Goal: Information Seeking & Learning: Learn about a topic

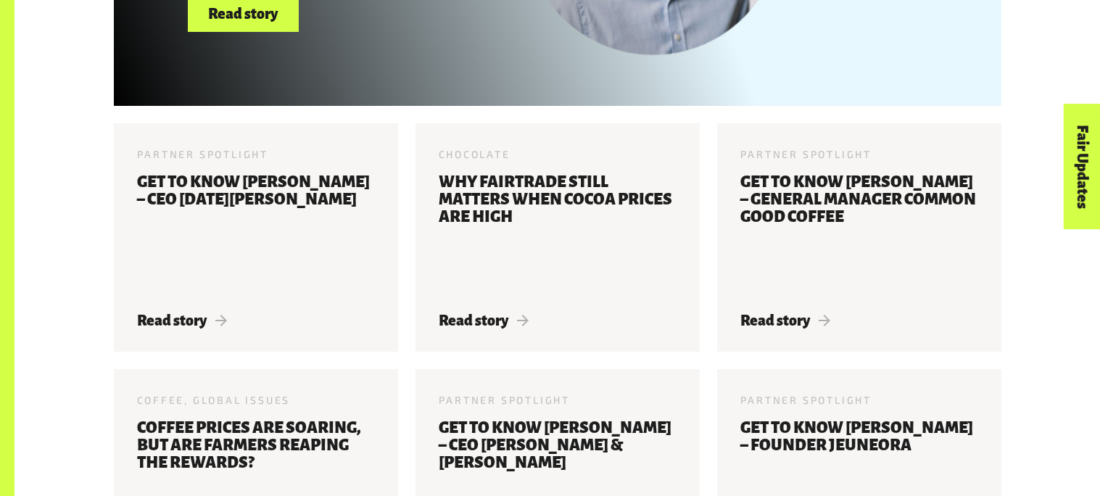
scroll to position [865, 0]
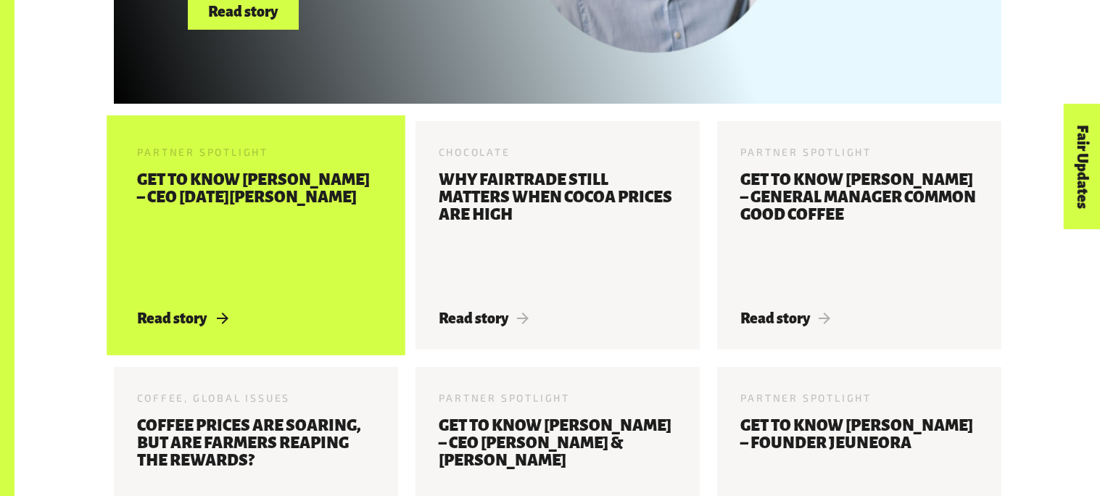
click at [305, 296] on div "Partner Spotlight 22 May 2025 Get to know Jonny Harrison – CEO Karma Drinks Rea…" at bounding box center [256, 235] width 284 height 228
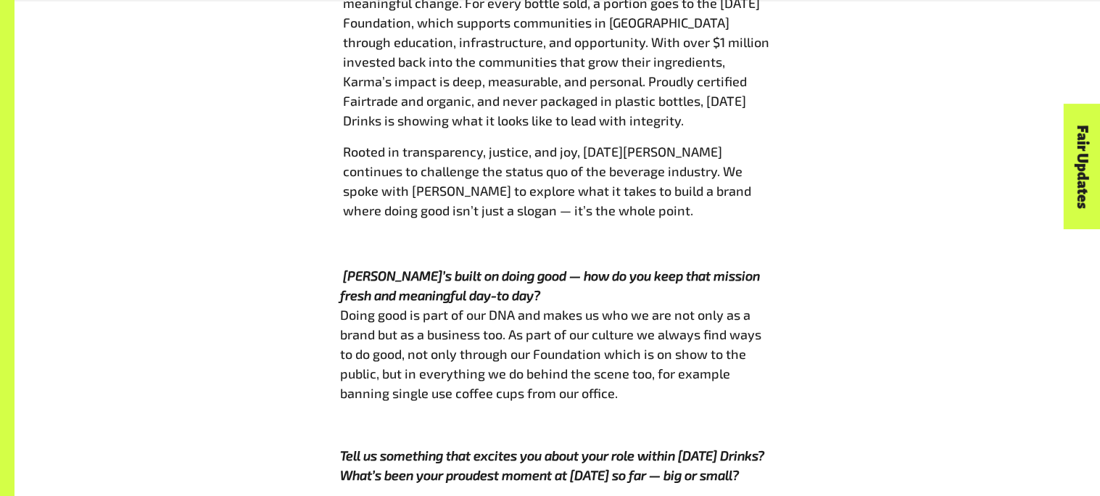
scroll to position [905, 0]
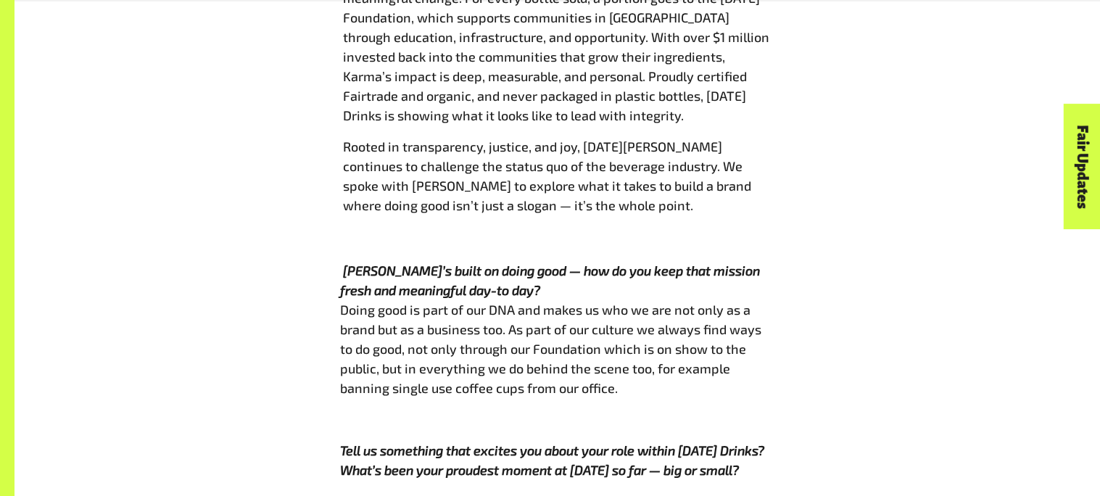
click at [769, 183] on div "[DATE] Drinks is a New Zealand based social enterprise on a mission to make the…" at bounding box center [557, 84] width 435 height 354
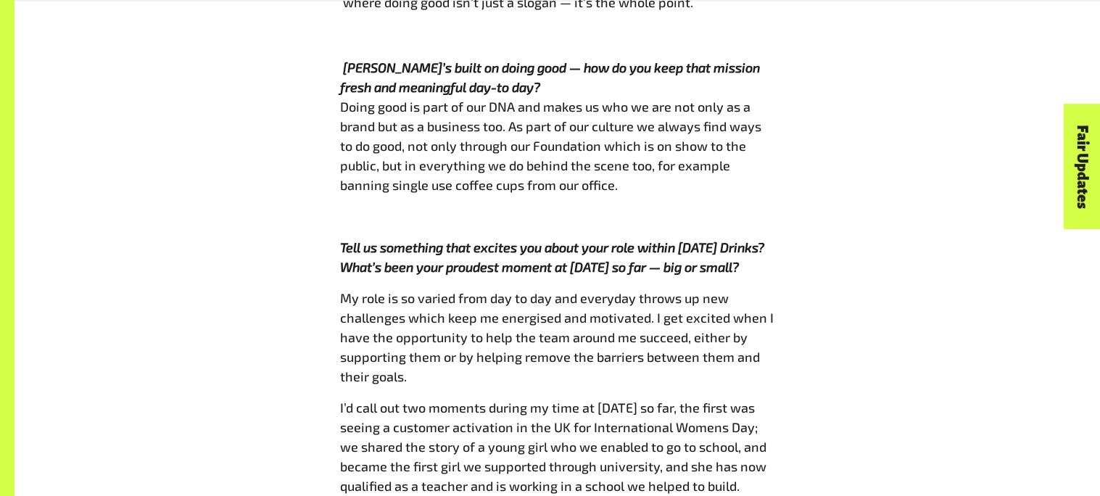
scroll to position [1109, 0]
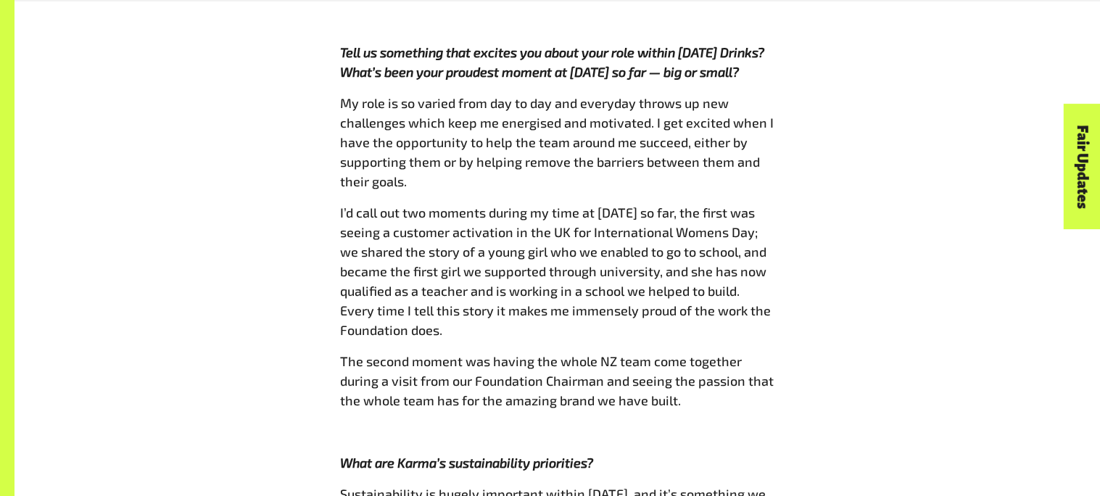
scroll to position [1301, 0]
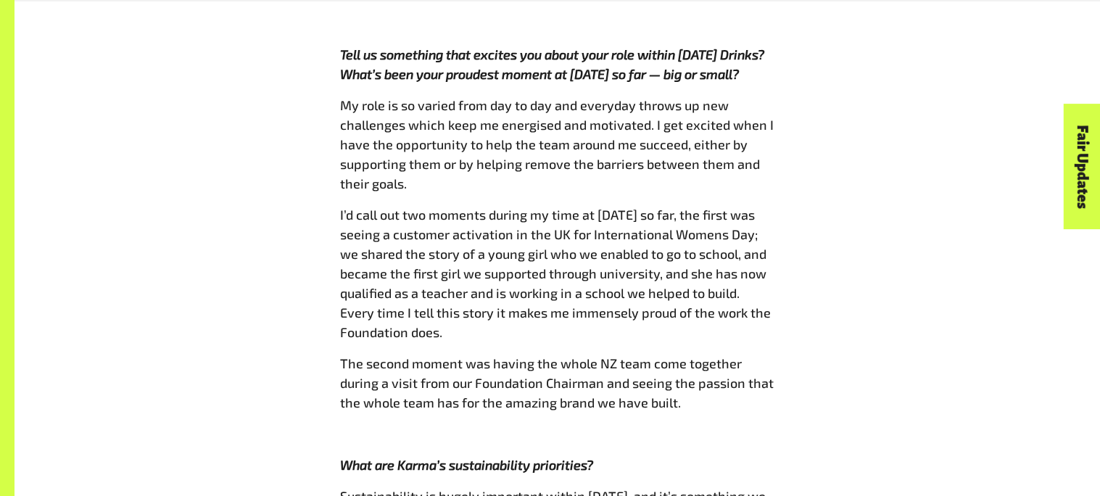
click at [766, 96] on p "My role is so varied from day to day and everyday throws up new challenges whic…" at bounding box center [557, 145] width 435 height 98
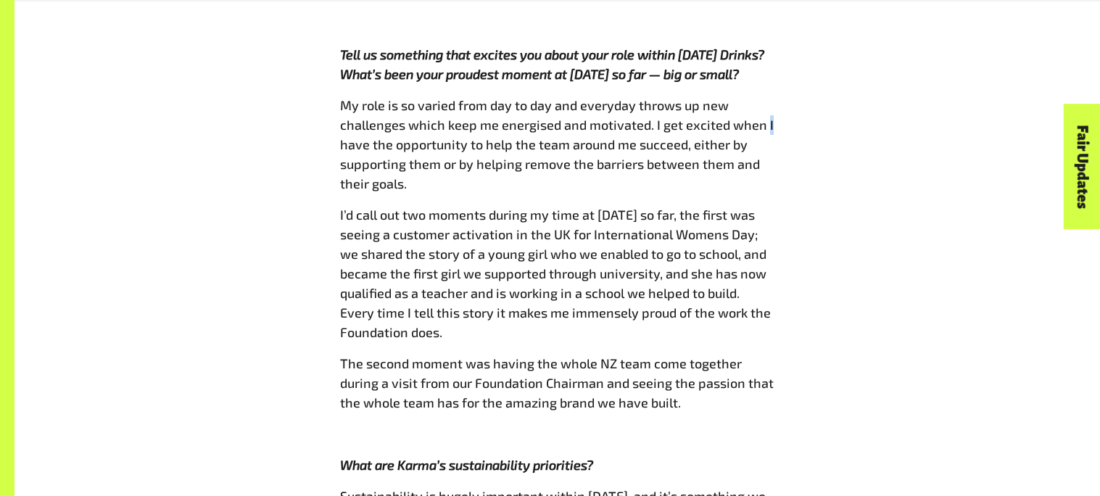
click at [766, 96] on p "My role is so varied from day to day and everyday throws up new challenges whic…" at bounding box center [557, 145] width 435 height 98
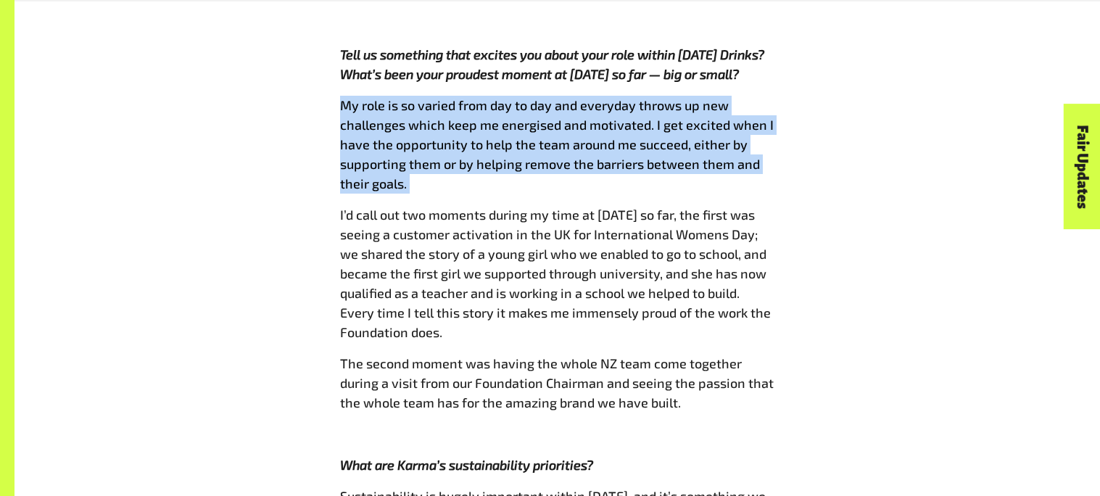
click at [766, 96] on p "My role is so varied from day to day and everyday throws up new challenges whic…" at bounding box center [557, 145] width 435 height 98
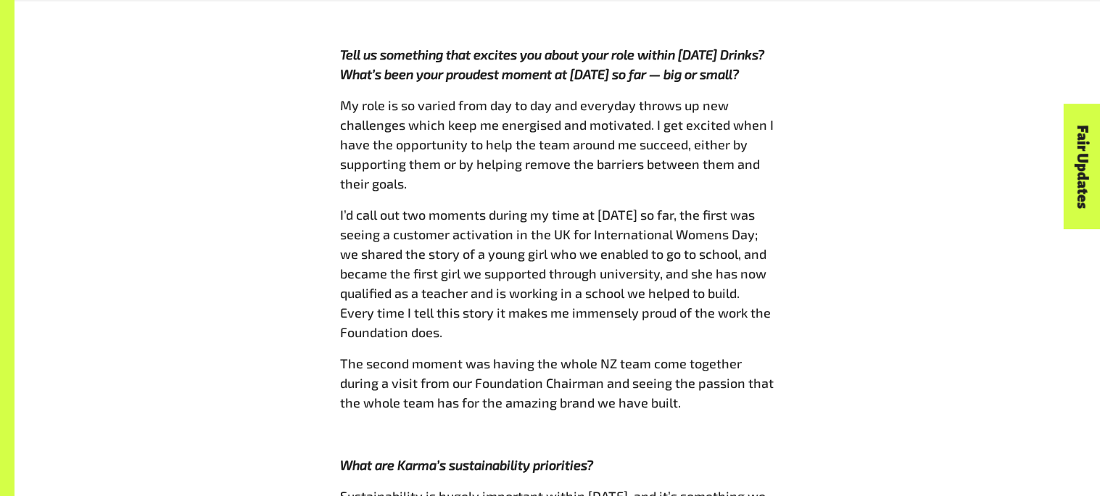
click at [766, 96] on p "My role is so varied from day to day and everyday throws up new challenges whic…" at bounding box center [557, 145] width 435 height 98
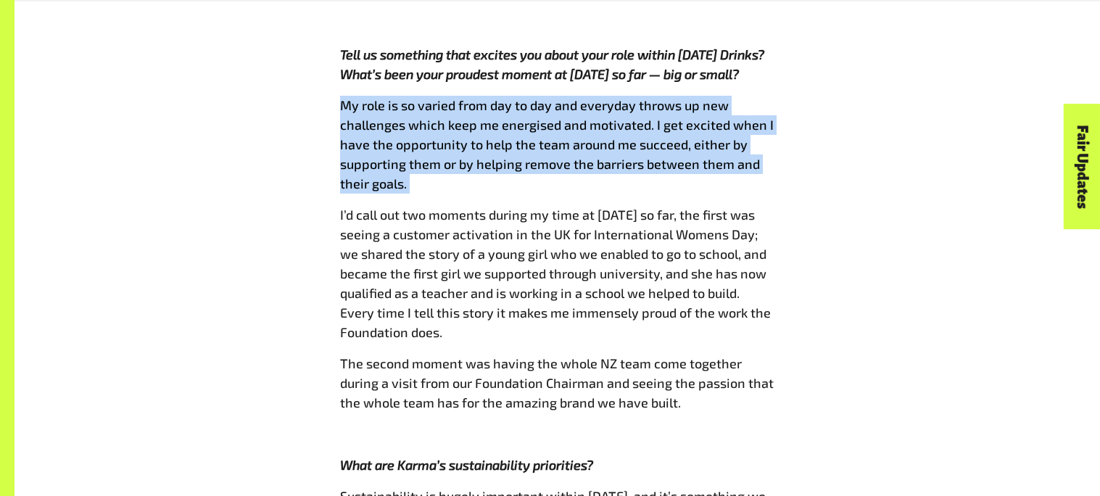
click at [766, 96] on p "My role is so varied from day to day and everyday throws up new challenges whic…" at bounding box center [557, 145] width 435 height 98
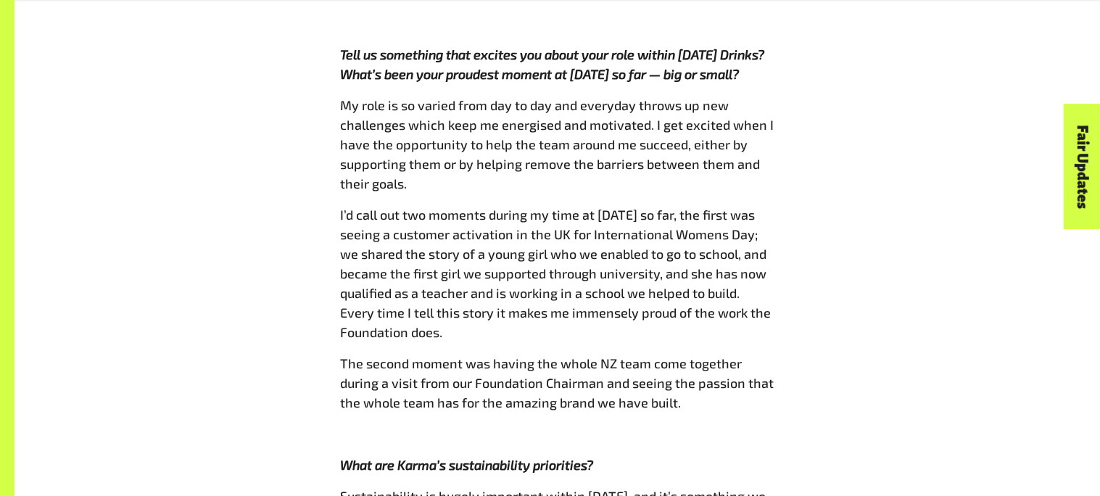
click at [766, 96] on p "My role is so varied from day to day and everyday throws up new challenges whic…" at bounding box center [557, 145] width 435 height 98
click at [766, 97] on span "My role is so varied from day to day and everyday throws up new challenges whic…" at bounding box center [557, 144] width 434 height 94
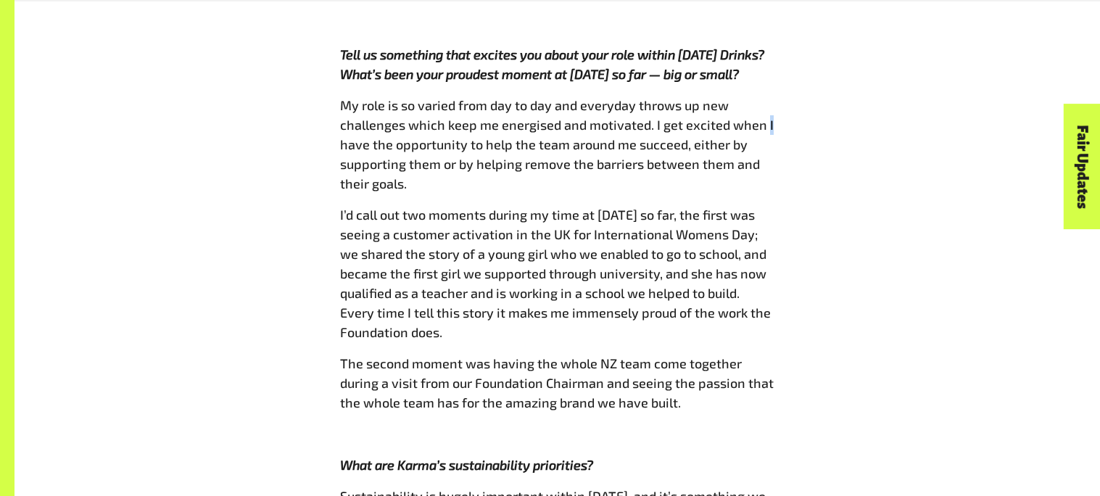
click at [766, 97] on span "My role is so varied from day to day and everyday throws up new challenges whic…" at bounding box center [557, 144] width 434 height 94
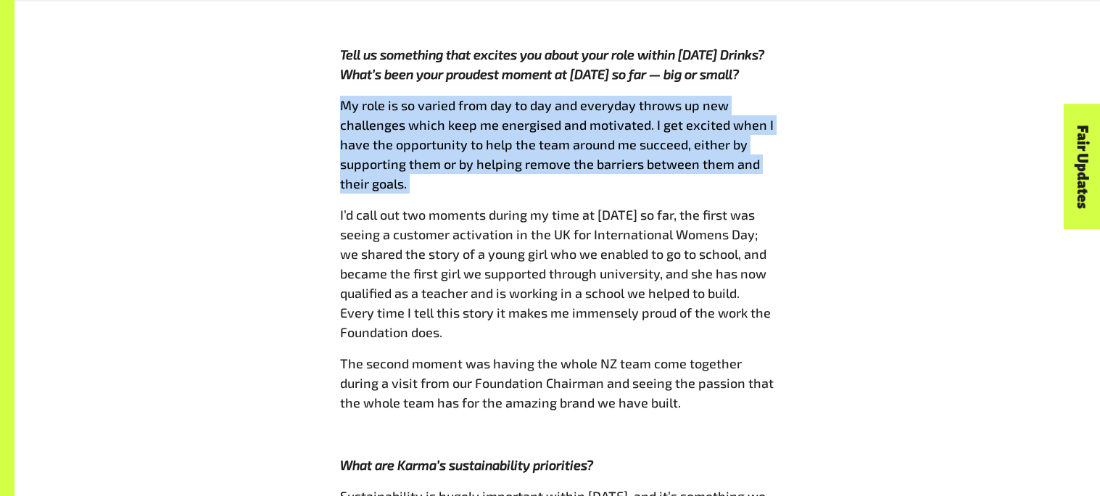
click at [766, 97] on span "My role is so varied from day to day and everyday throws up new challenges whic…" at bounding box center [557, 144] width 434 height 94
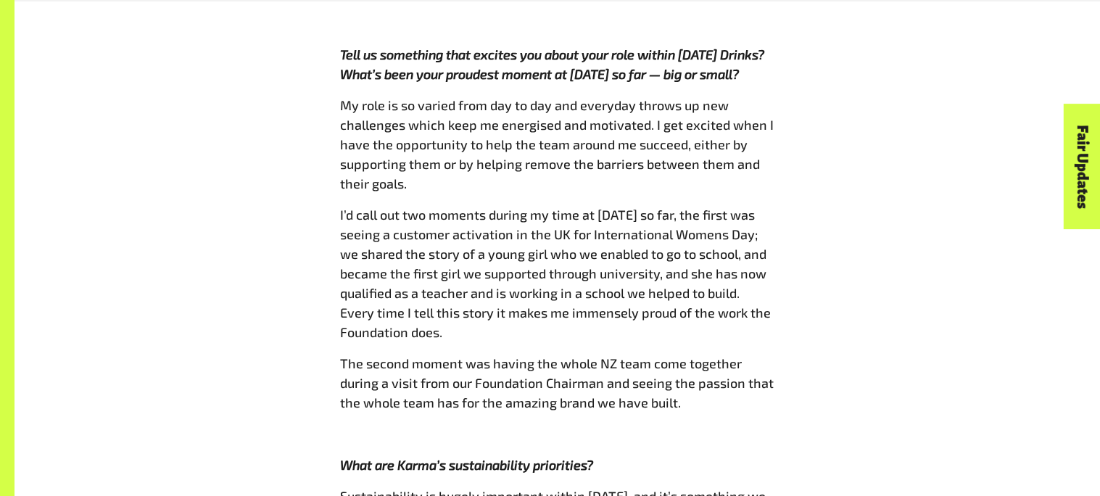
click at [765, 97] on span "My role is so varied from day to day and everyday throws up new challenges whic…" at bounding box center [557, 144] width 434 height 94
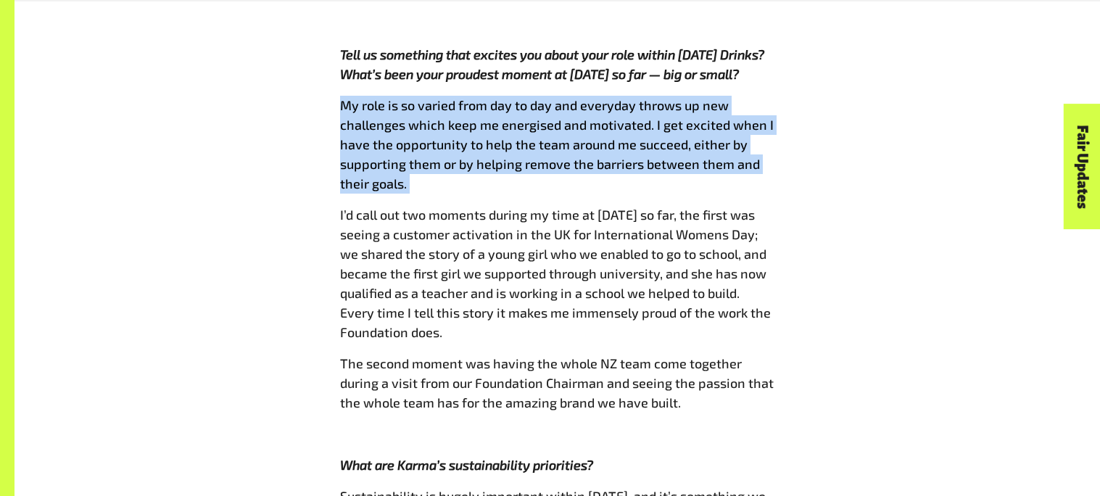
click at [765, 97] on span "My role is so varied from day to day and everyday throws up new challenges whic…" at bounding box center [557, 144] width 434 height 94
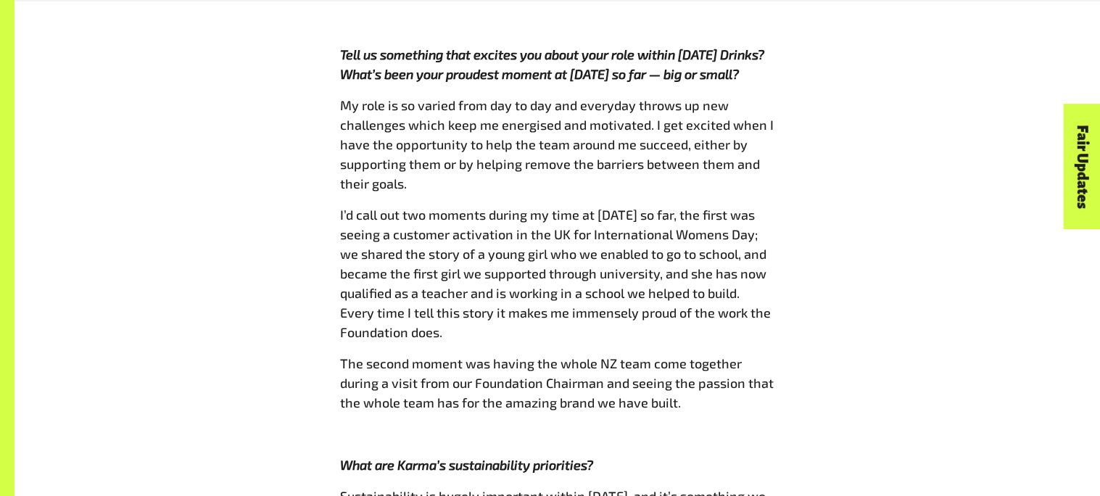
click at [764, 97] on span "My role is so varied from day to day and everyday throws up new challenges whic…" at bounding box center [557, 144] width 434 height 94
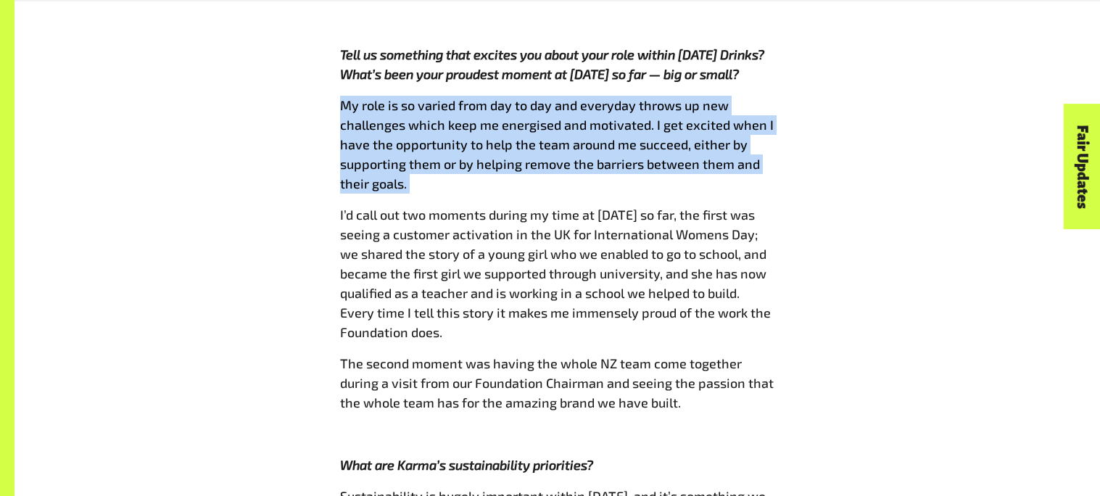
click at [764, 97] on span "My role is so varied from day to day and everyday throws up new challenges whic…" at bounding box center [557, 144] width 434 height 94
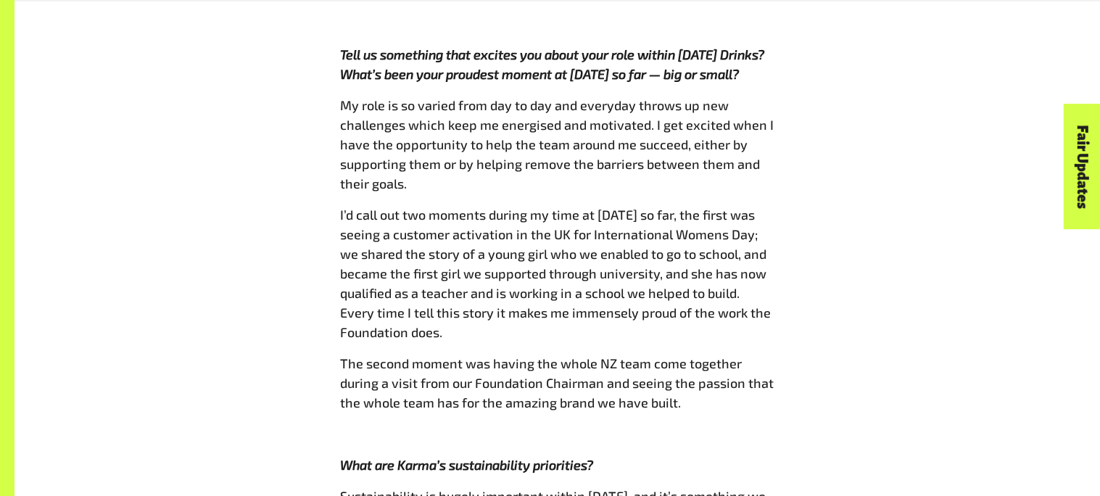
click at [764, 97] on span "My role is so varied from day to day and everyday throws up new challenges whic…" at bounding box center [557, 144] width 434 height 94
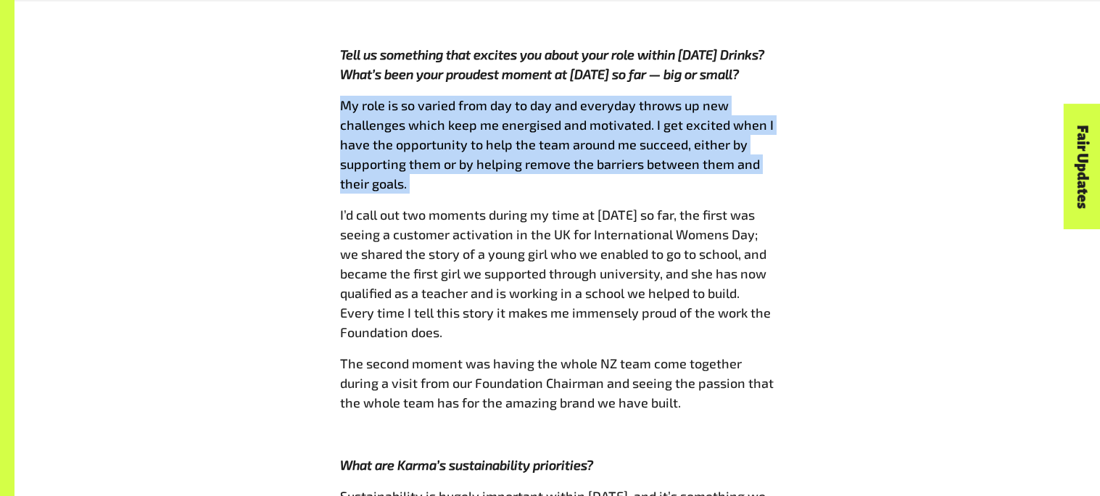
click at [764, 97] on span "My role is so varied from day to day and everyday throws up new challenges whic…" at bounding box center [557, 144] width 434 height 94
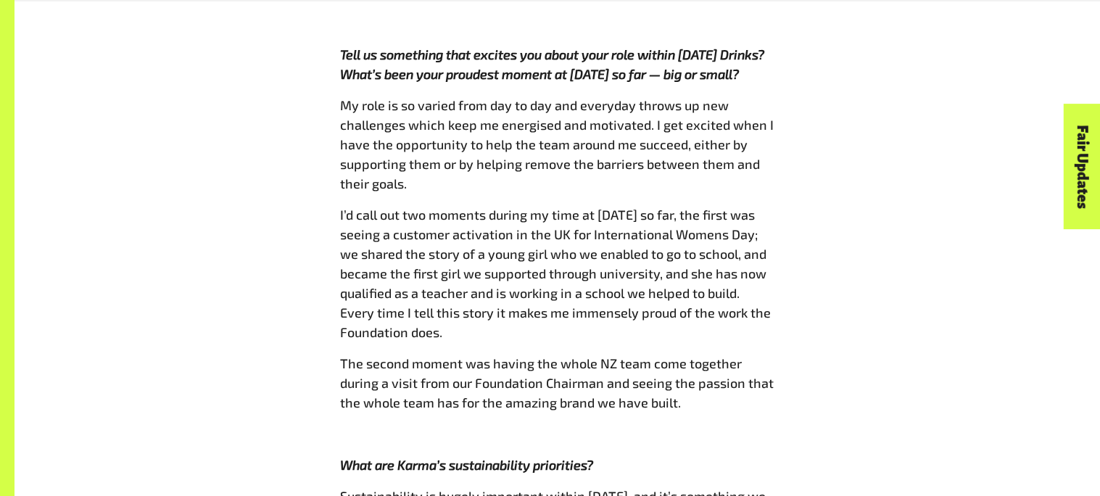
click at [764, 97] on span "My role is so varied from day to day and everyday throws up new challenges whic…" at bounding box center [557, 144] width 434 height 94
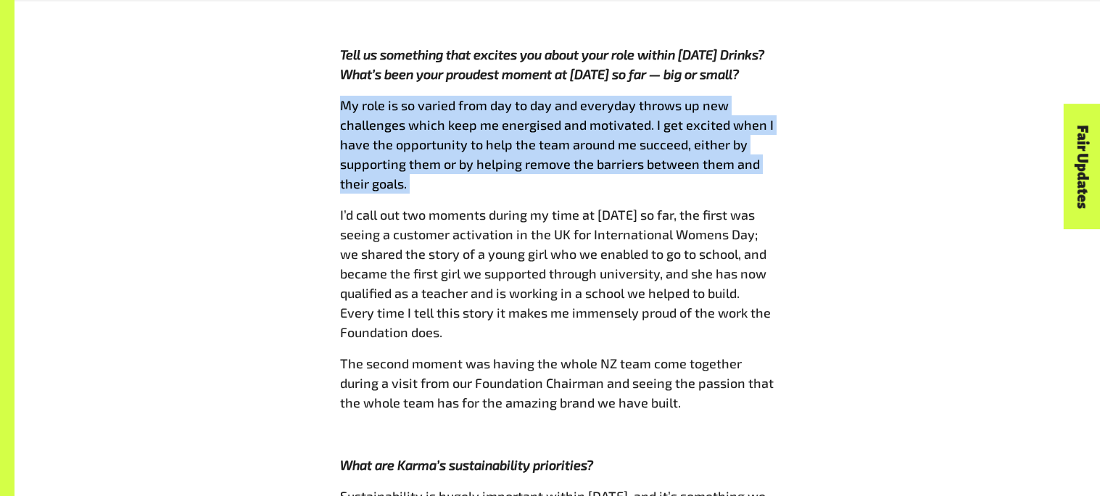
click at [764, 97] on span "My role is so varied from day to day and everyday throws up new challenges whic…" at bounding box center [557, 144] width 434 height 94
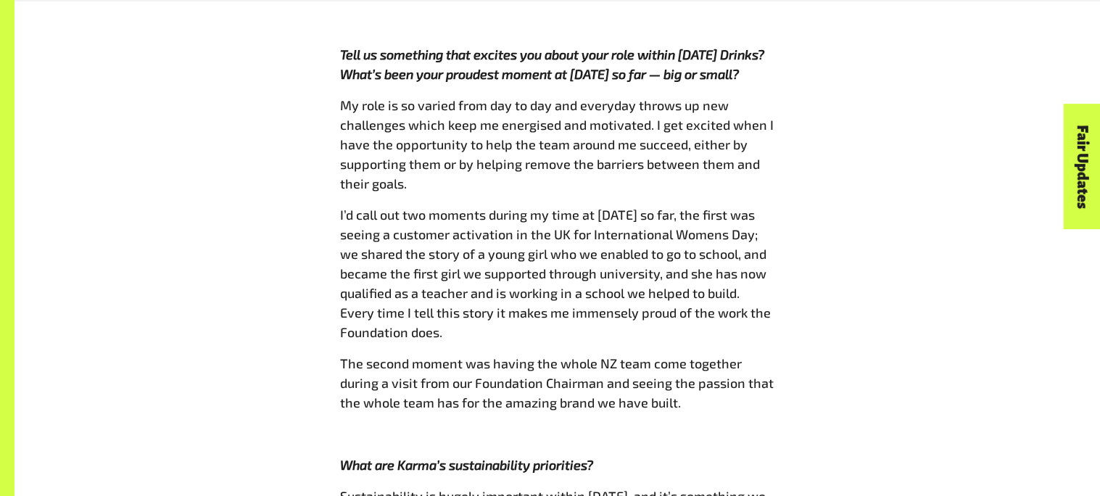
click at [764, 97] on span "My role is so varied from day to day and everyday throws up new challenges whic…" at bounding box center [557, 144] width 434 height 94
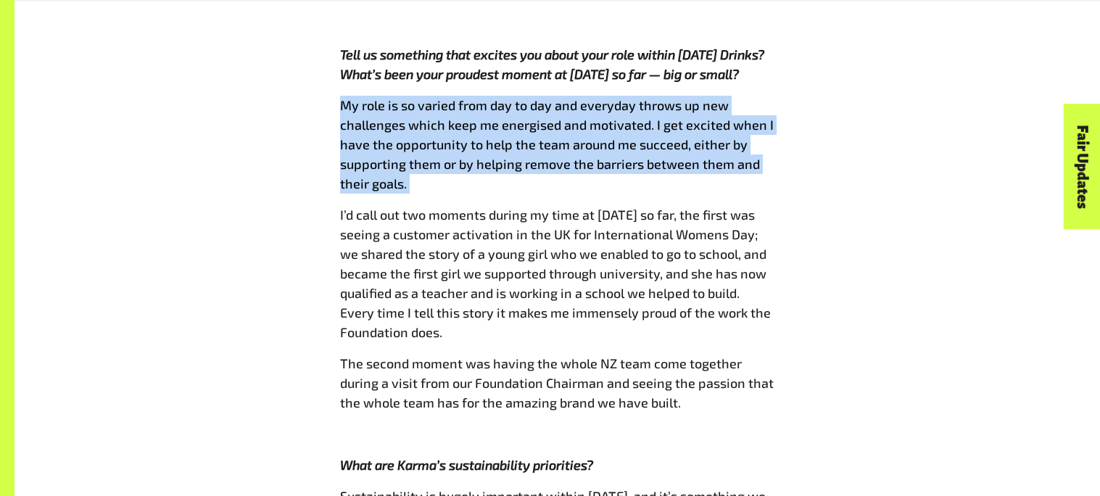
click at [764, 97] on span "My role is so varied from day to day and everyday throws up new challenges whic…" at bounding box center [557, 144] width 434 height 94
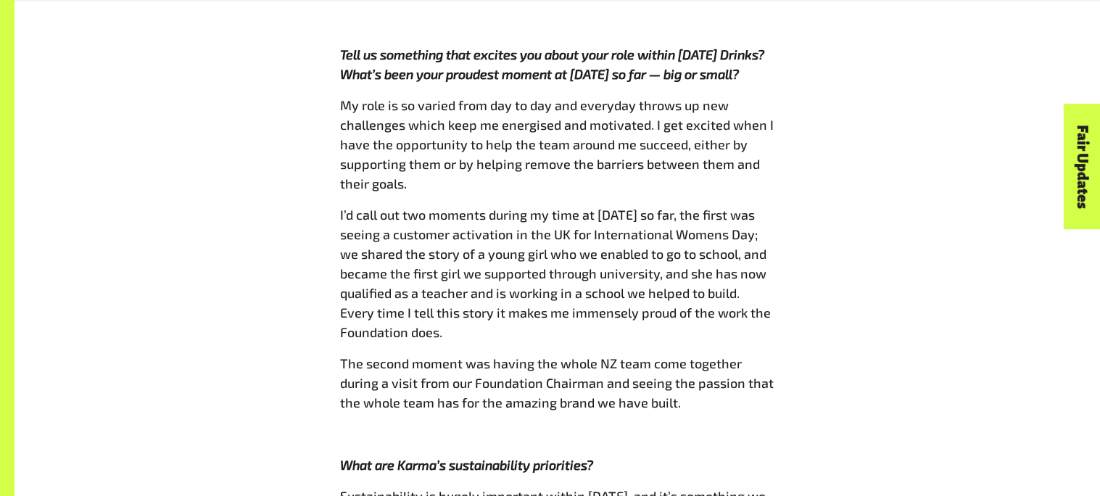
click at [764, 97] on span "My role is so varied from day to day and everyday throws up new challenges whic…" at bounding box center [557, 144] width 434 height 94
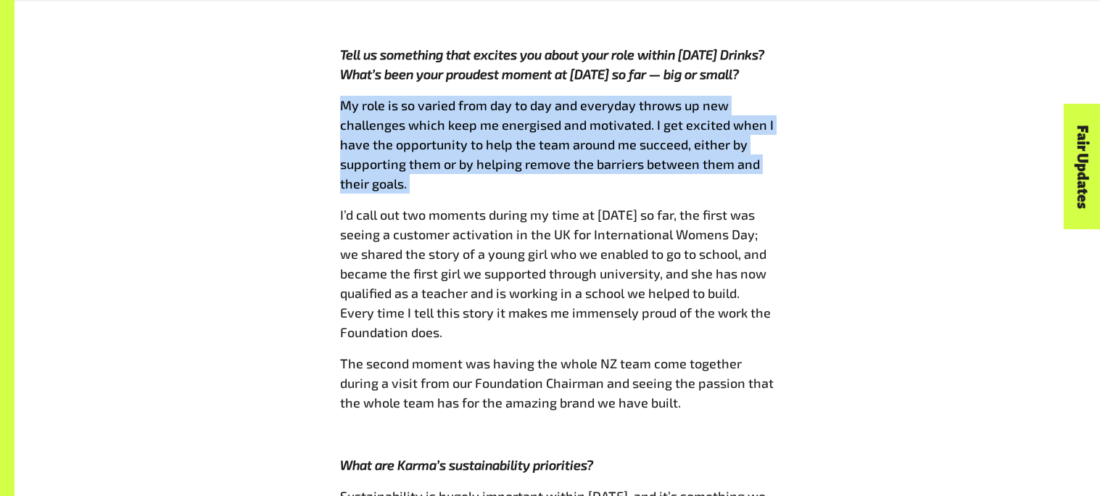
click at [764, 97] on span "My role is so varied from day to day and everyday throws up new challenges whic…" at bounding box center [557, 144] width 434 height 94
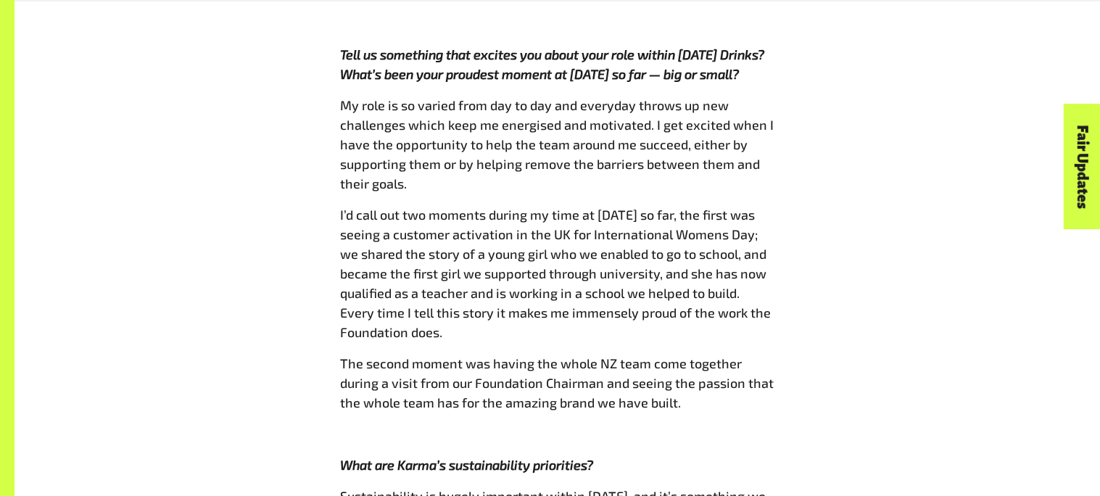
click at [764, 97] on span "My role is so varied from day to day and everyday throws up new challenges whic…" at bounding box center [557, 144] width 434 height 94
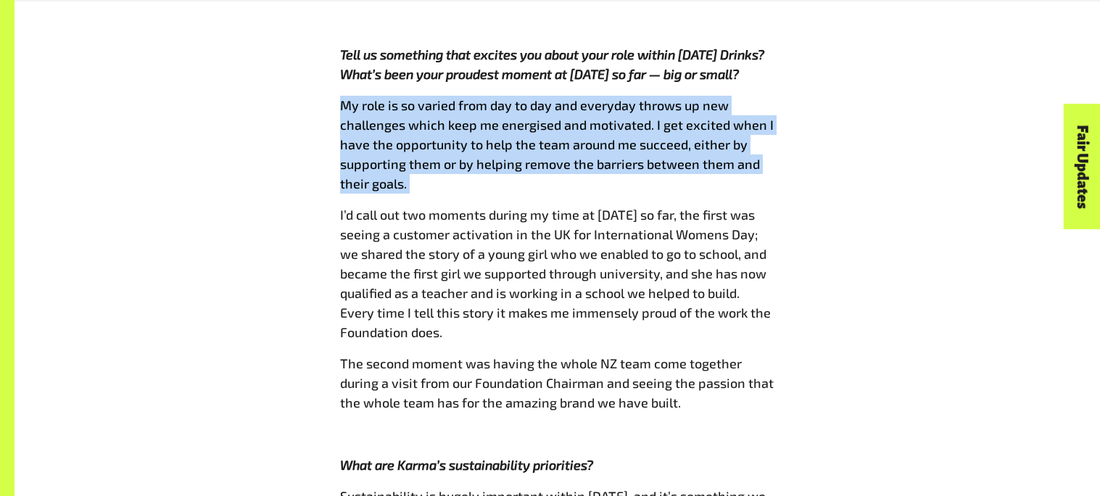
click at [764, 97] on span "My role is so varied from day to day and everyday throws up new challenges whic…" at bounding box center [557, 144] width 434 height 94
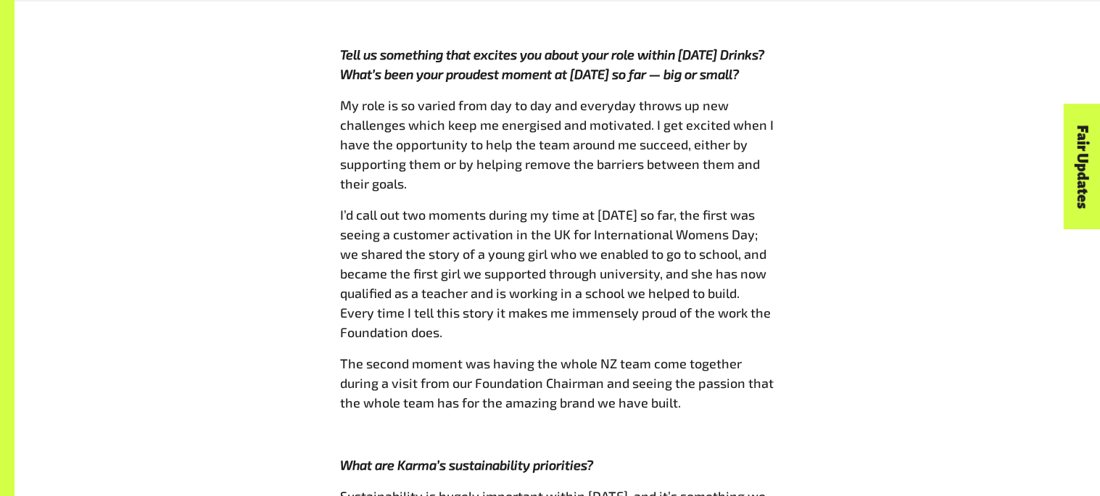
click at [764, 97] on span "My role is so varied from day to day and everyday throws up new challenges whic…" at bounding box center [557, 144] width 434 height 94
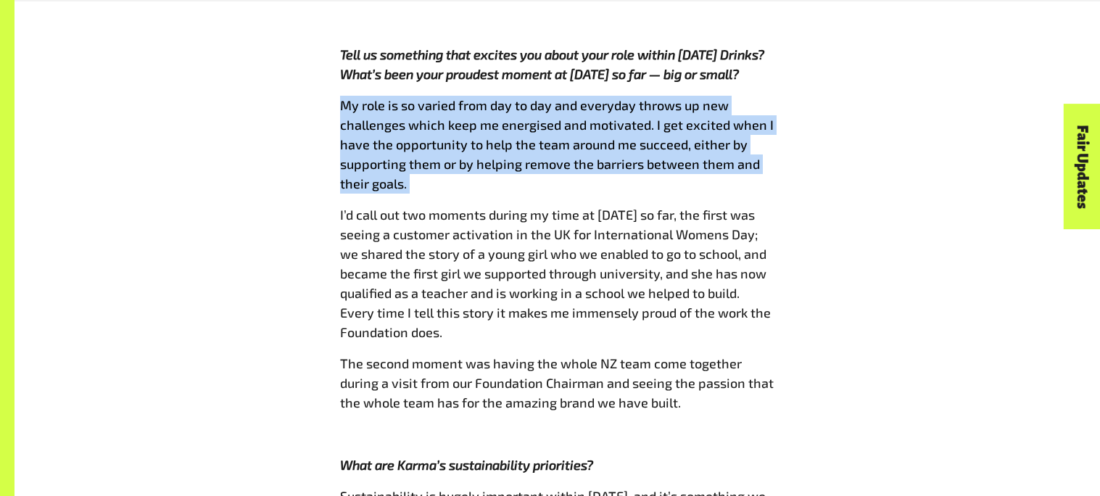
click at [764, 97] on span "My role is so varied from day to day and everyday throws up new challenges whic…" at bounding box center [557, 144] width 434 height 94
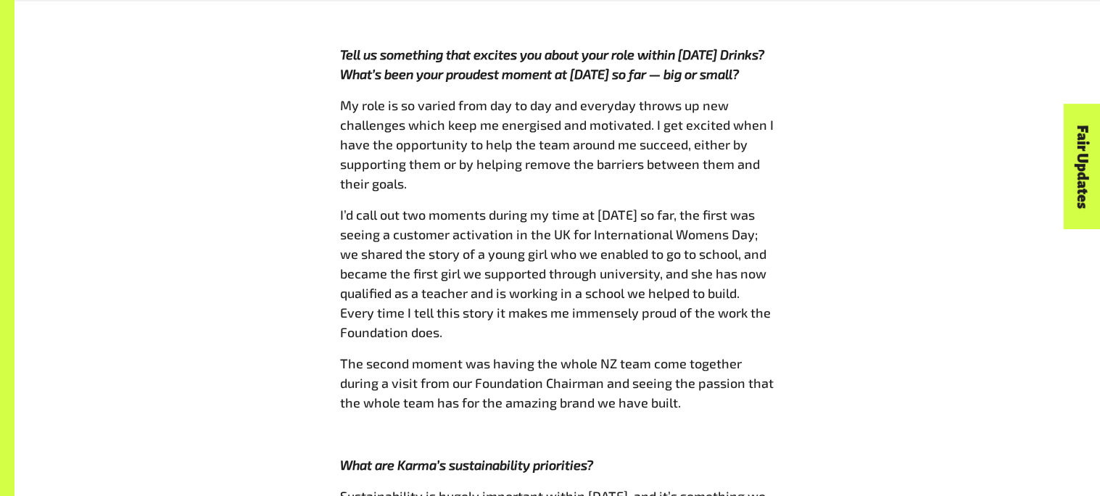
click at [764, 97] on span "My role is so varied from day to day and everyday throws up new challenges whic…" at bounding box center [557, 144] width 434 height 94
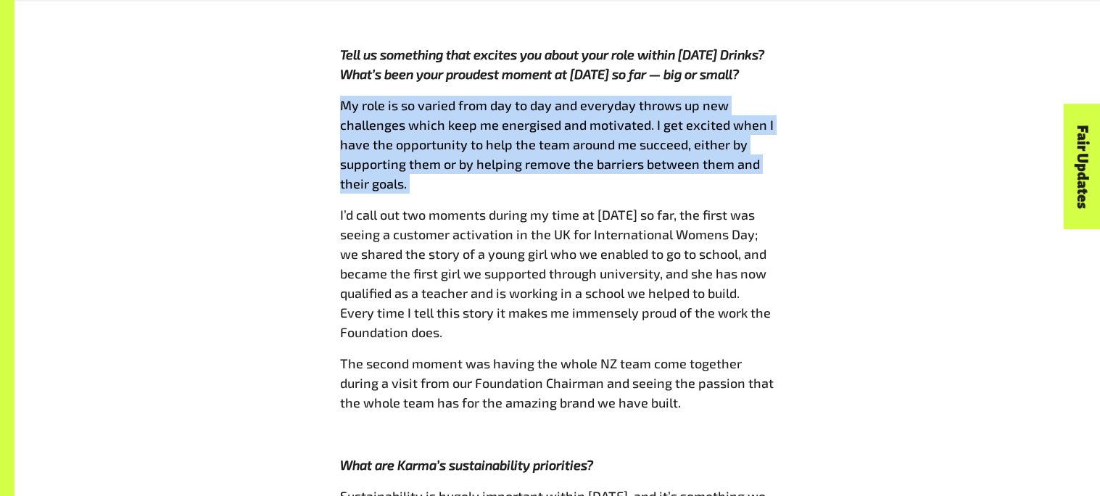
click at [764, 97] on span "My role is so varied from day to day and everyday throws up new challenges whic…" at bounding box center [557, 144] width 434 height 94
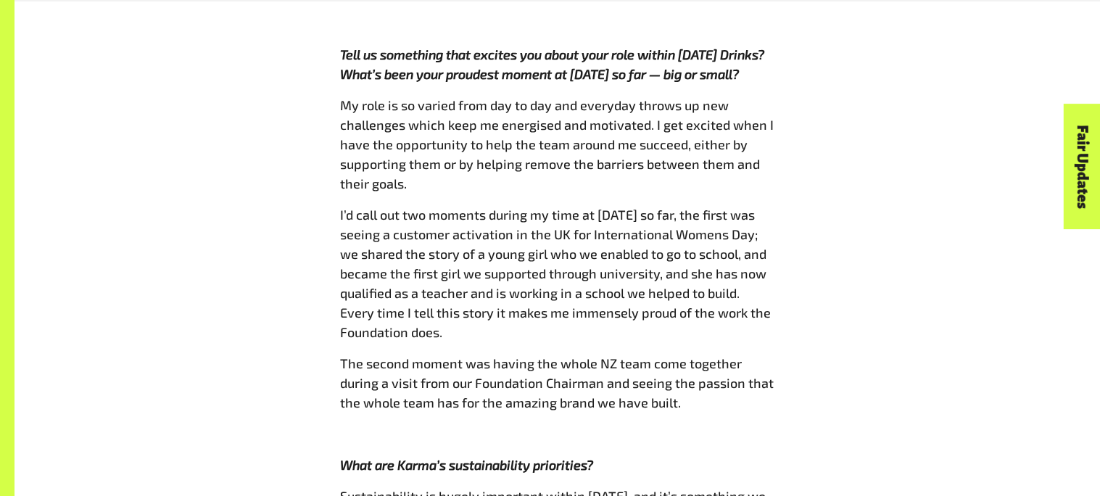
click at [764, 97] on span "My role is so varied from day to day and everyday throws up new challenges whic…" at bounding box center [557, 144] width 434 height 94
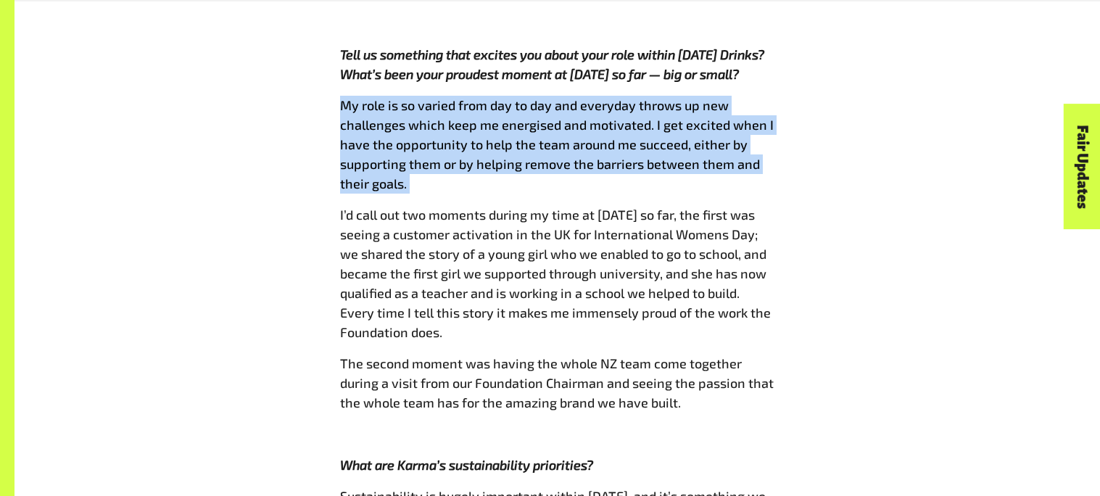
click at [764, 97] on span "My role is so varied from day to day and everyday throws up new challenges whic…" at bounding box center [557, 144] width 434 height 94
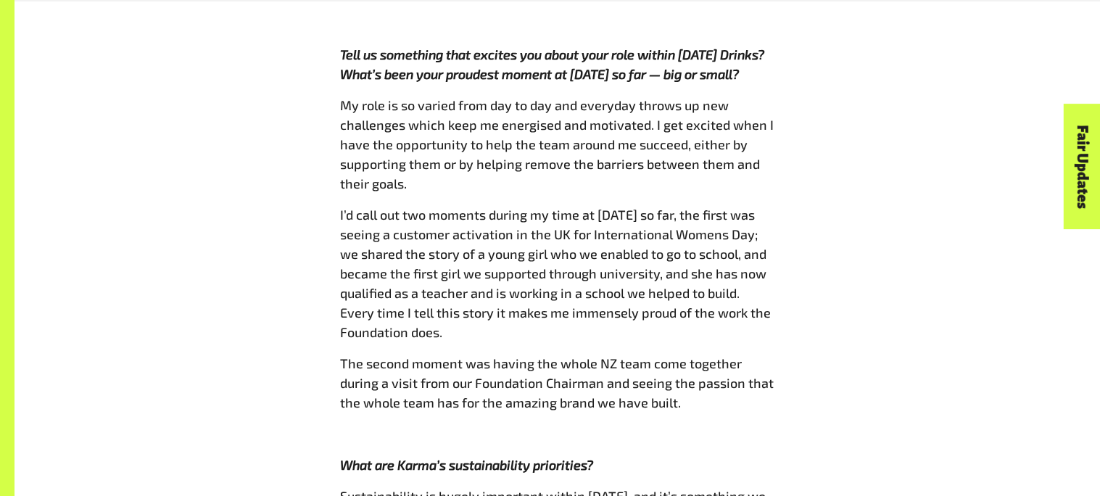
click at [764, 97] on span "My role is so varied from day to day and everyday throws up new challenges whic…" at bounding box center [557, 144] width 434 height 94
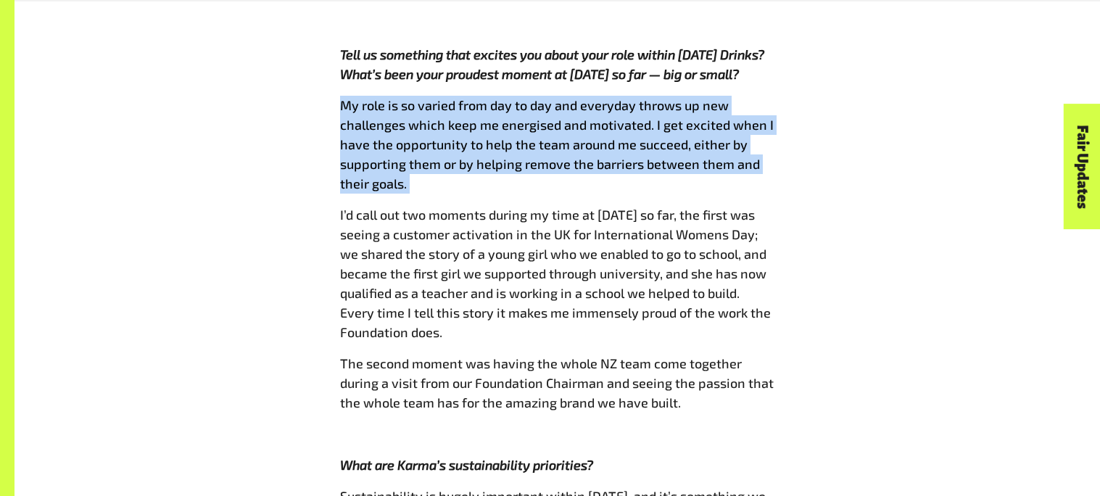
click at [764, 97] on span "My role is so varied from day to day and everyday throws up new challenges whic…" at bounding box center [557, 144] width 434 height 94
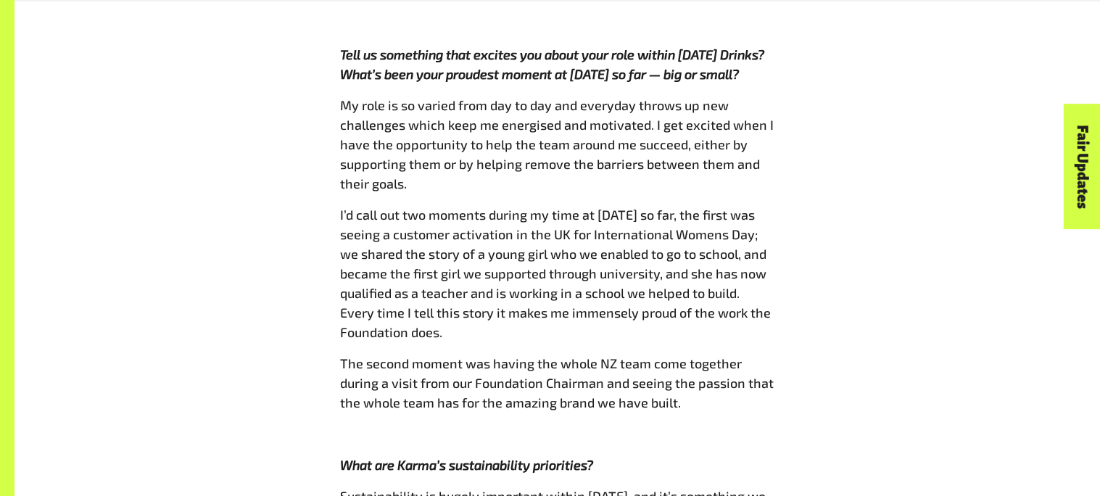
click at [764, 97] on span "My role is so varied from day to day and everyday throws up new challenges whic…" at bounding box center [557, 144] width 434 height 94
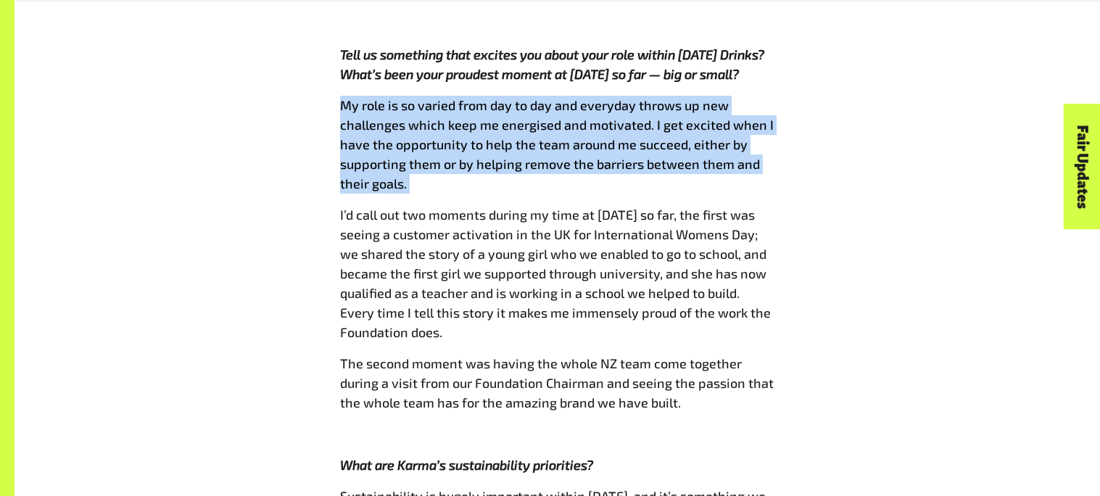
click at [764, 97] on span "My role is so varied from day to day and everyday throws up new challenges whic…" at bounding box center [557, 144] width 434 height 94
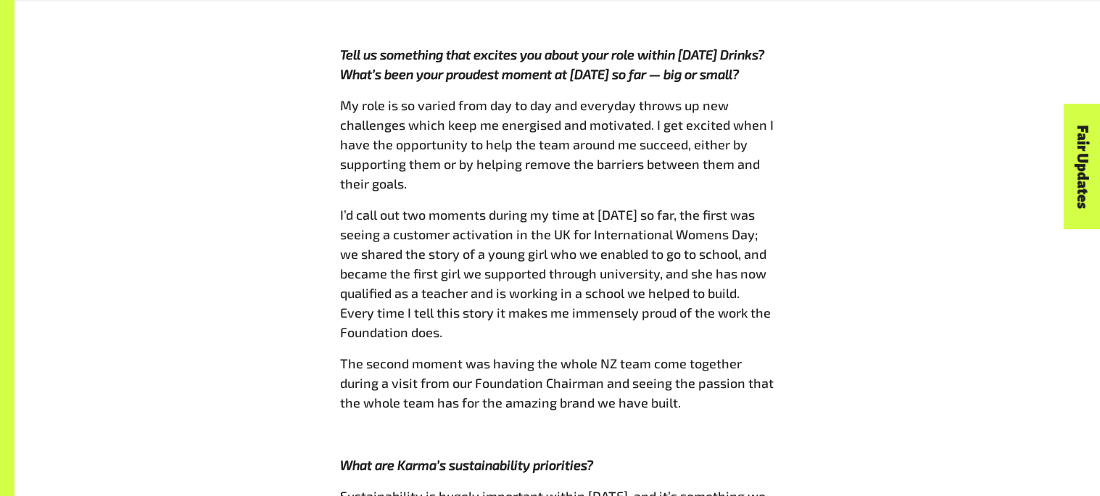
click at [764, 97] on span "My role is so varied from day to day and everyday throws up new challenges whic…" at bounding box center [557, 144] width 434 height 94
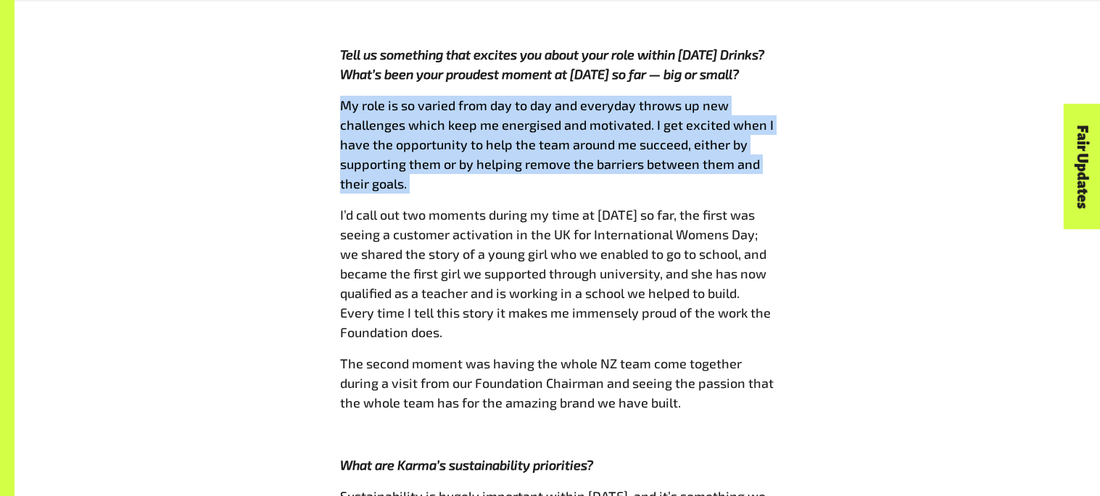
click at [764, 97] on span "My role is so varied from day to day and everyday throws up new challenges whic…" at bounding box center [557, 144] width 434 height 94
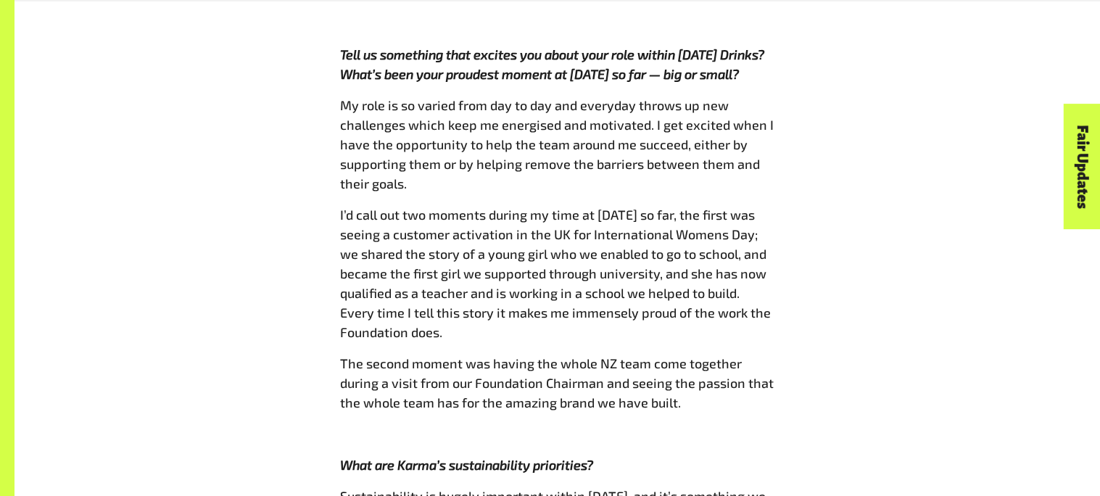
click at [764, 97] on span "My role is so varied from day to day and everyday throws up new challenges whic…" at bounding box center [557, 144] width 434 height 94
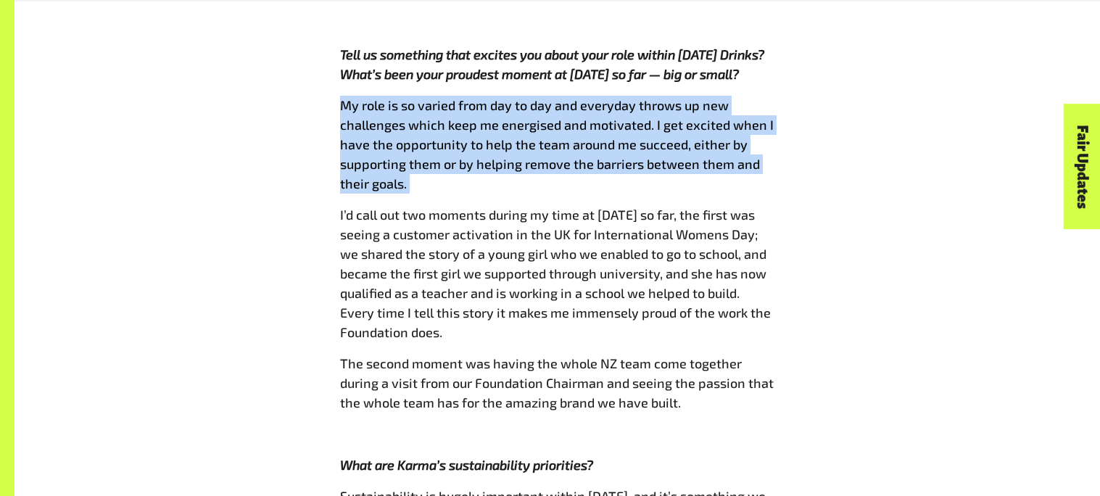
click at [764, 97] on span "My role is so varied from day to day and everyday throws up new challenges whic…" at bounding box center [557, 144] width 434 height 94
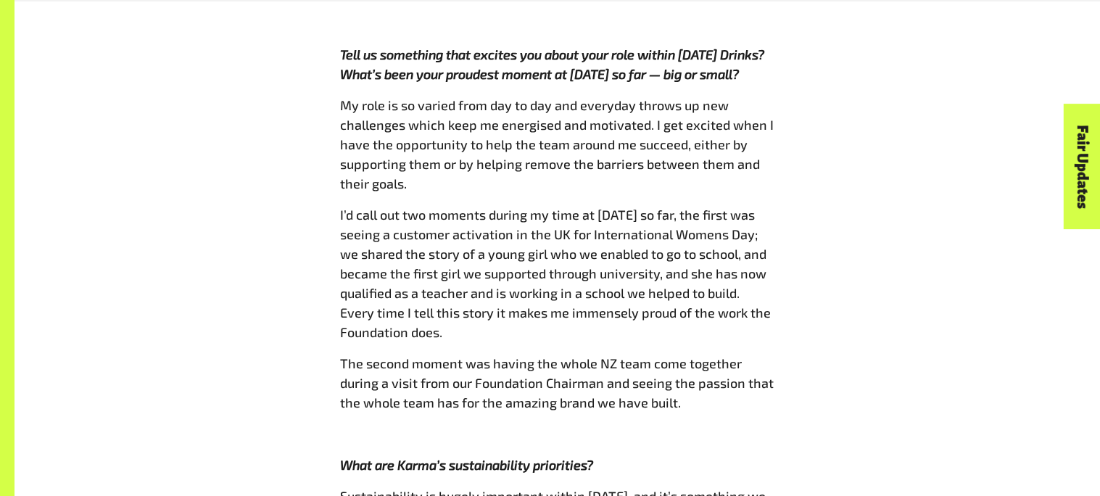
click at [764, 97] on span "My role is so varied from day to day and everyday throws up new challenges whic…" at bounding box center [557, 144] width 434 height 94
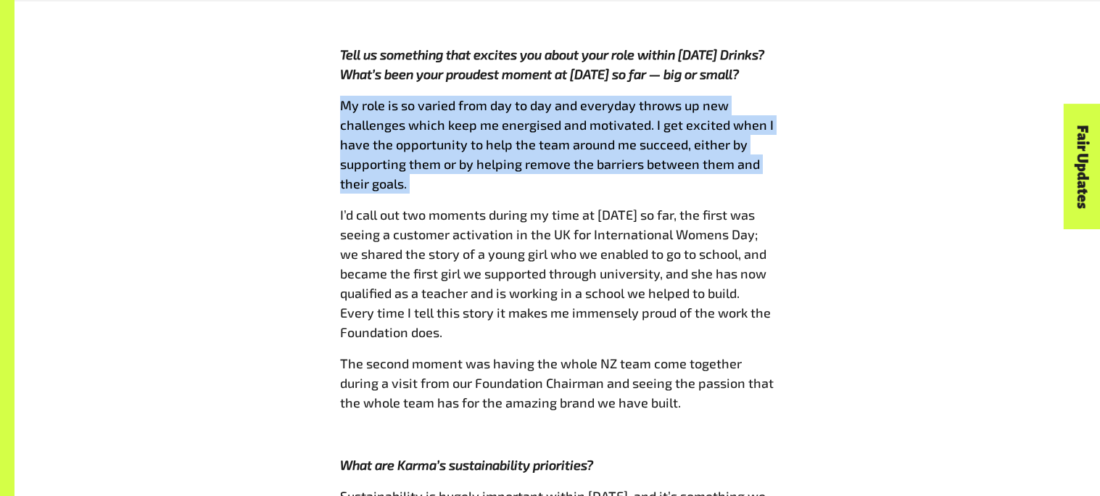
click at [764, 97] on span "My role is so varied from day to day and everyday throws up new challenges whic…" at bounding box center [557, 144] width 434 height 94
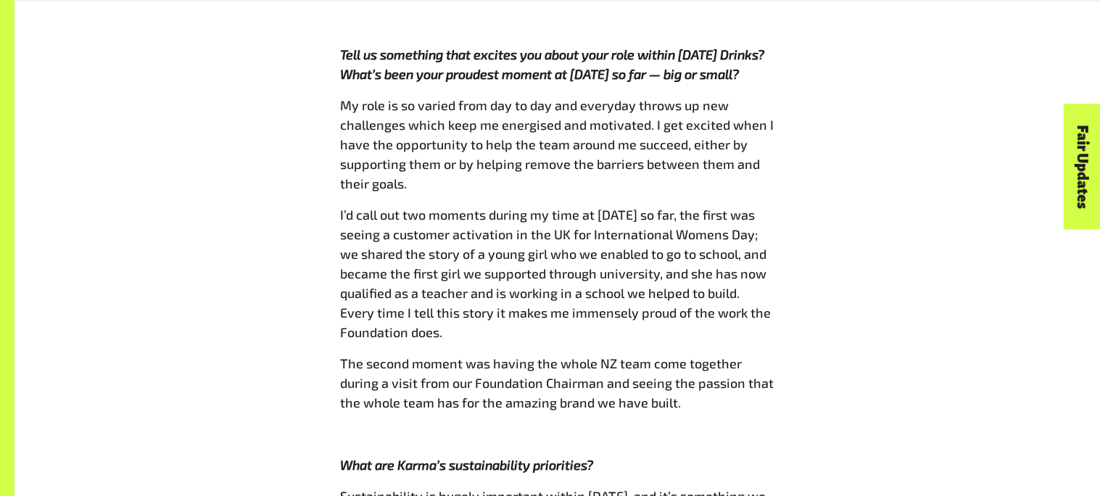
click at [764, 97] on span "My role is so varied from day to day and everyday throws up new challenges whic…" at bounding box center [557, 144] width 434 height 94
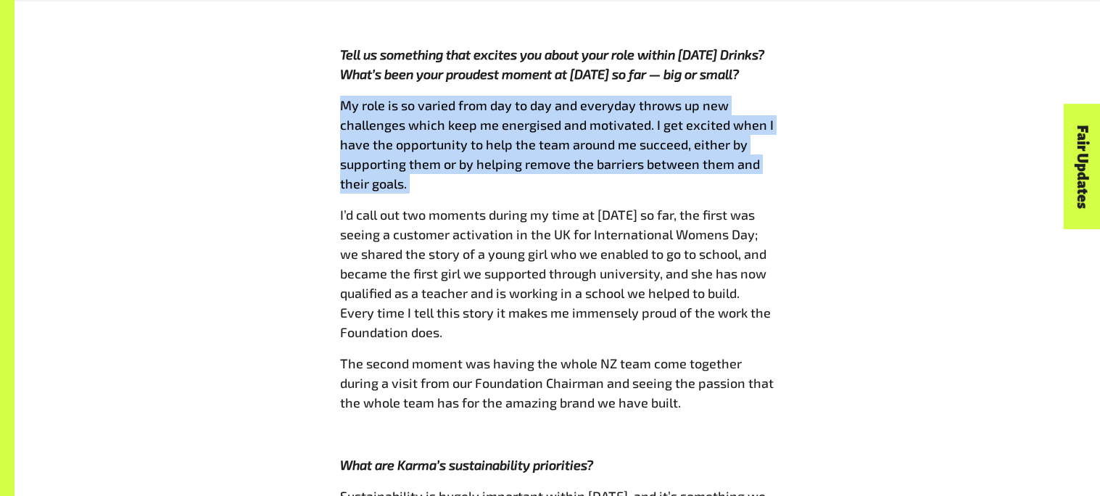
click at [764, 97] on span "My role is so varied from day to day and everyday throws up new challenges whic…" at bounding box center [557, 144] width 434 height 94
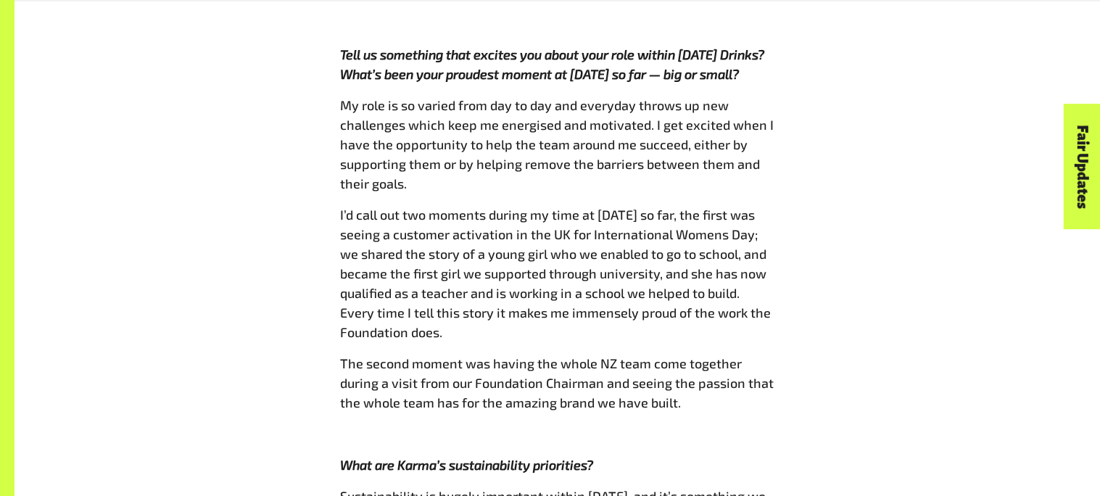
click at [764, 97] on span "My role is so varied from day to day and everyday throws up new challenges whic…" at bounding box center [557, 144] width 434 height 94
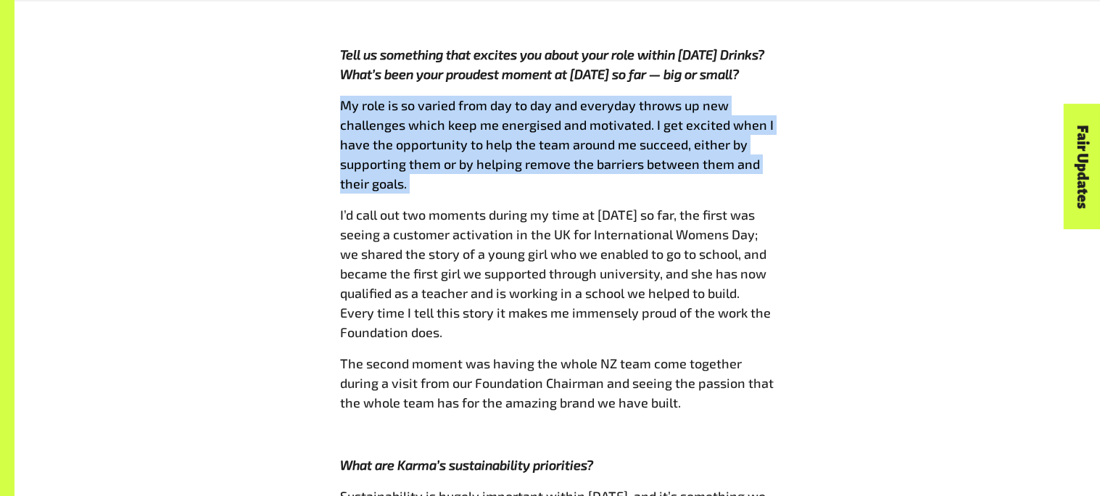
click at [764, 97] on span "My role is so varied from day to day and everyday throws up new challenges whic…" at bounding box center [557, 144] width 434 height 94
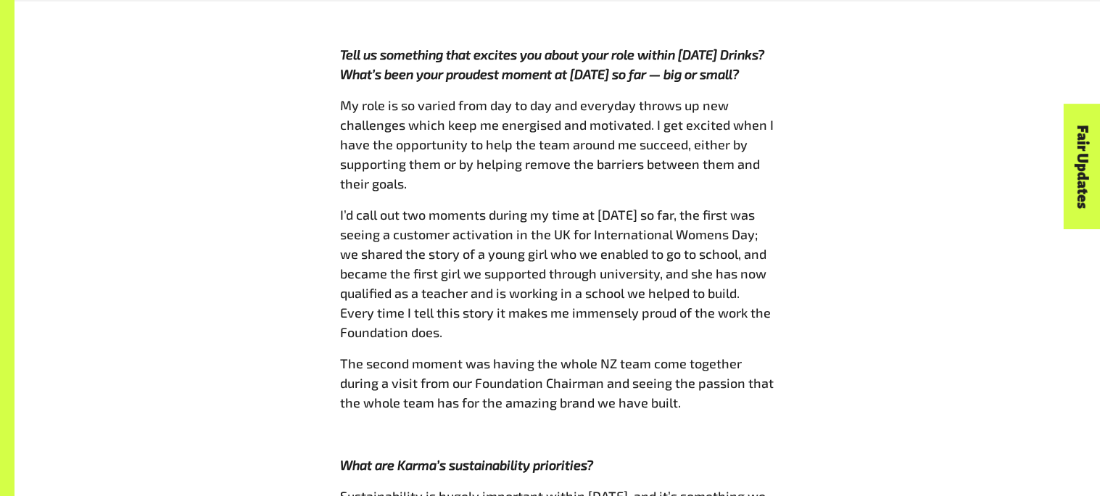
click at [764, 97] on span "My role is so varied from day to day and everyday throws up new challenges whic…" at bounding box center [557, 144] width 434 height 94
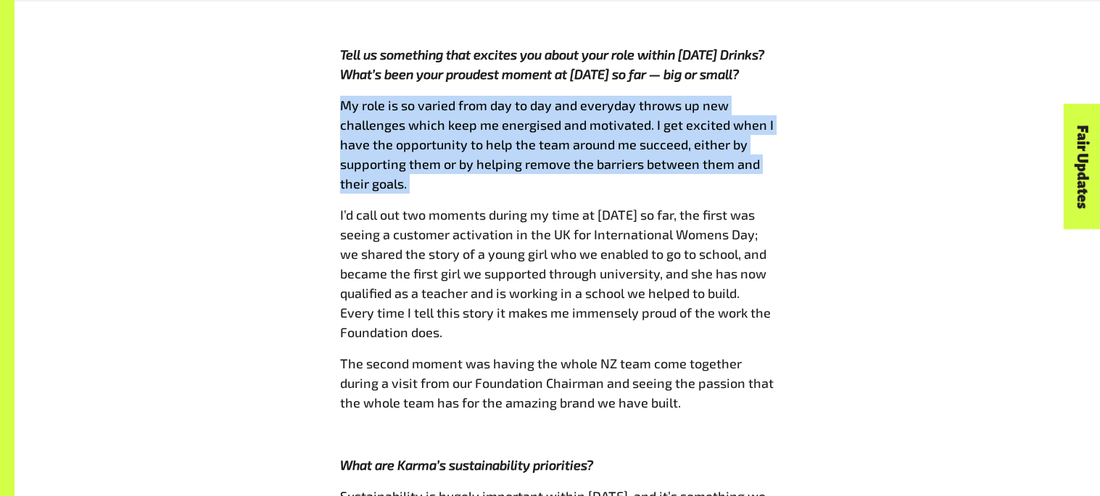
click at [764, 97] on span "My role is so varied from day to day and everyday throws up new challenges whic…" at bounding box center [557, 144] width 434 height 94
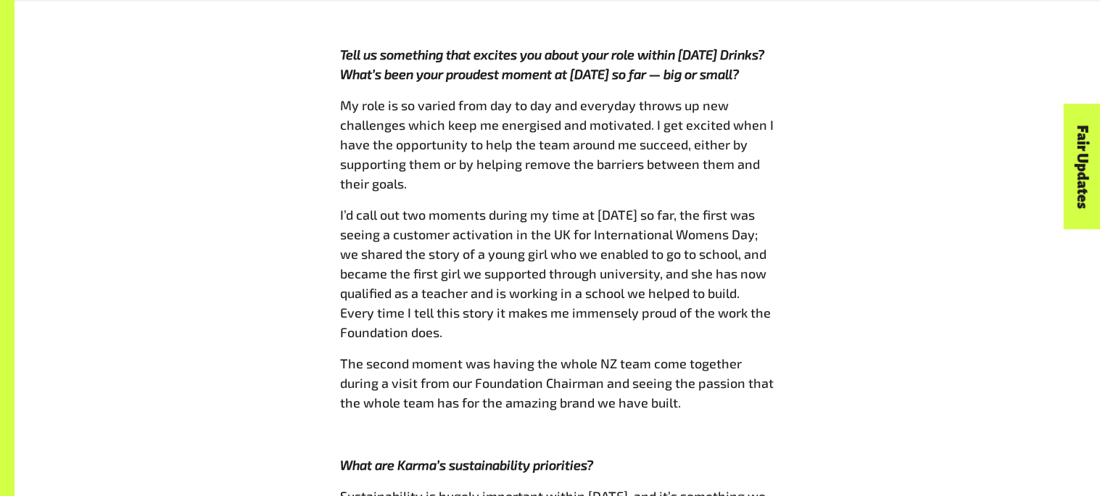
click at [764, 97] on span "My role is so varied from day to day and everyday throws up new challenges whic…" at bounding box center [557, 144] width 434 height 94
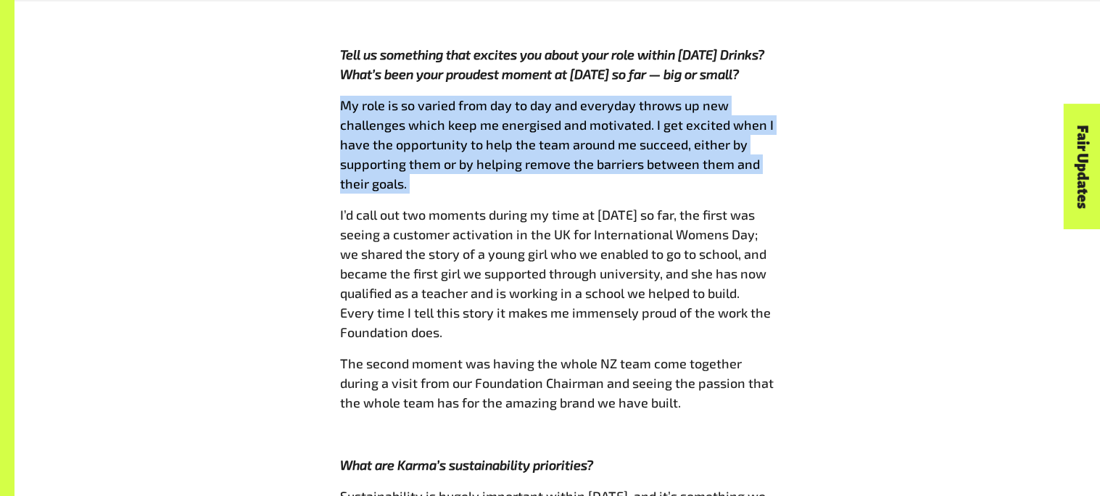
click at [764, 97] on span "My role is so varied from day to day and everyday throws up new challenges whic…" at bounding box center [557, 144] width 434 height 94
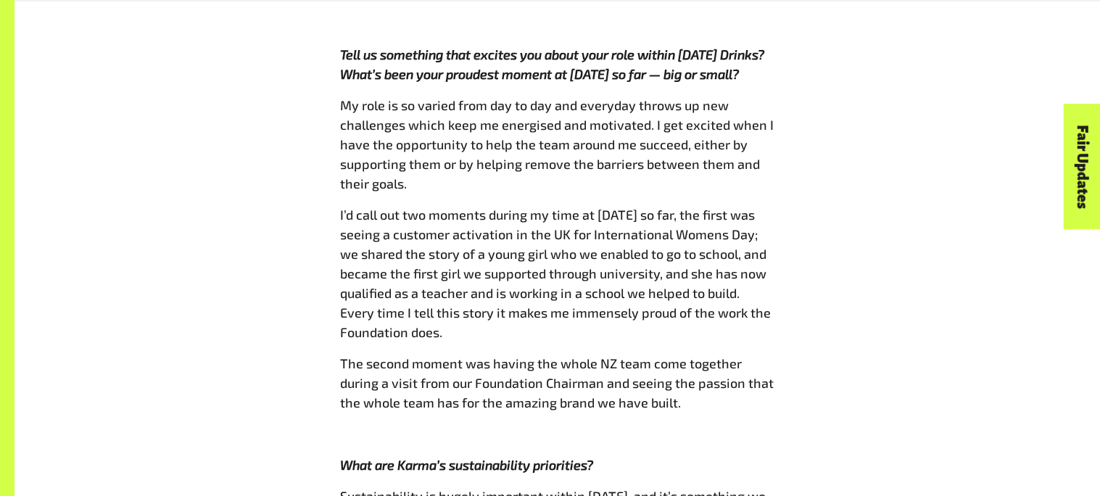
click at [764, 97] on span "My role is so varied from day to day and everyday throws up new challenges whic…" at bounding box center [557, 144] width 434 height 94
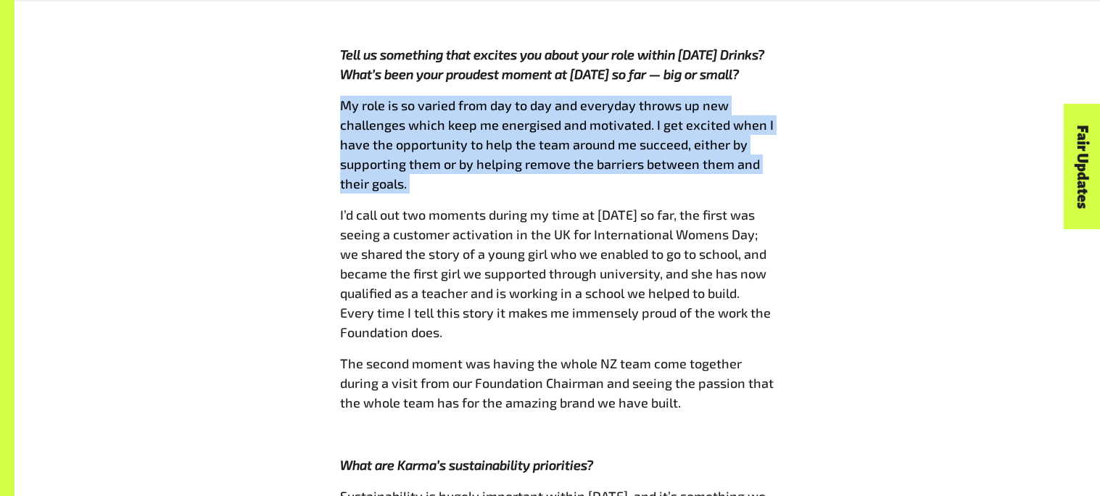
click at [764, 97] on span "My role is so varied from day to day and everyday throws up new challenges whic…" at bounding box center [557, 144] width 434 height 94
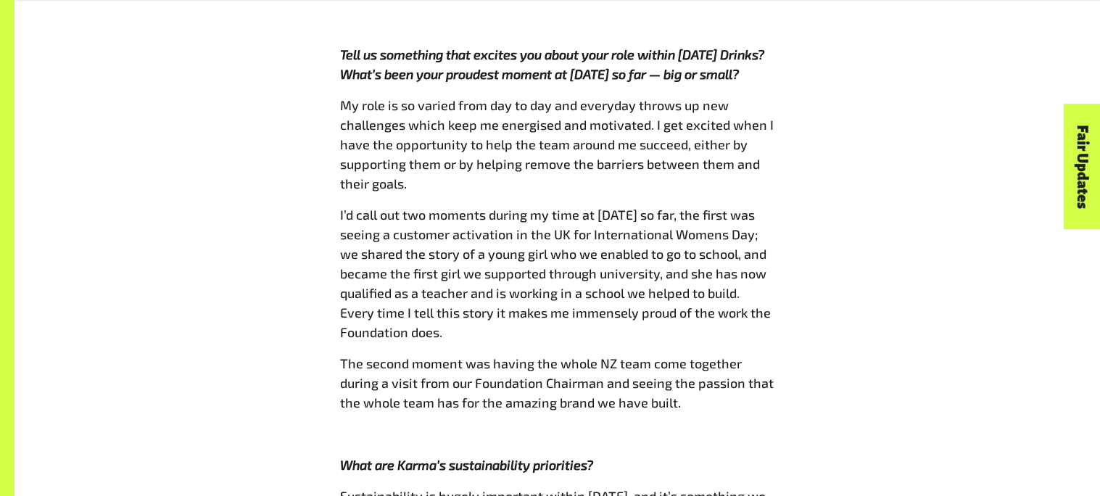
click at [764, 97] on span "My role is so varied from day to day and everyday throws up new challenges whic…" at bounding box center [557, 144] width 434 height 94
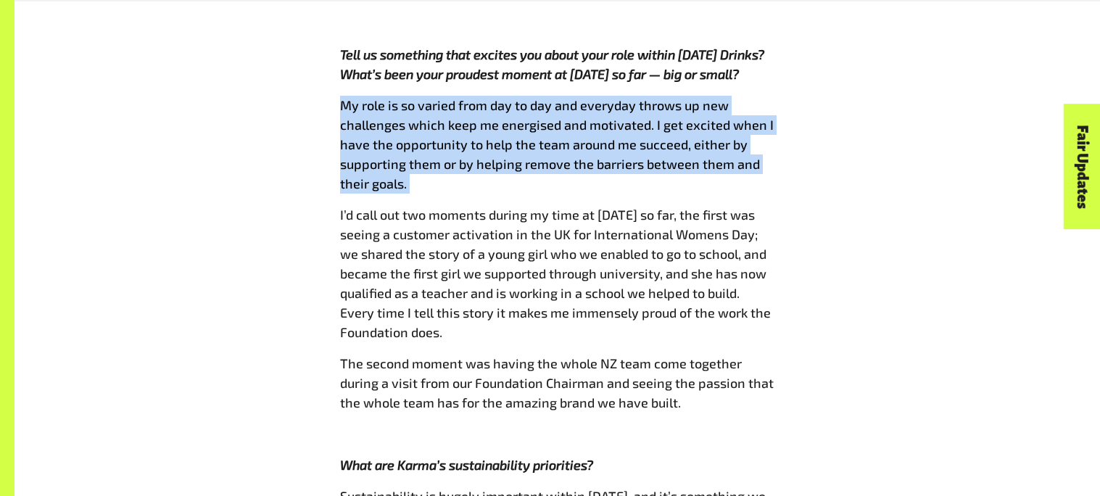
click at [764, 97] on span "My role is so varied from day to day and everyday throws up new challenges whic…" at bounding box center [557, 144] width 434 height 94
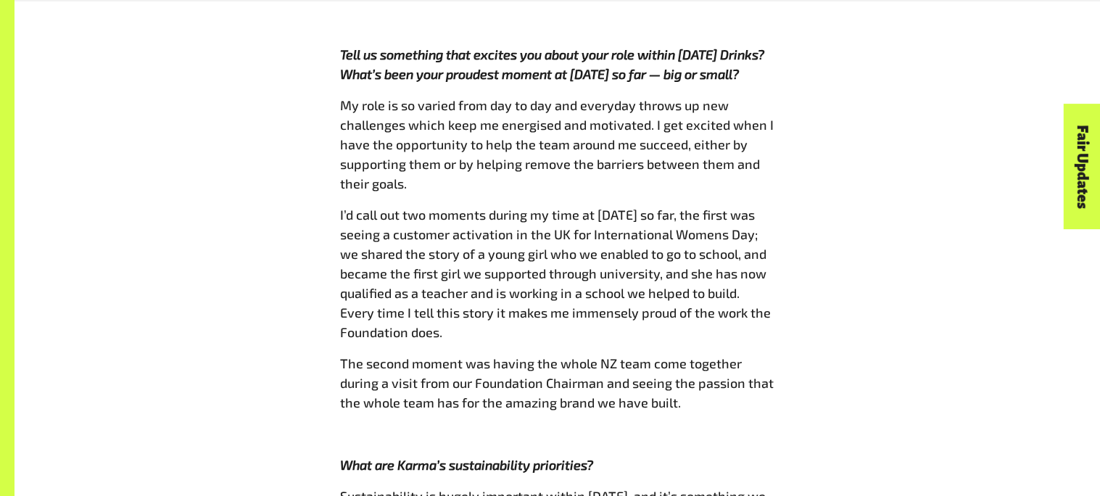
click at [764, 97] on span "My role is so varied from day to day and everyday throws up new challenges whic…" at bounding box center [557, 144] width 434 height 94
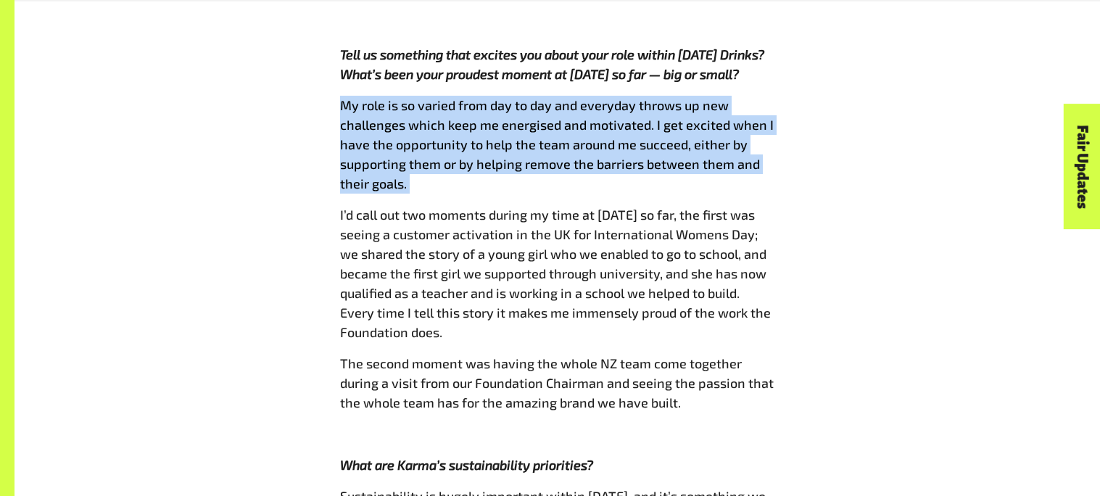
click at [764, 97] on span "My role is so varied from day to day and everyday throws up new challenges whic…" at bounding box center [557, 144] width 434 height 94
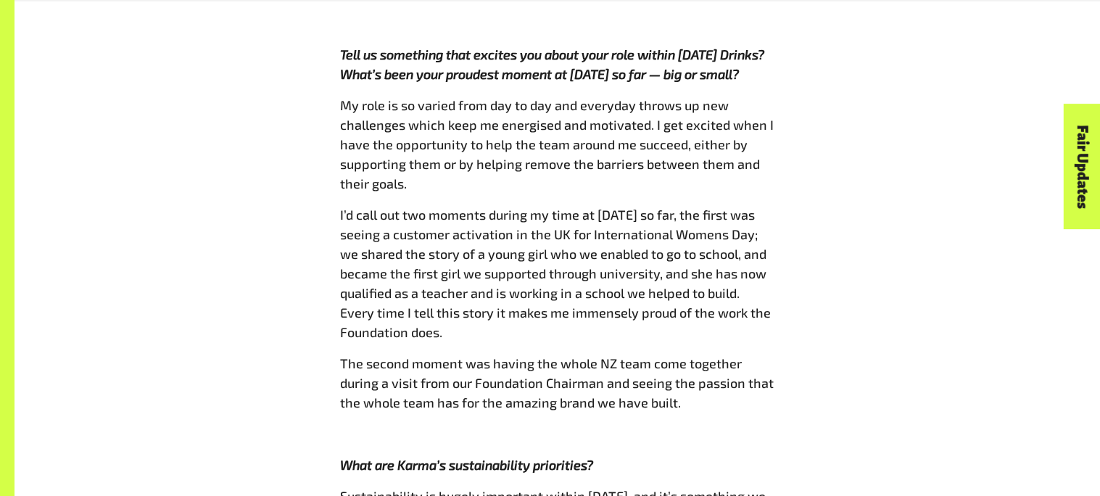
click at [764, 97] on span "My role is so varied from day to day and everyday throws up new challenges whic…" at bounding box center [557, 144] width 434 height 94
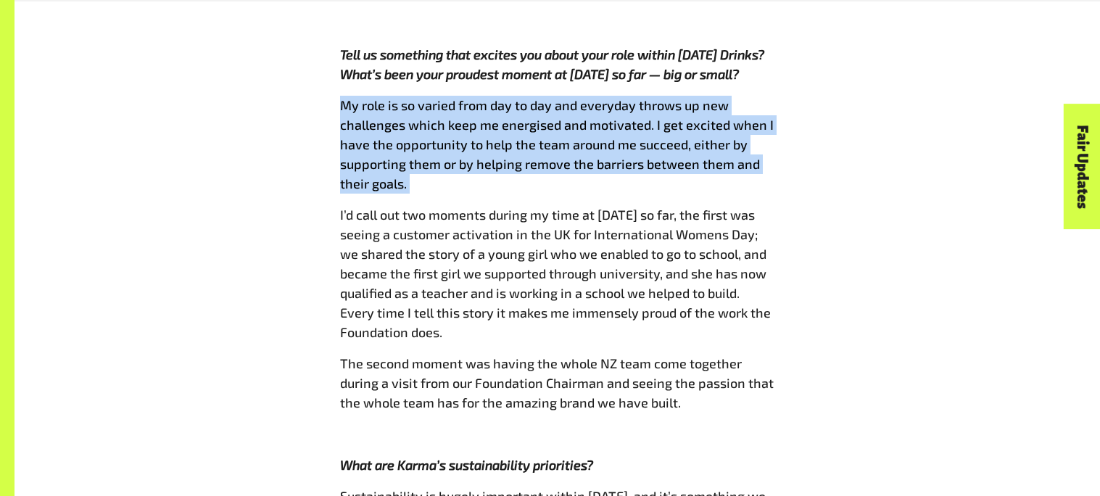
click at [764, 97] on span "My role is so varied from day to day and everyday throws up new challenges whic…" at bounding box center [557, 144] width 434 height 94
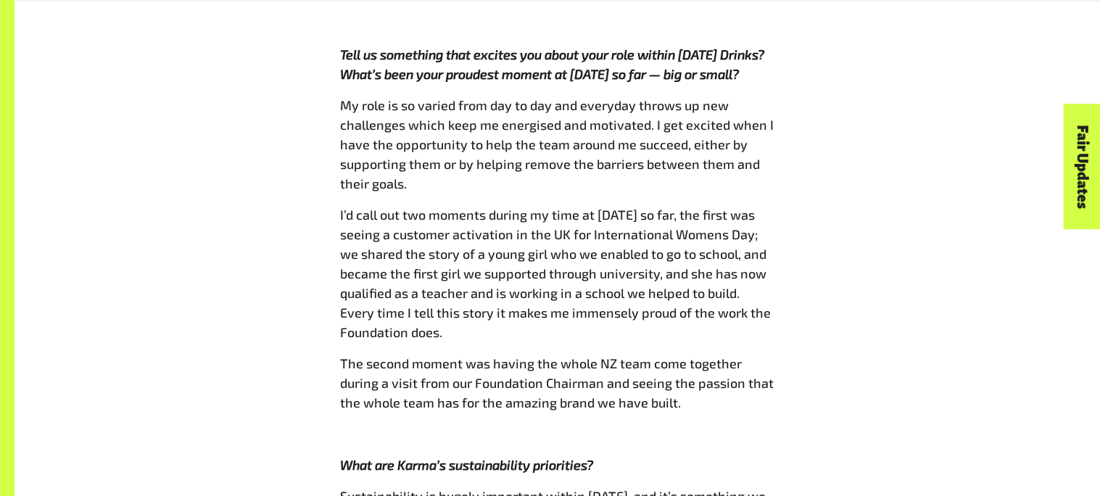
click at [764, 97] on span "My role is so varied from day to day and everyday throws up new challenges whic…" at bounding box center [557, 144] width 434 height 94
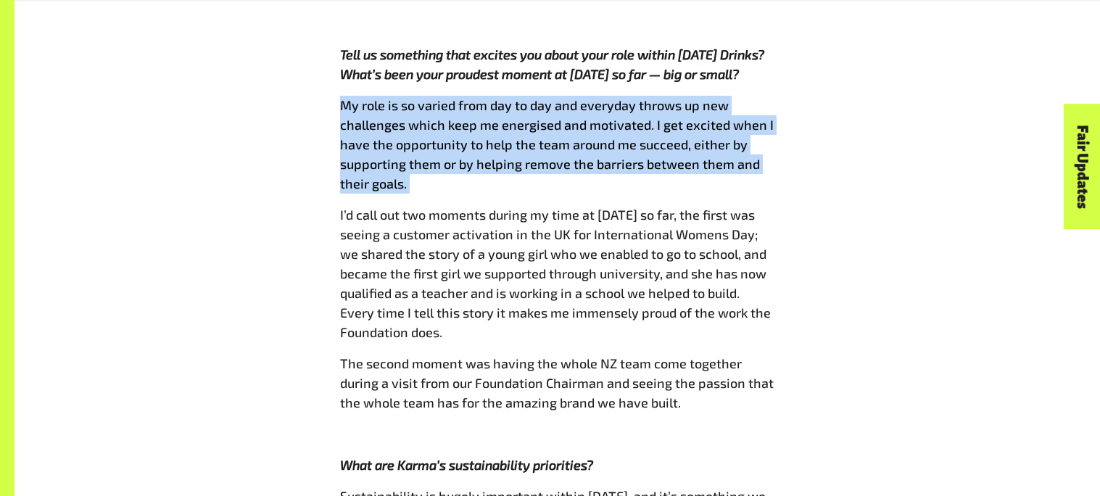
click at [764, 97] on span "My role is so varied from day to day and everyday throws up new challenges whic…" at bounding box center [557, 144] width 434 height 94
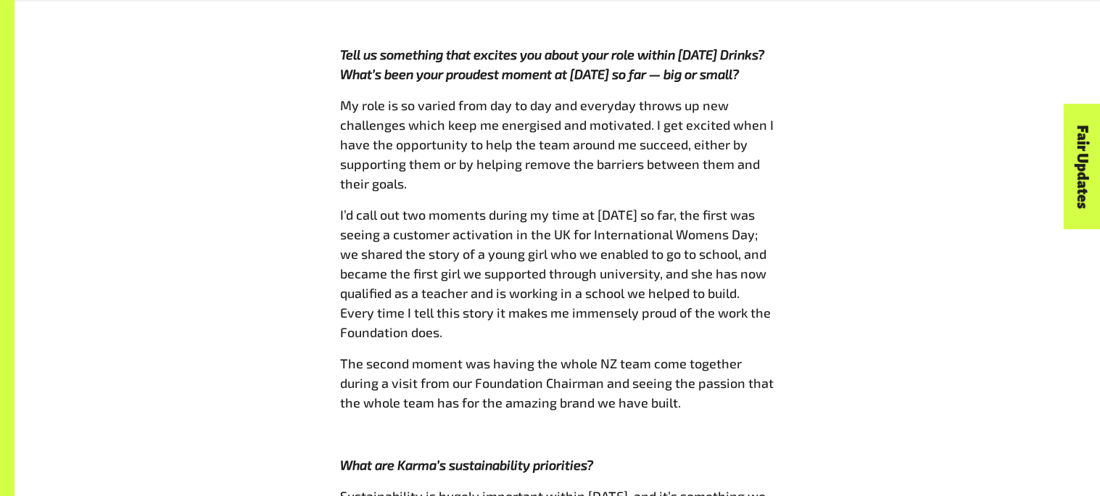
click at [764, 97] on span "My role is so varied from day to day and everyday throws up new challenges whic…" at bounding box center [557, 144] width 434 height 94
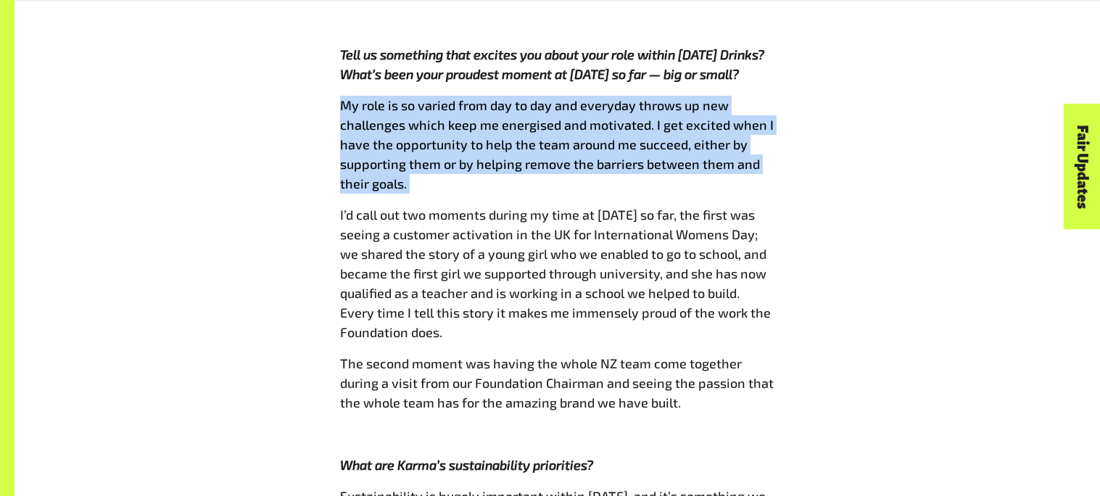
click at [764, 97] on span "My role is so varied from day to day and everyday throws up new challenges whic…" at bounding box center [557, 144] width 434 height 94
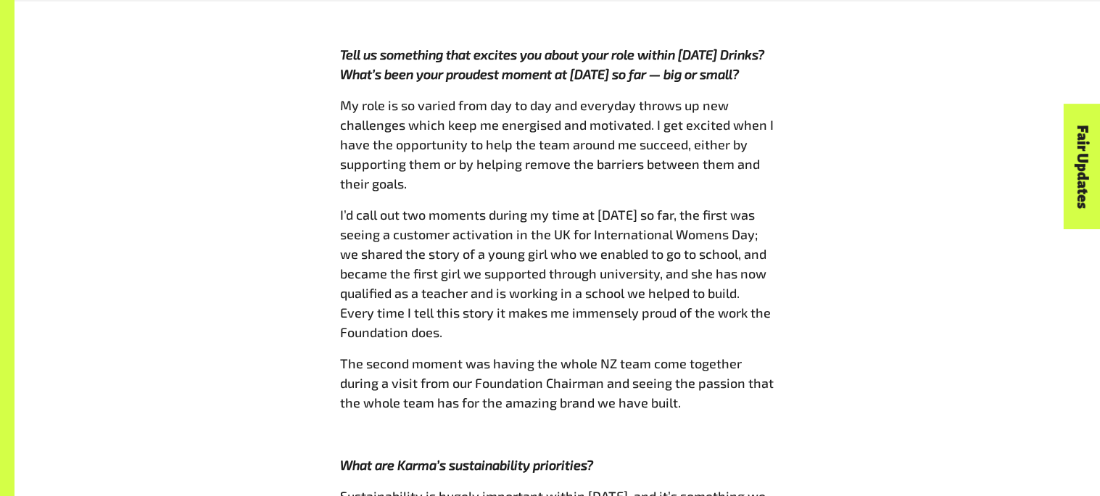
click at [764, 97] on span "My role is so varied from day to day and everyday throws up new challenges whic…" at bounding box center [557, 144] width 434 height 94
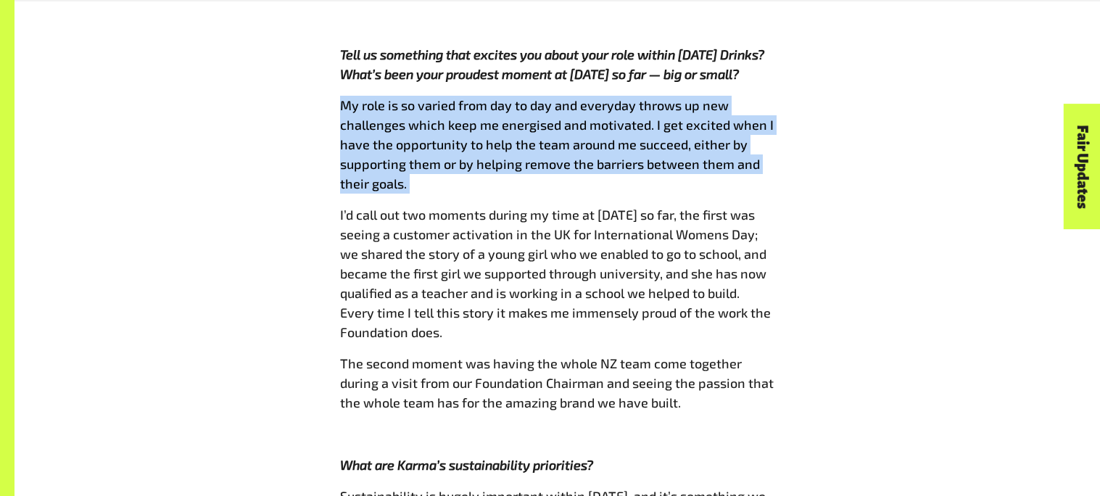
click at [764, 97] on span "My role is so varied from day to day and everyday throws up new challenges whic…" at bounding box center [557, 144] width 434 height 94
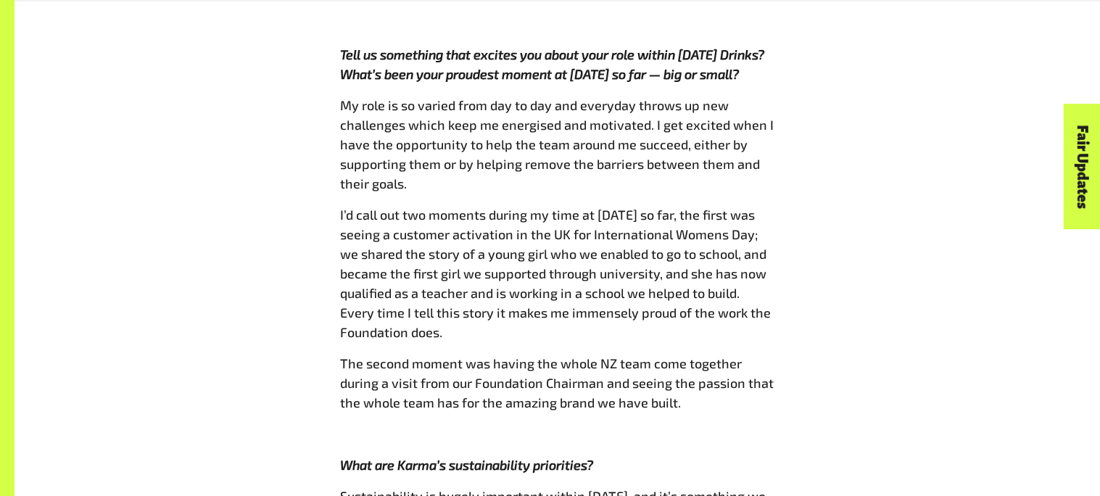
click at [764, 97] on span "My role is so varied from day to day and everyday throws up new challenges whic…" at bounding box center [557, 144] width 434 height 94
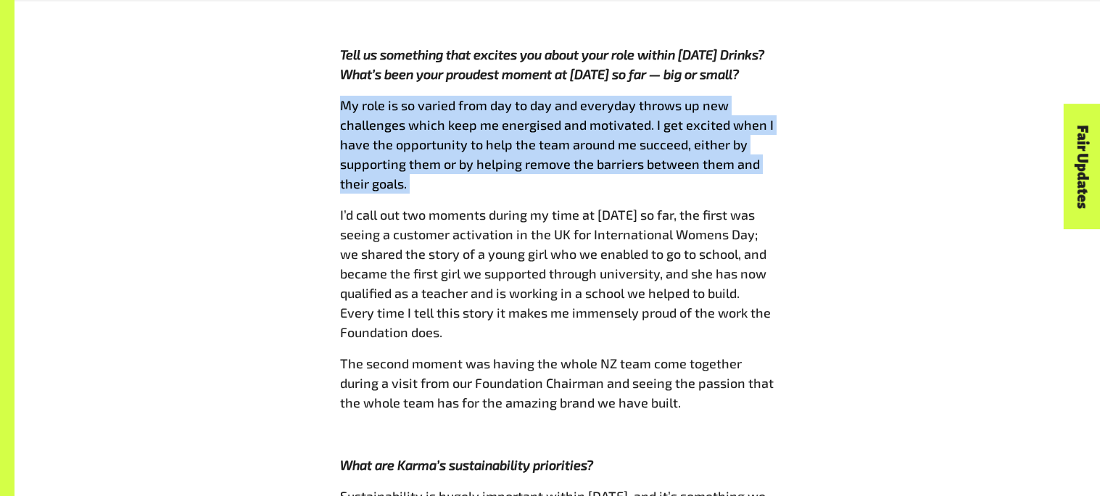
click at [764, 97] on span "My role is so varied from day to day and everyday throws up new challenges whic…" at bounding box center [557, 144] width 434 height 94
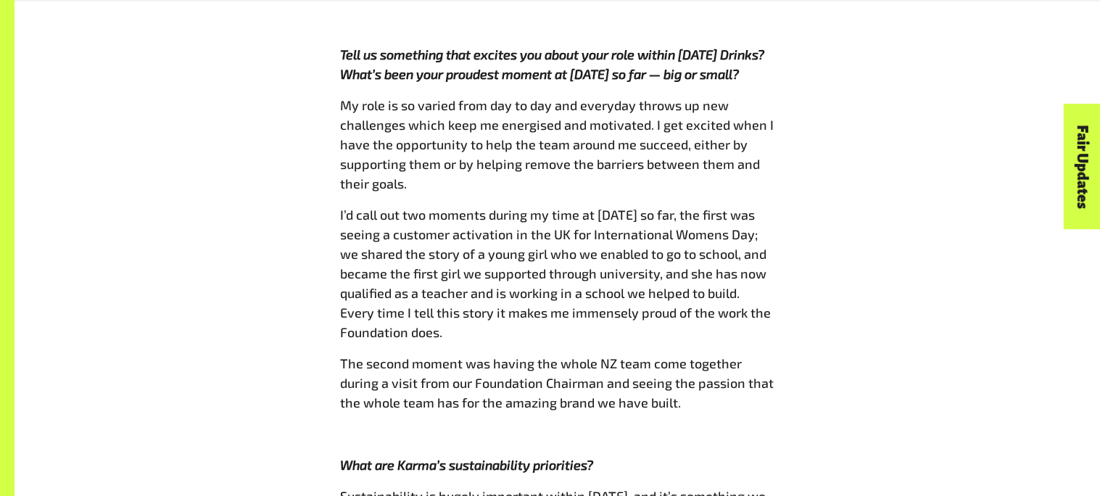
click at [764, 97] on span "My role is so varied from day to day and everyday throws up new challenges whic…" at bounding box center [557, 144] width 434 height 94
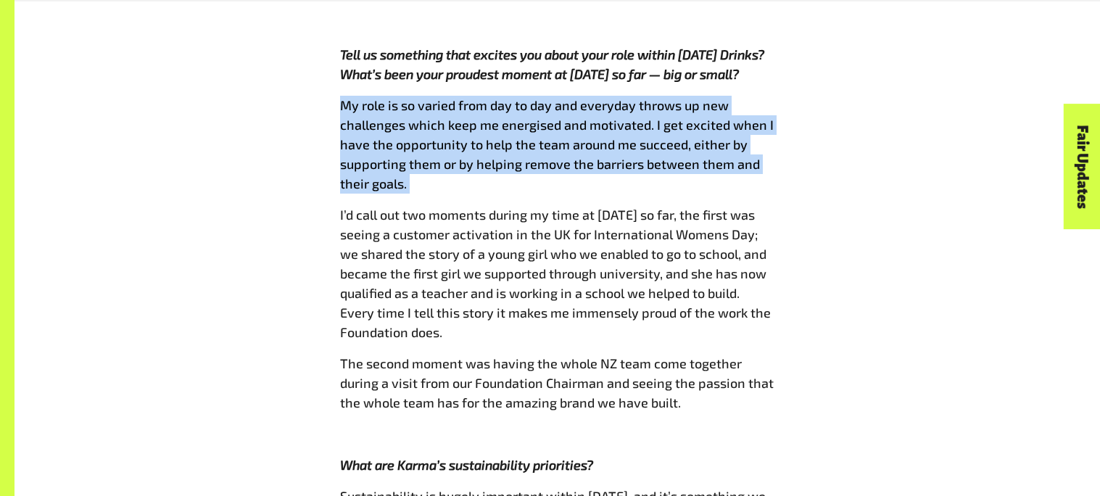
click at [764, 97] on span "My role is so varied from day to day and everyday throws up new challenges whic…" at bounding box center [557, 144] width 434 height 94
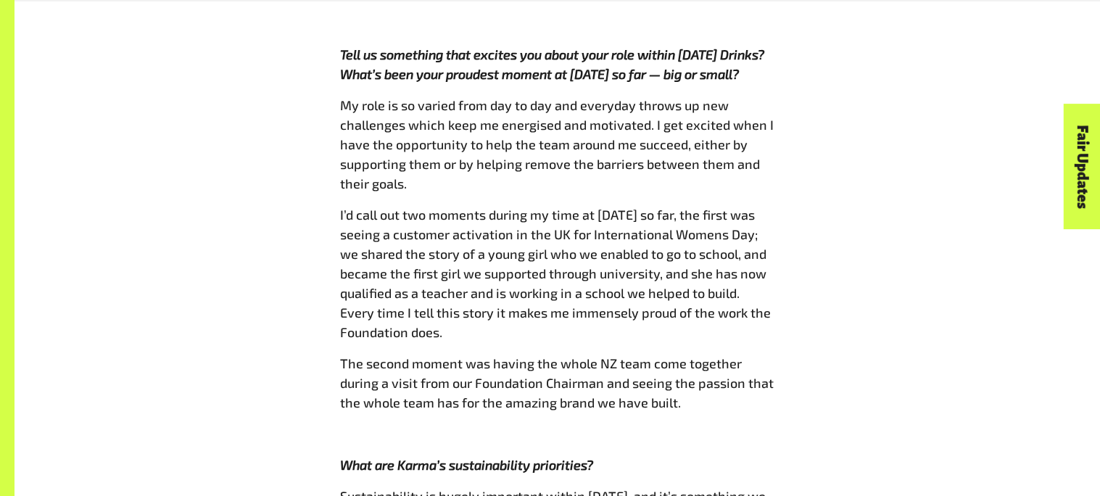
click at [764, 97] on span "My role is so varied from day to day and everyday throws up new challenges whic…" at bounding box center [557, 144] width 434 height 94
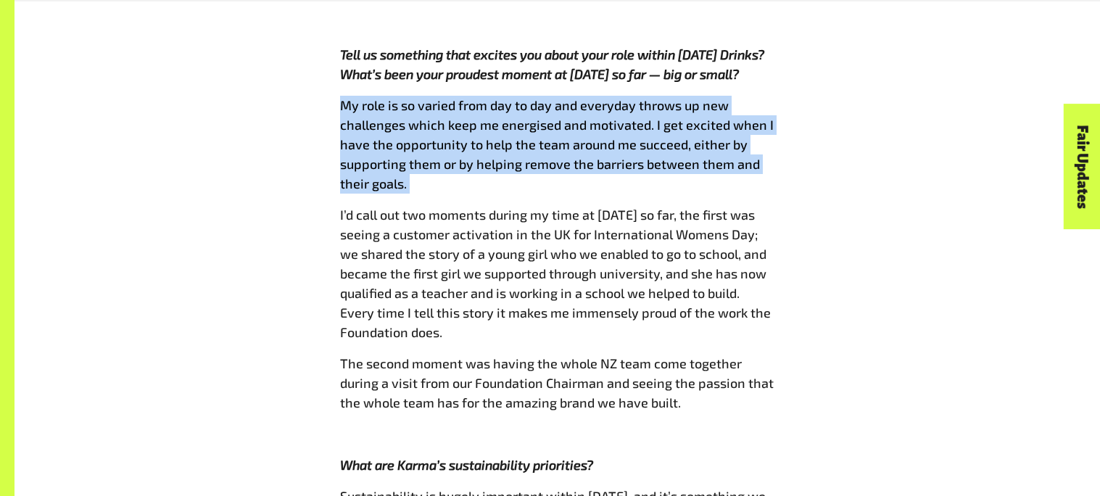
click at [764, 97] on span "My role is so varied from day to day and everyday throws up new challenges whic…" at bounding box center [557, 144] width 434 height 94
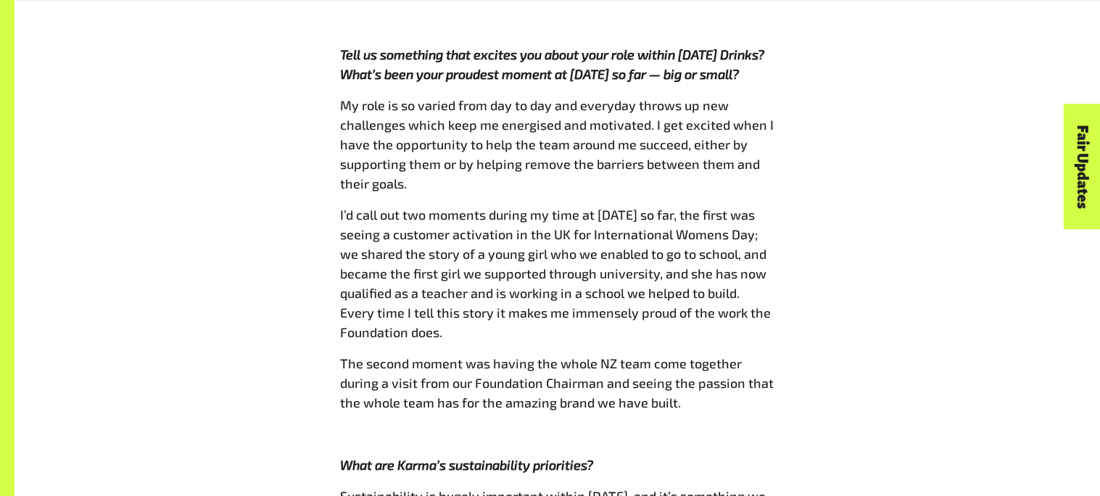
click at [764, 97] on span "My role is so varied from day to day and everyday throws up new challenges whic…" at bounding box center [557, 144] width 434 height 94
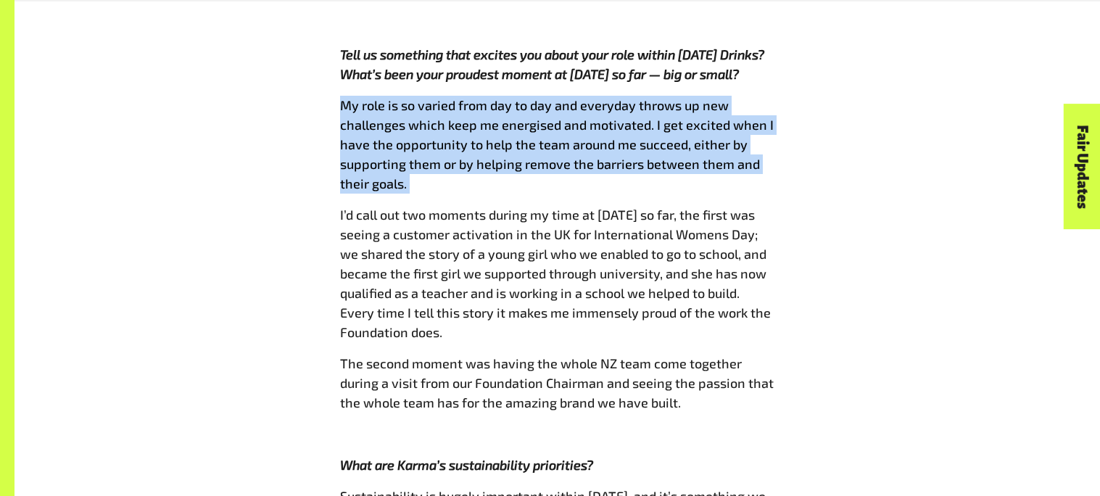
click at [764, 97] on span "My role is so varied from day to day and everyday throws up new challenges whic…" at bounding box center [557, 144] width 434 height 94
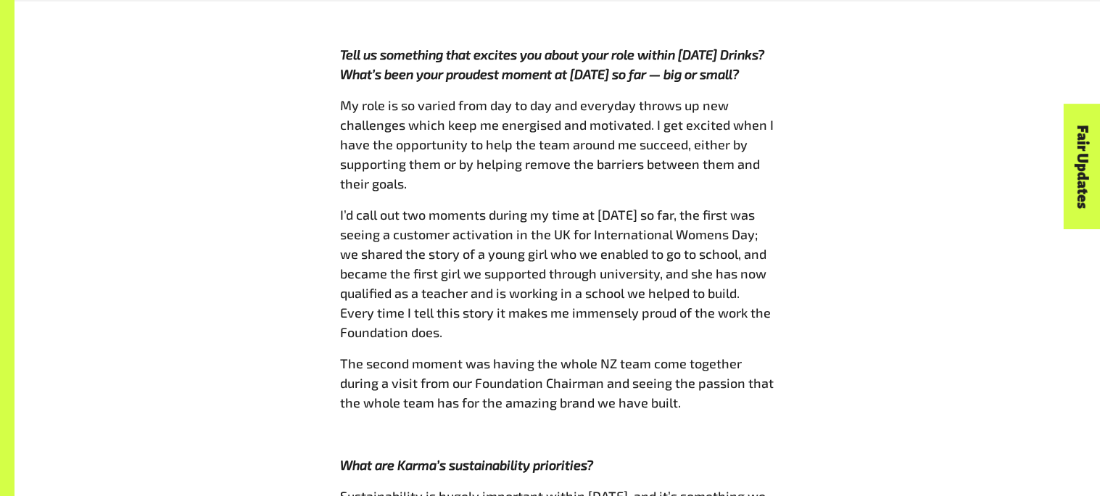
click at [764, 97] on span "My role is so varied from day to day and everyday throws up new challenges whic…" at bounding box center [557, 144] width 434 height 94
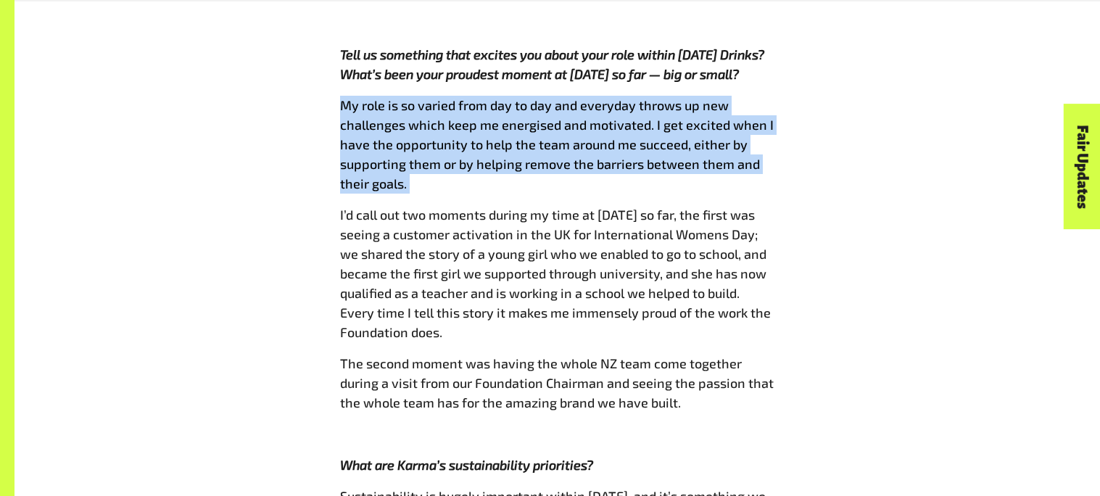
click at [764, 97] on span "My role is so varied from day to day and everyday throws up new challenges whic…" at bounding box center [557, 144] width 434 height 94
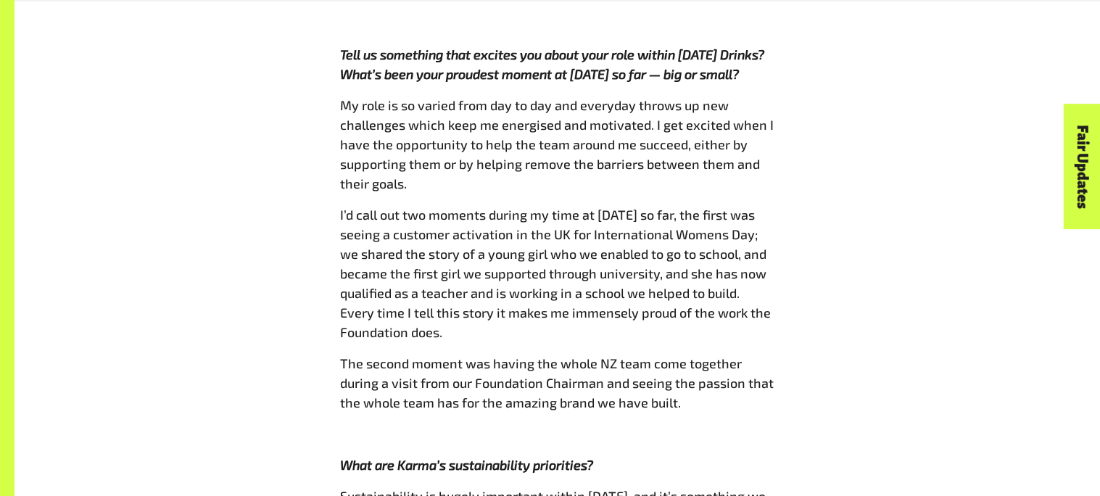
click at [764, 97] on span "My role is so varied from day to day and everyday throws up new challenges whic…" at bounding box center [557, 144] width 434 height 94
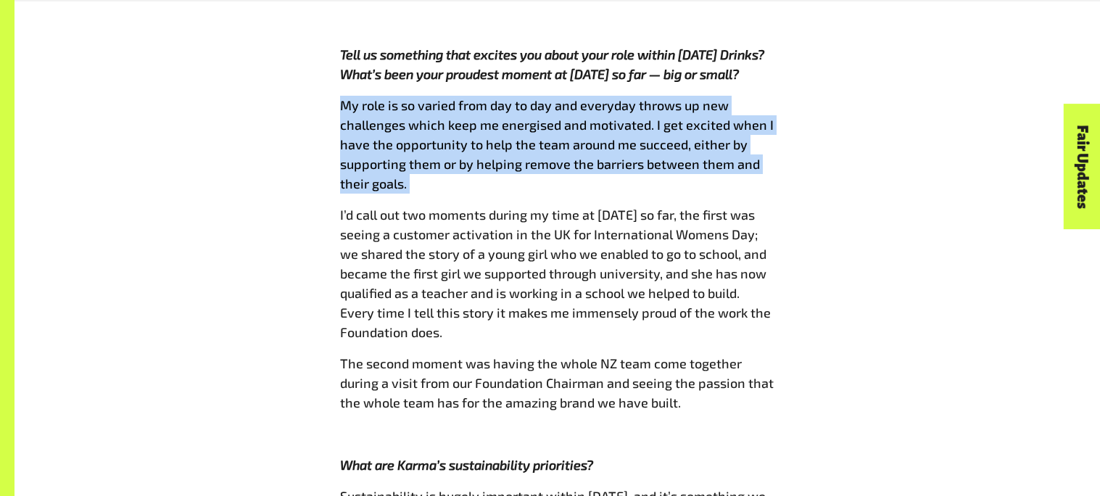
click at [764, 97] on span "My role is so varied from day to day and everyday throws up new challenges whic…" at bounding box center [557, 144] width 434 height 94
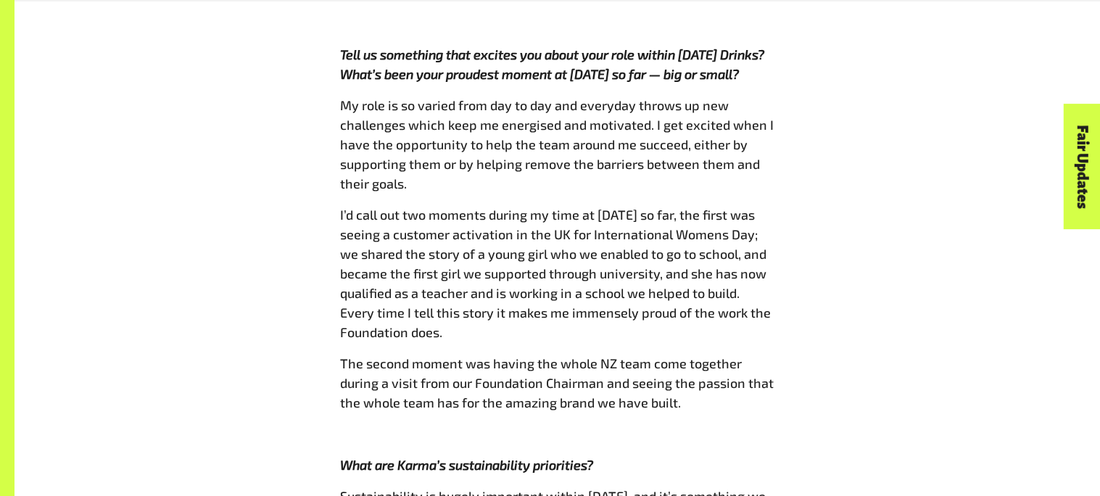
click at [764, 97] on span "My role is so varied from day to day and everyday throws up new challenges whic…" at bounding box center [557, 144] width 434 height 94
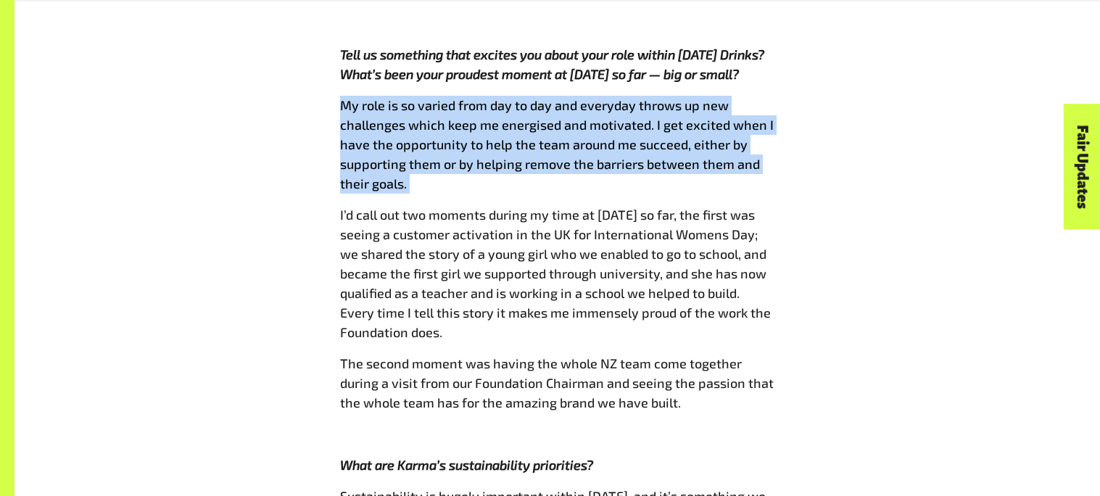
click at [764, 97] on span "My role is so varied from day to day and everyday throws up new challenges whic…" at bounding box center [557, 144] width 434 height 94
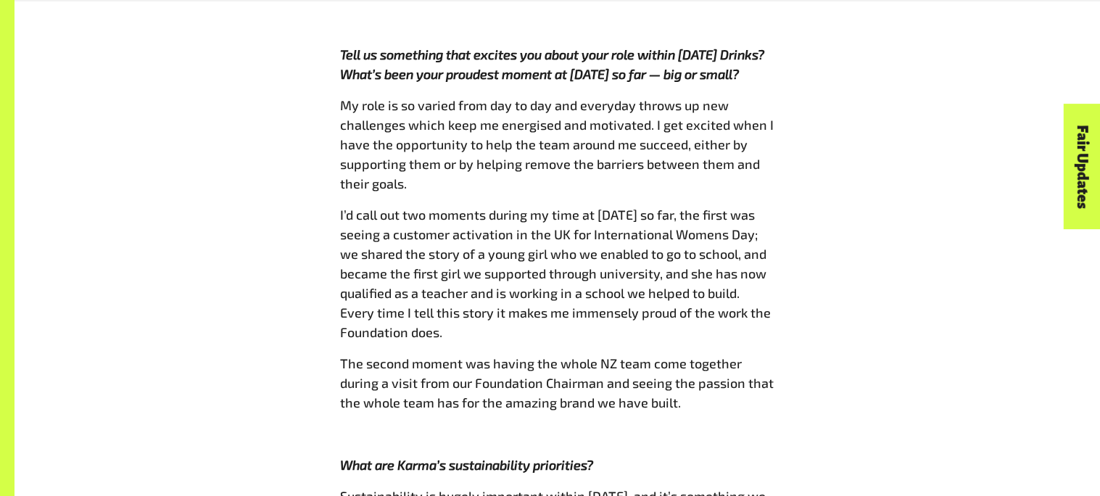
click at [764, 97] on span "My role is so varied from day to day and everyday throws up new challenges whic…" at bounding box center [557, 144] width 434 height 94
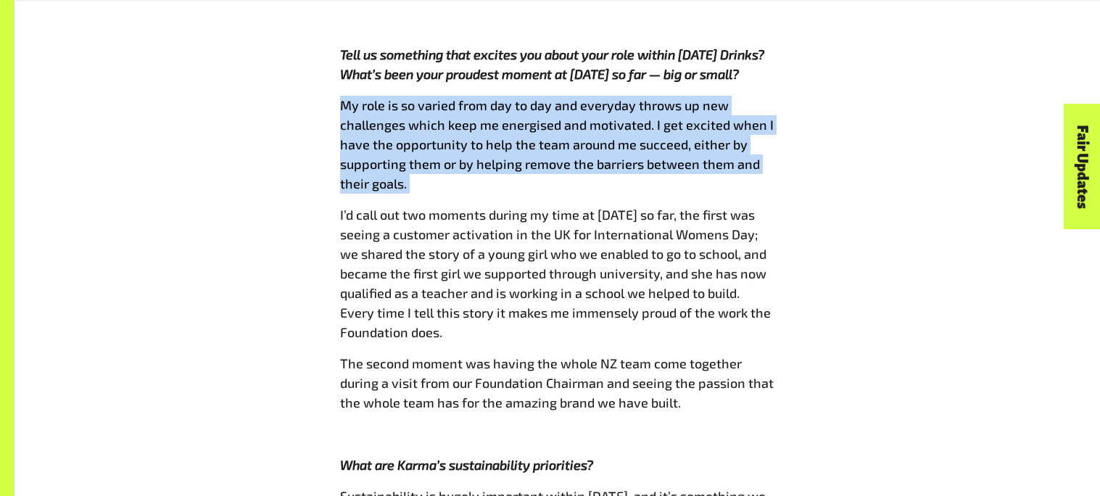
click at [764, 97] on span "My role is so varied from day to day and everyday throws up new challenges whic…" at bounding box center [557, 144] width 434 height 94
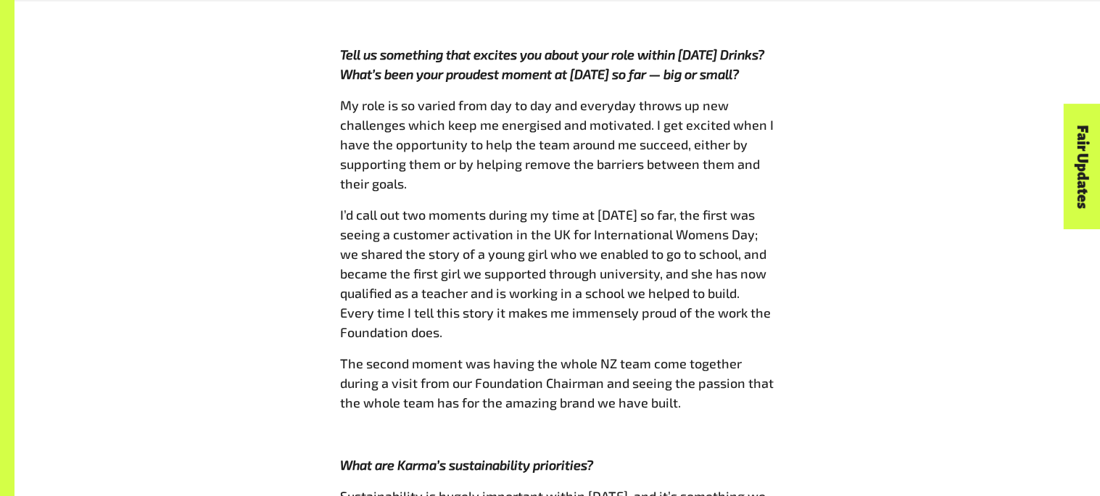
click at [764, 97] on span "My role is so varied from day to day and everyday throws up new challenges whic…" at bounding box center [557, 144] width 434 height 94
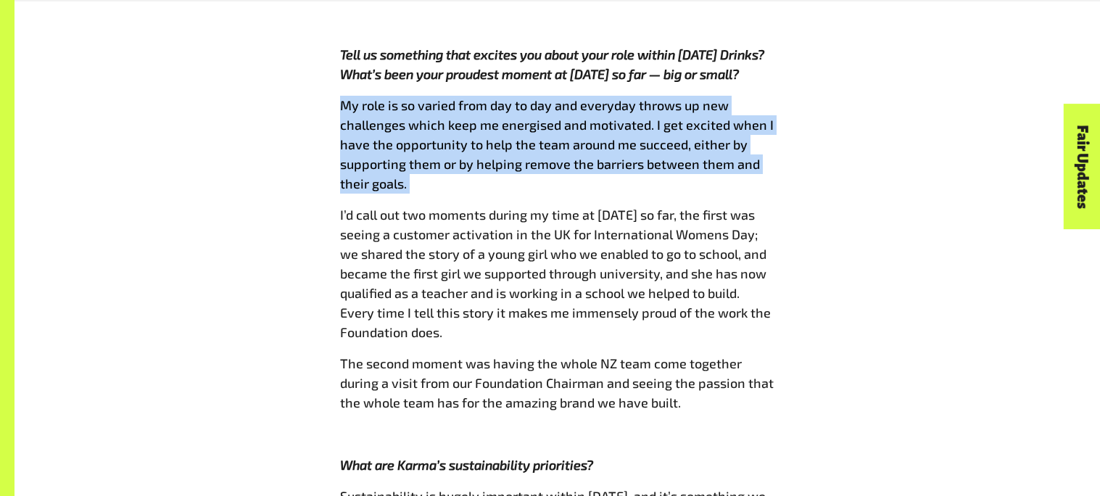
click at [764, 97] on span "My role is so varied from day to day and everyday throws up new challenges whic…" at bounding box center [557, 144] width 434 height 94
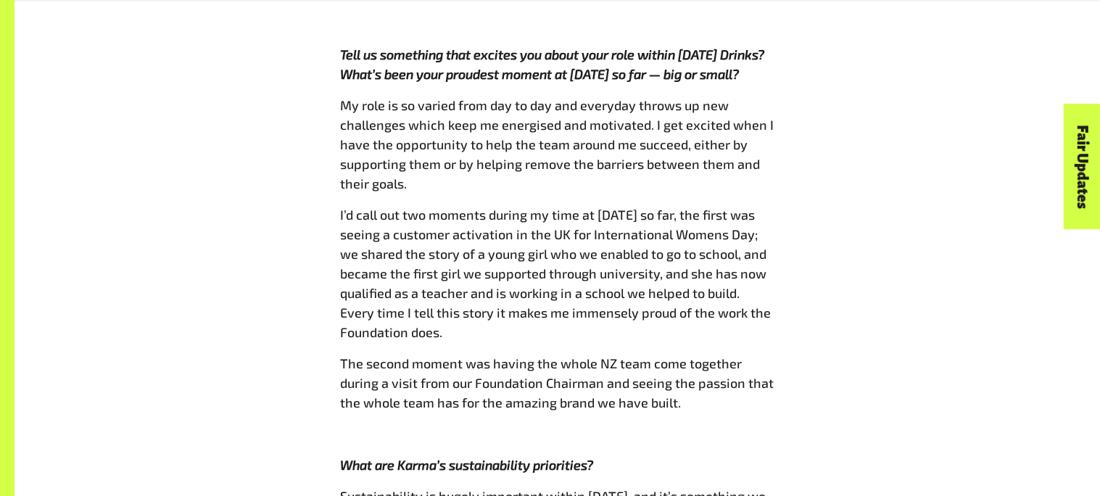
click at [764, 97] on span "My role is so varied from day to day and everyday throws up new challenges whic…" at bounding box center [557, 144] width 434 height 94
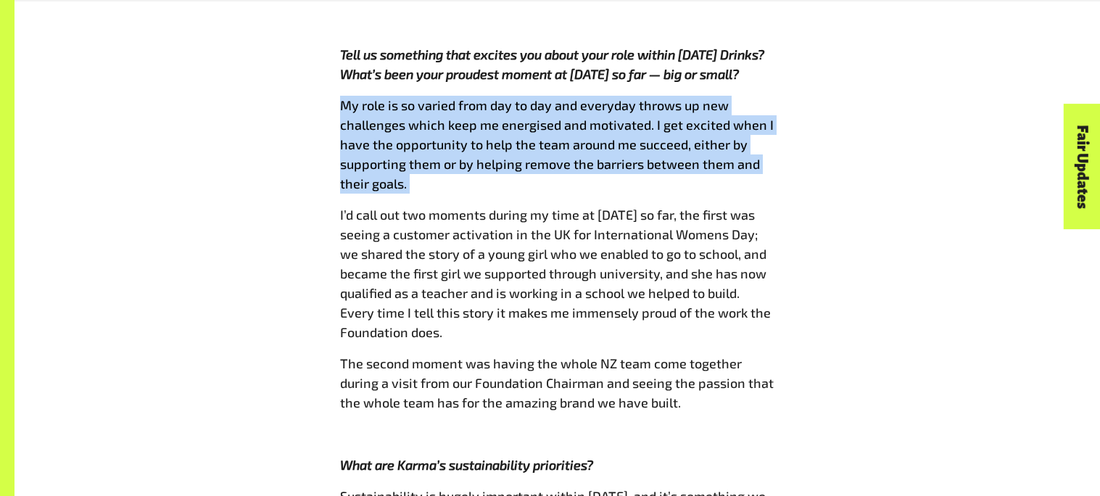
click at [764, 97] on span "My role is so varied from day to day and everyday throws up new challenges whic…" at bounding box center [557, 144] width 434 height 94
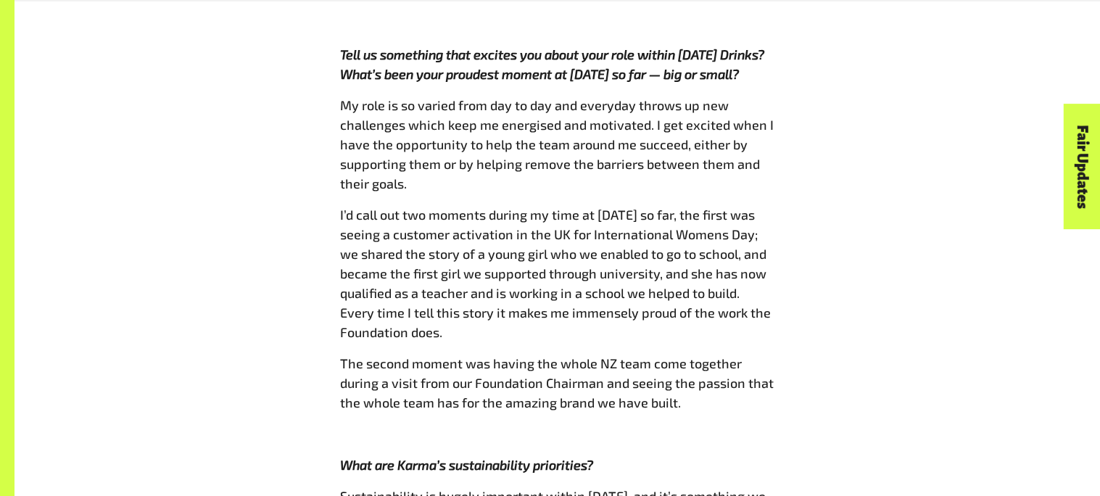
click at [764, 97] on span "My role is so varied from day to day and everyday throws up new challenges whic…" at bounding box center [557, 144] width 434 height 94
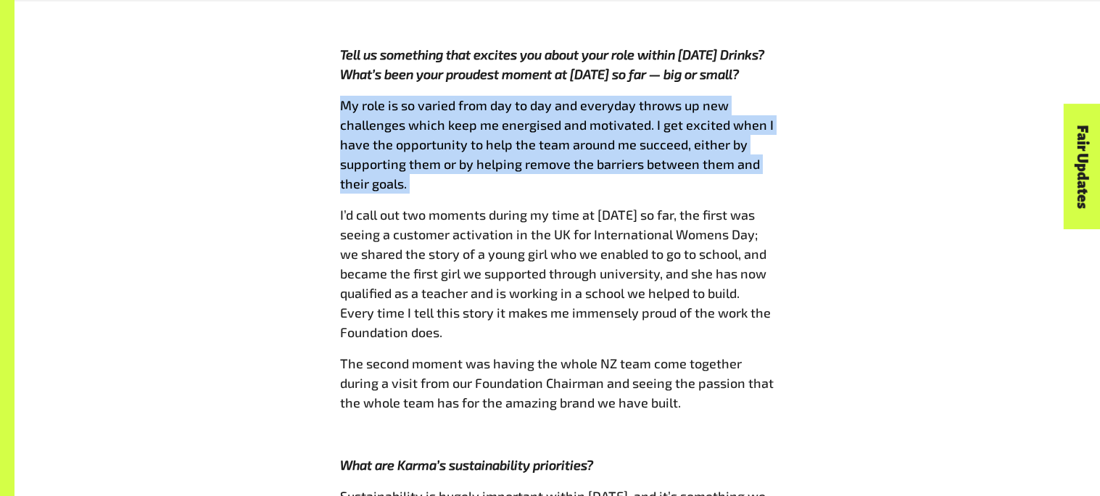
click at [764, 97] on span "My role is so varied from day to day and everyday throws up new challenges whic…" at bounding box center [557, 144] width 434 height 94
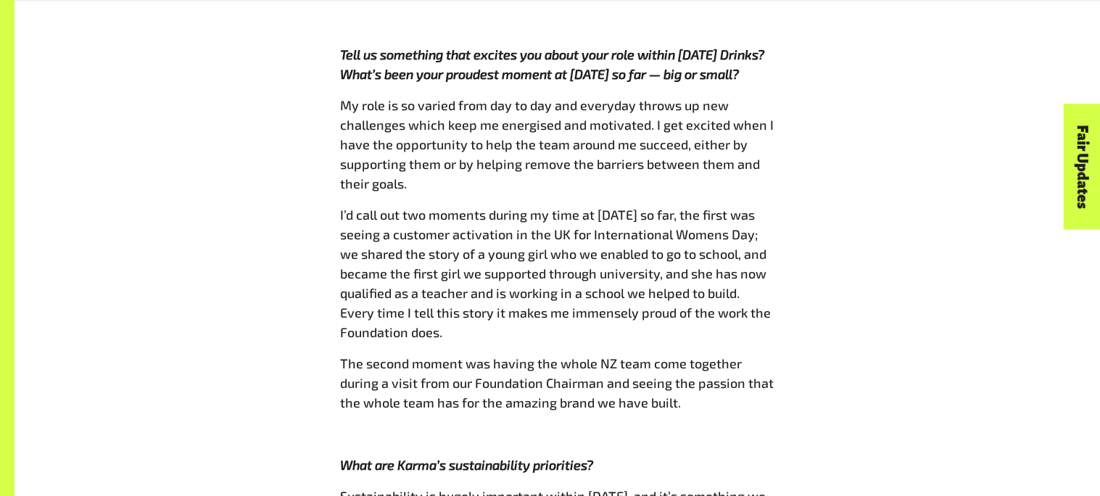
click at [764, 97] on span "My role is so varied from day to day and everyday throws up new challenges whic…" at bounding box center [557, 144] width 434 height 94
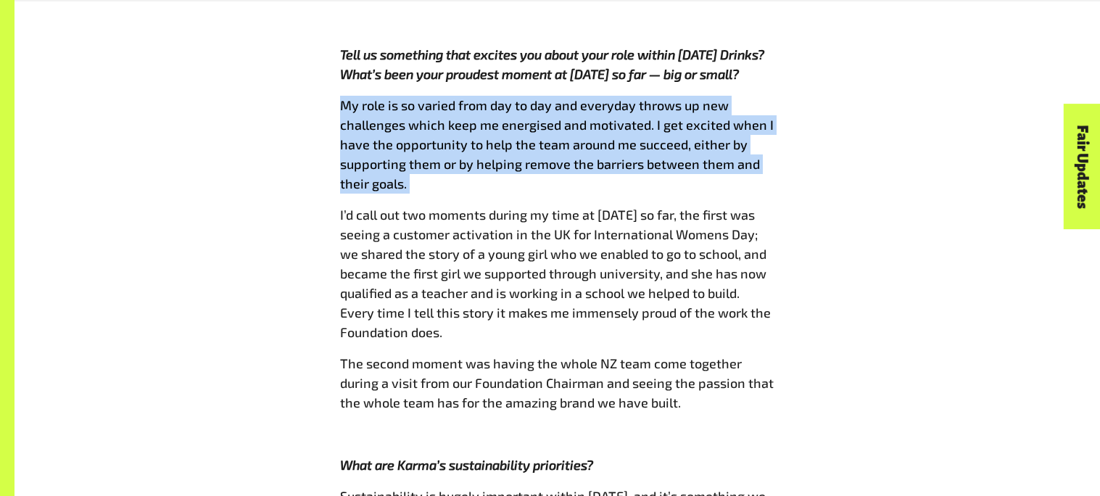
click at [764, 97] on span "My role is so varied from day to day and everyday throws up new challenges whic…" at bounding box center [557, 144] width 434 height 94
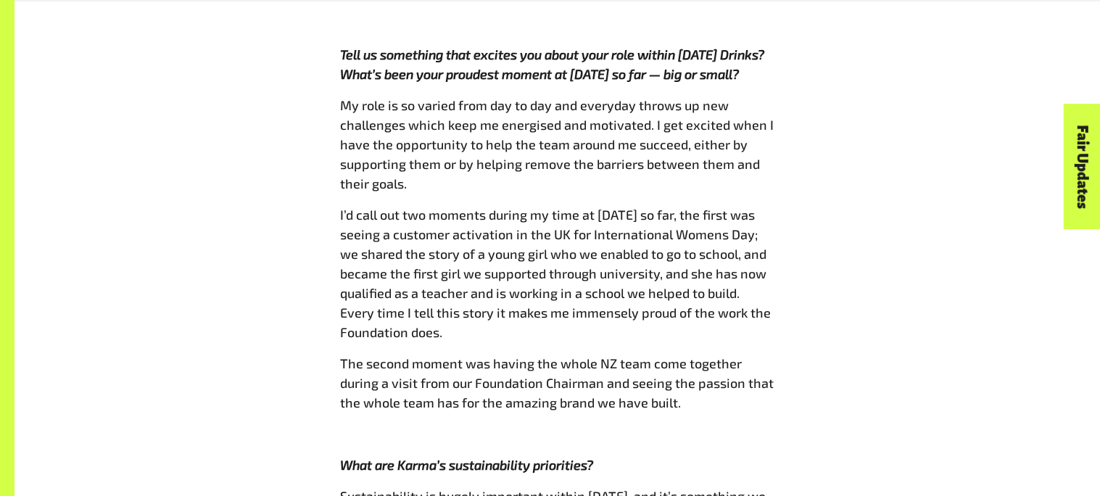
click at [764, 97] on span "My role is so varied from day to day and everyday throws up new challenges whic…" at bounding box center [557, 144] width 434 height 94
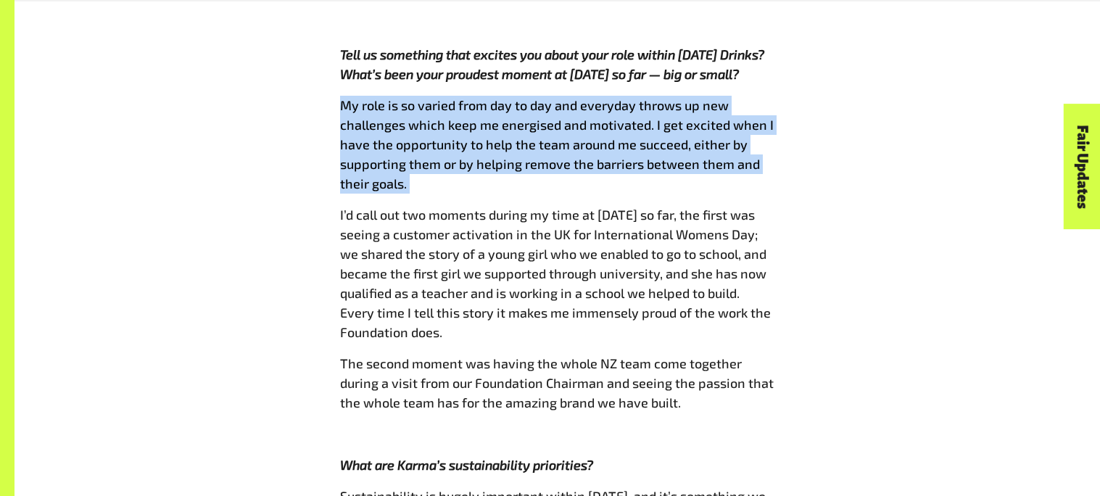
click at [764, 97] on span "My role is so varied from day to day and everyday throws up new challenges whic…" at bounding box center [557, 144] width 434 height 94
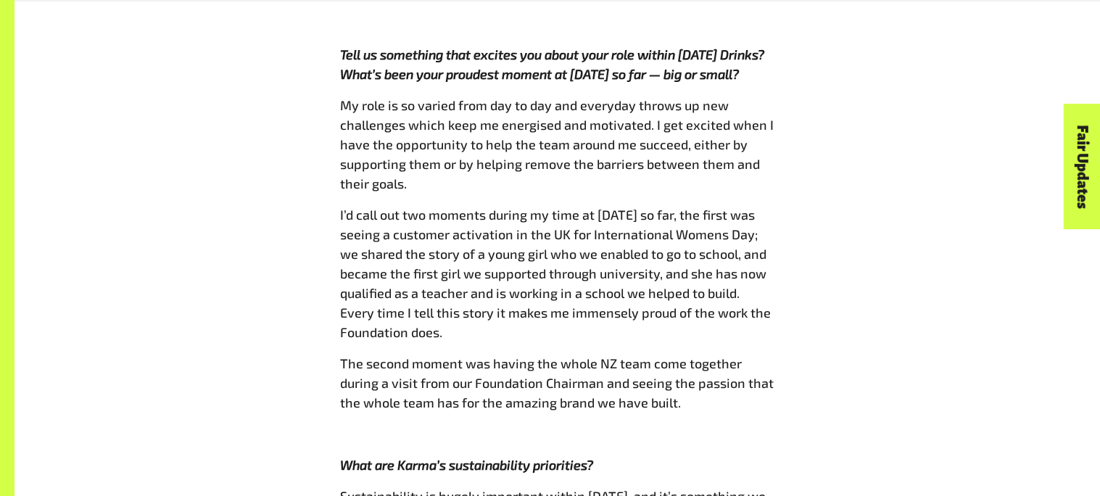
click at [764, 97] on span "My role is so varied from day to day and everyday throws up new challenges whic…" at bounding box center [557, 144] width 434 height 94
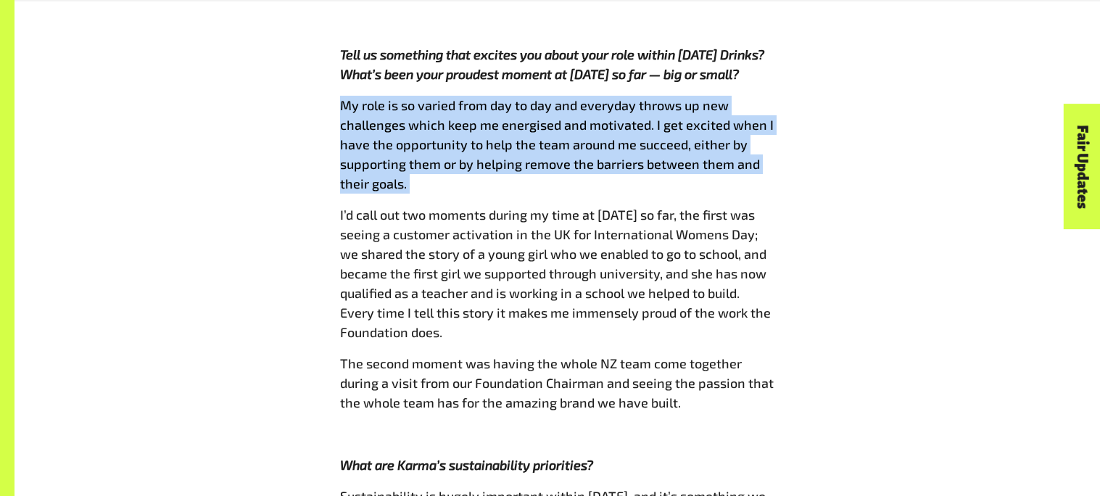
click at [764, 97] on span "My role is so varied from day to day and everyday throws up new challenges whic…" at bounding box center [557, 144] width 434 height 94
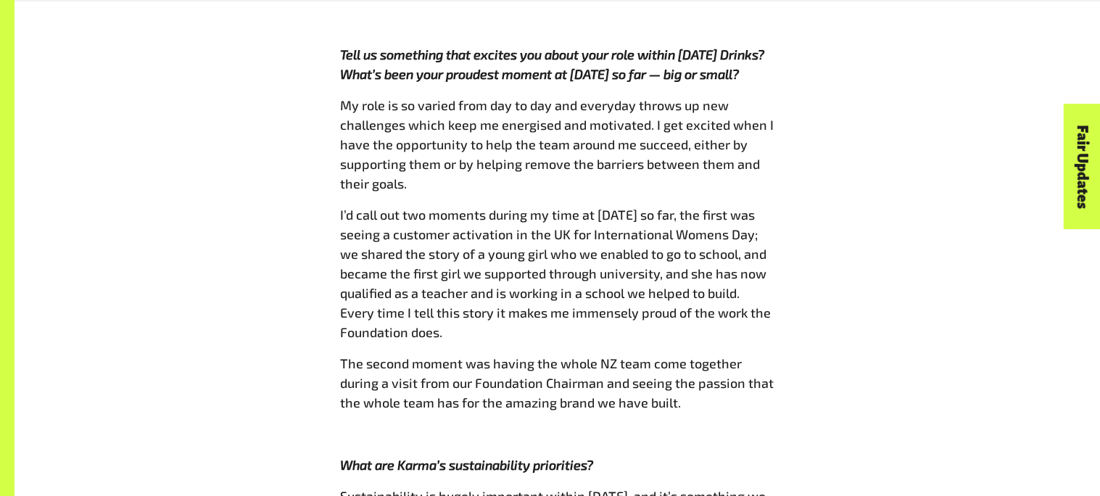
click at [764, 97] on span "My role is so varied from day to day and everyday throws up new challenges whic…" at bounding box center [557, 144] width 434 height 94
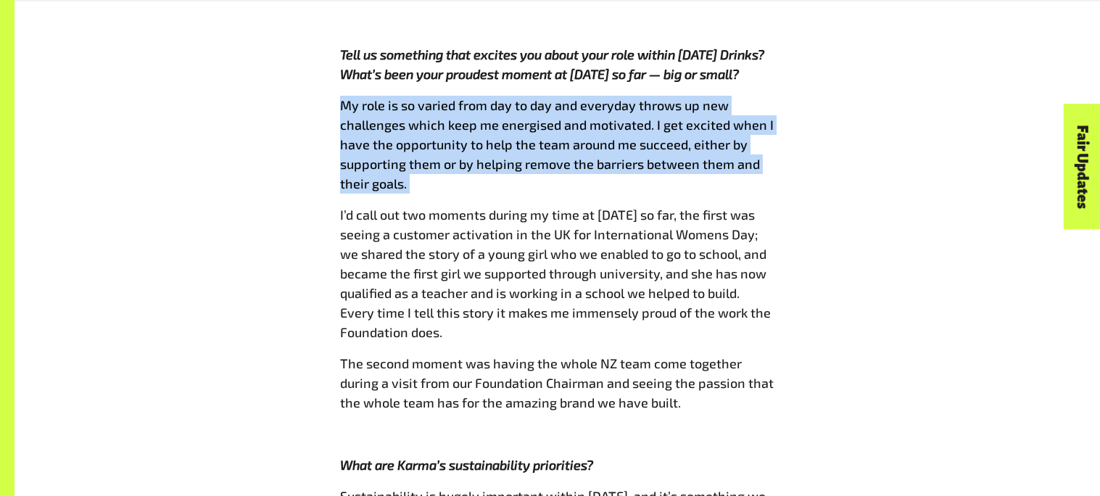
click at [764, 97] on span "My role is so varied from day to day and everyday throws up new challenges whic…" at bounding box center [557, 144] width 434 height 94
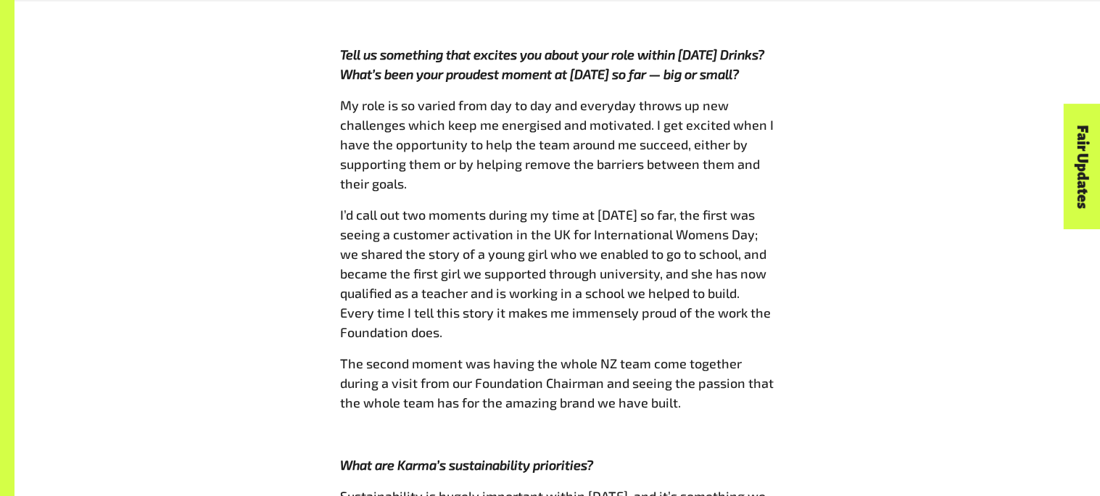
click at [764, 97] on span "My role is so varied from day to day and everyday throws up new challenges whic…" at bounding box center [557, 144] width 434 height 94
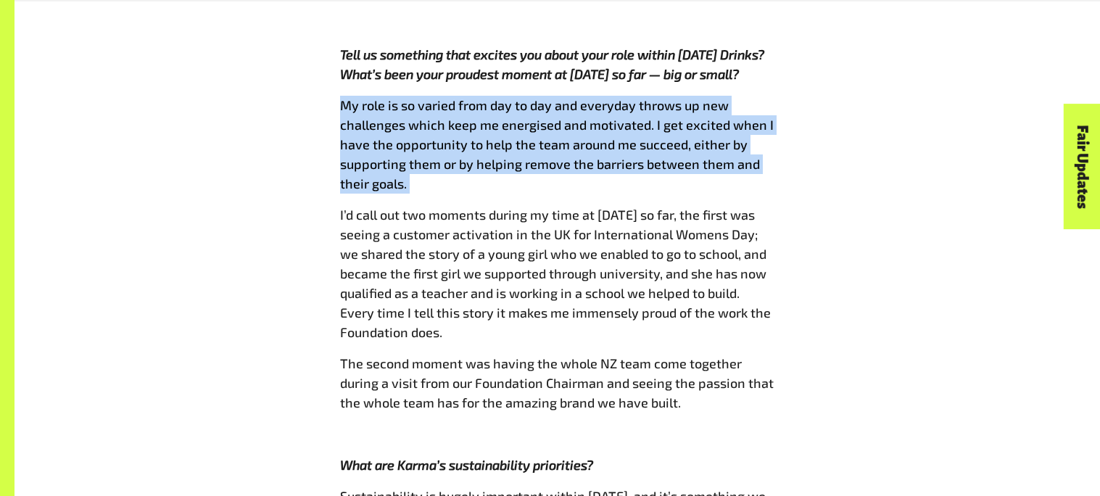
click at [764, 97] on span "My role is so varied from day to day and everyday throws up new challenges whic…" at bounding box center [557, 144] width 434 height 94
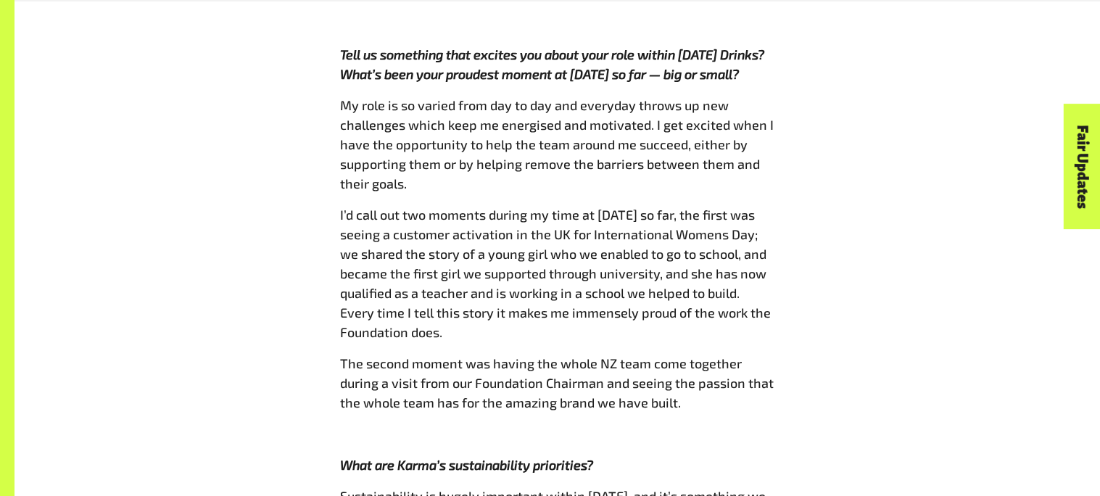
click at [764, 97] on span "My role is so varied from day to day and everyday throws up new challenges whic…" at bounding box center [557, 144] width 434 height 94
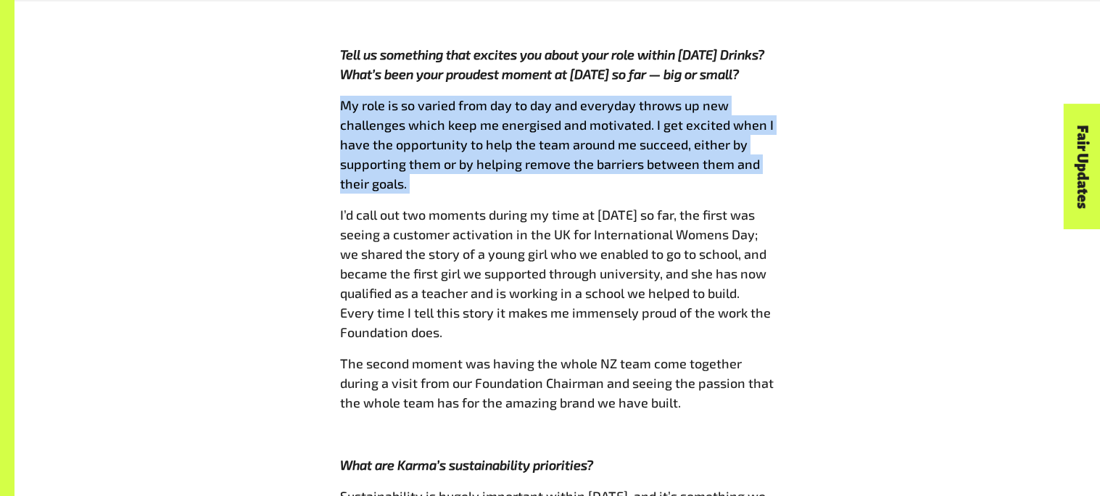
click at [764, 97] on span "My role is so varied from day to day and everyday throws up new challenges whic…" at bounding box center [557, 144] width 434 height 94
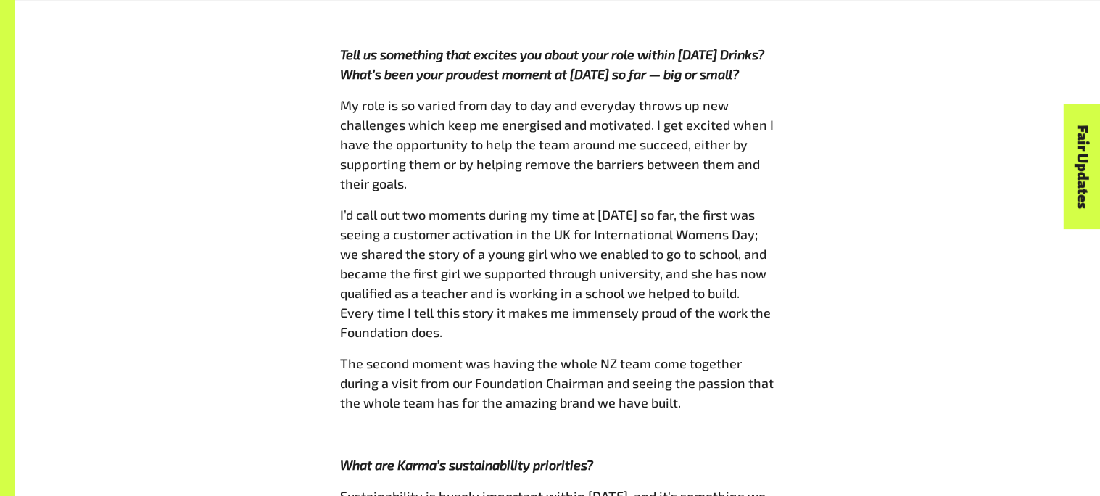
click at [764, 97] on span "My role is so varied from day to day and everyday throws up new challenges whic…" at bounding box center [557, 144] width 434 height 94
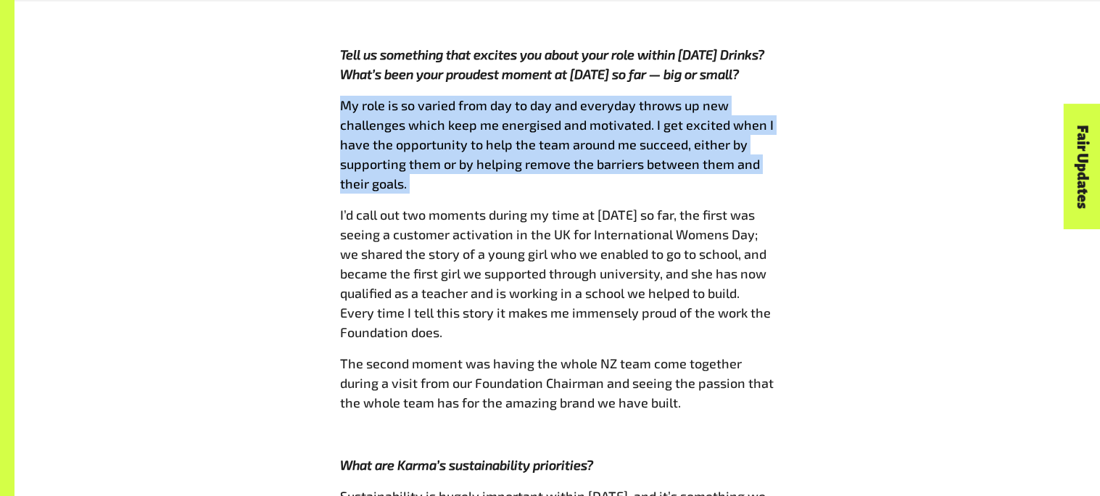
click at [764, 97] on span "My role is so varied from day to day and everyday throws up new challenges whic…" at bounding box center [557, 144] width 434 height 94
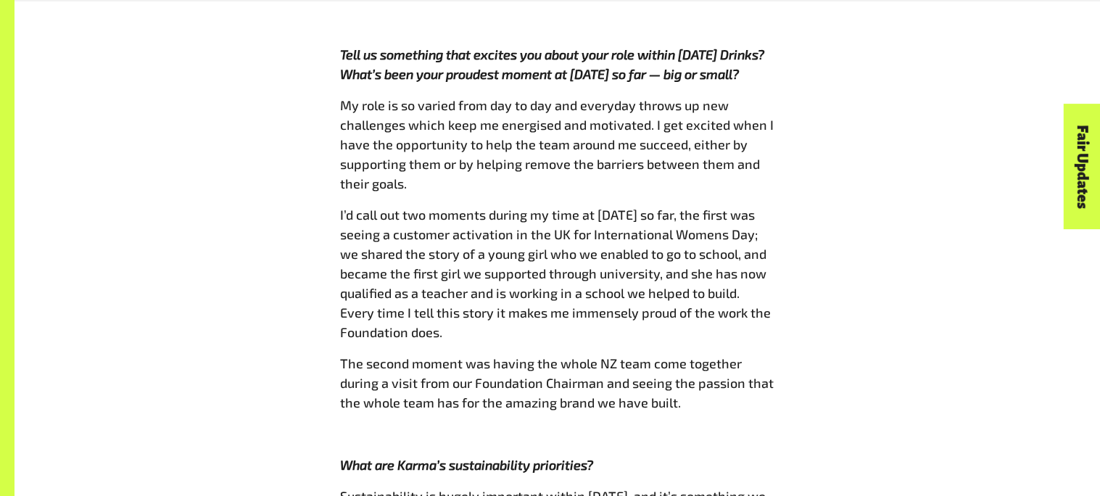
click at [764, 97] on span "My role is so varied from day to day and everyday throws up new challenges whic…" at bounding box center [557, 144] width 434 height 94
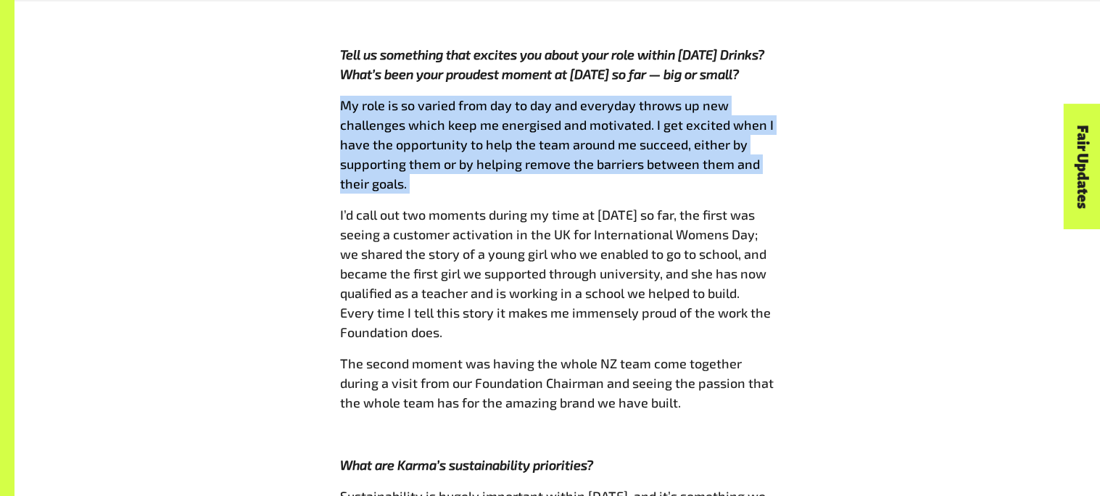
click at [764, 97] on span "My role is so varied from day to day and everyday throws up new challenges whic…" at bounding box center [557, 144] width 434 height 94
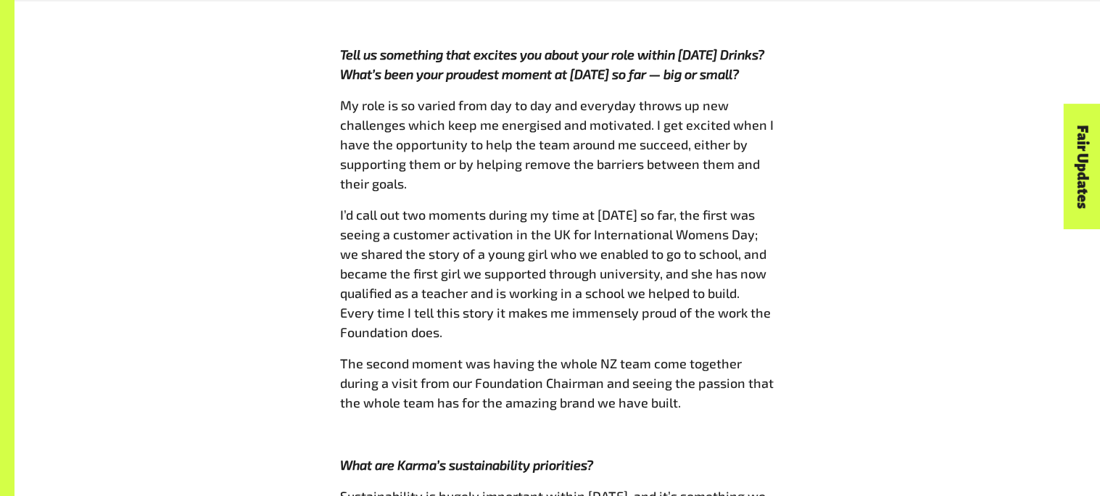
click at [764, 97] on span "My role is so varied from day to day and everyday throws up new challenges whic…" at bounding box center [557, 144] width 434 height 94
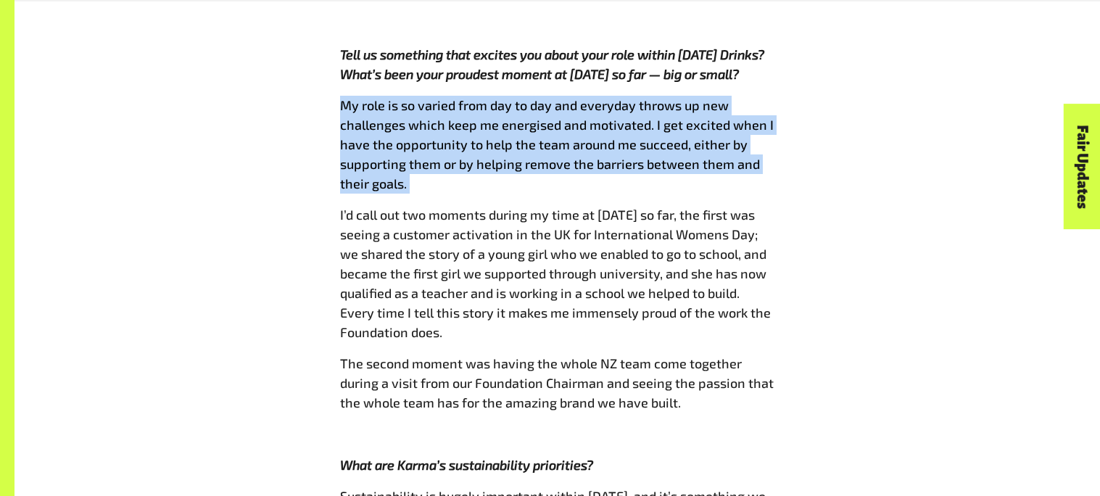
click at [764, 97] on span "My role is so varied from day to day and everyday throws up new challenges whic…" at bounding box center [557, 144] width 434 height 94
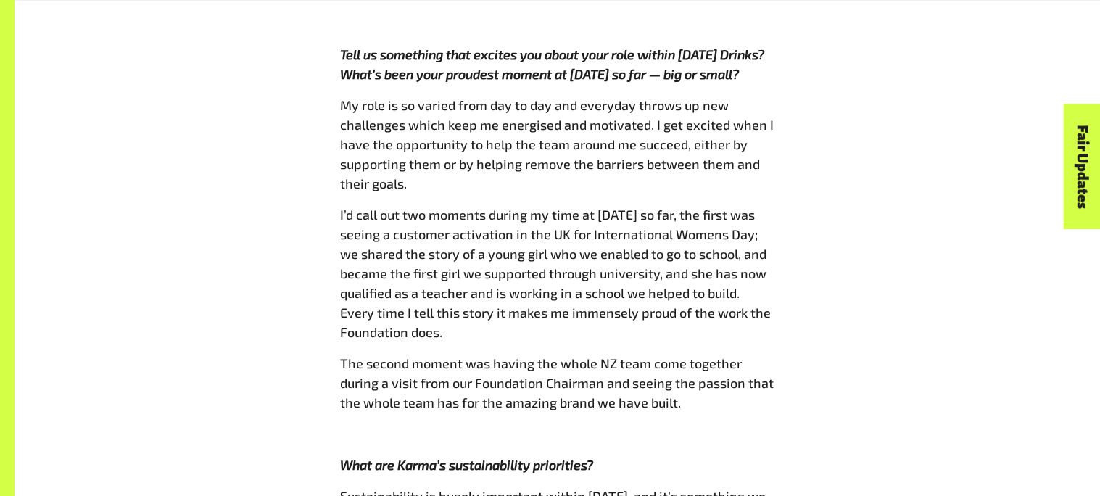
click at [764, 97] on span "My role is so varied from day to day and everyday throws up new challenges whic…" at bounding box center [557, 144] width 434 height 94
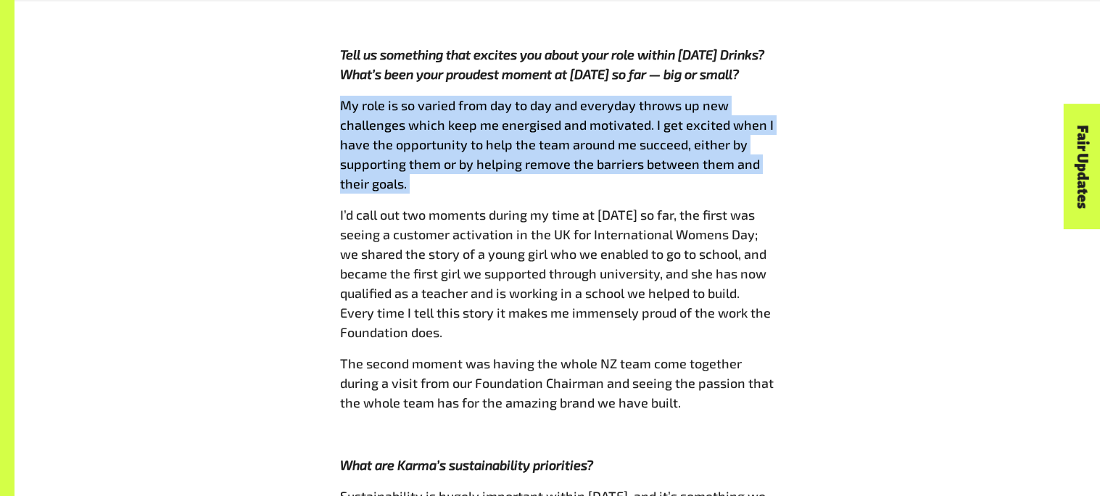
click at [764, 97] on span "My role is so varied from day to day and everyday throws up new challenges whic…" at bounding box center [557, 144] width 434 height 94
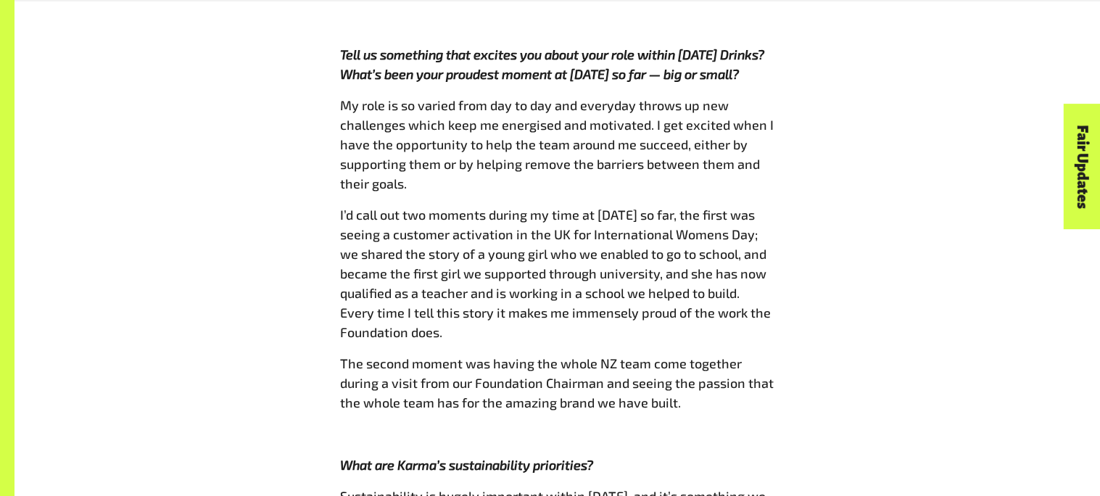
click at [764, 97] on span "My role is so varied from day to day and everyday throws up new challenges whic…" at bounding box center [557, 144] width 434 height 94
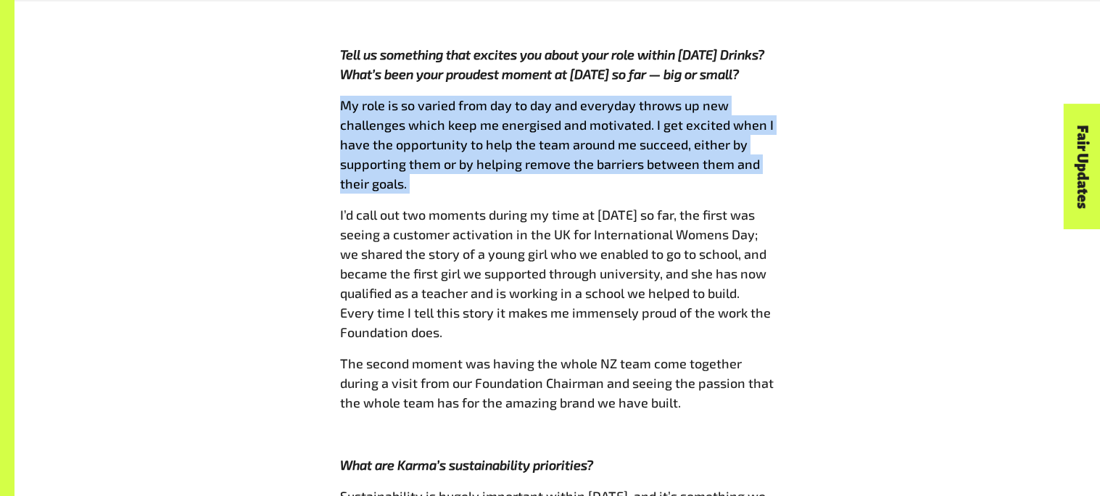
click at [764, 97] on span "My role is so varied from day to day and everyday throws up new challenges whic…" at bounding box center [557, 144] width 434 height 94
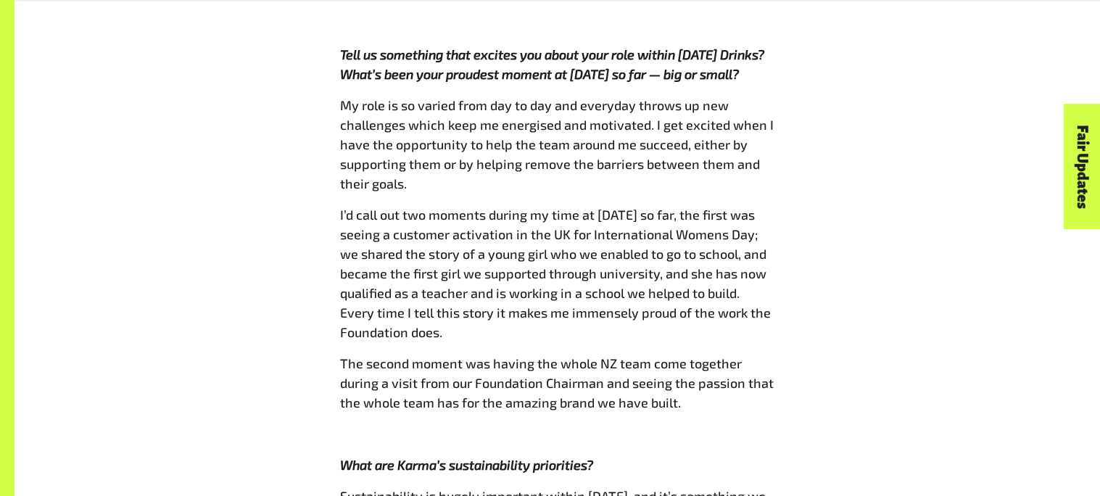
click at [764, 97] on span "My role is so varied from day to day and everyday throws up new challenges whic…" at bounding box center [557, 144] width 434 height 94
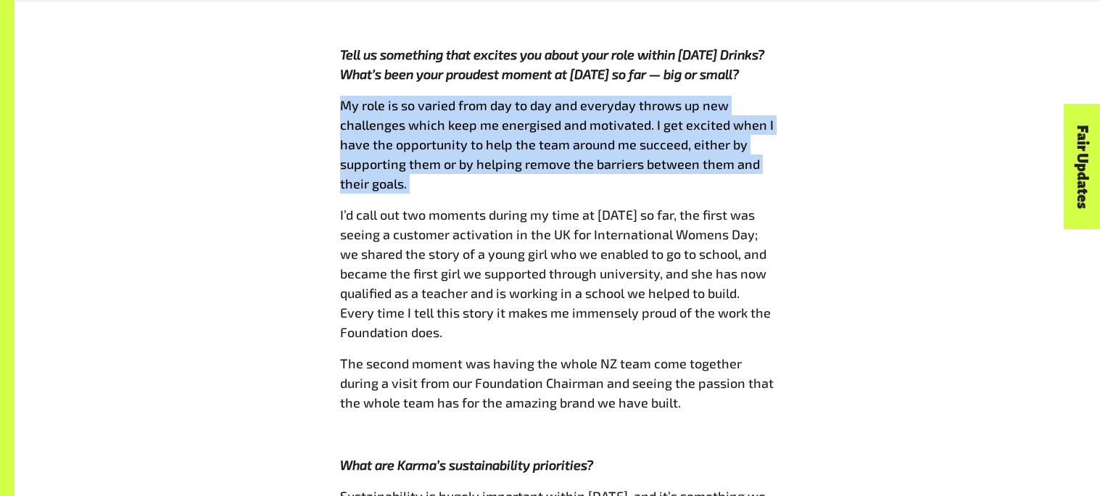
click at [764, 97] on span "My role is so varied from day to day and everyday throws up new challenges whic…" at bounding box center [557, 144] width 434 height 94
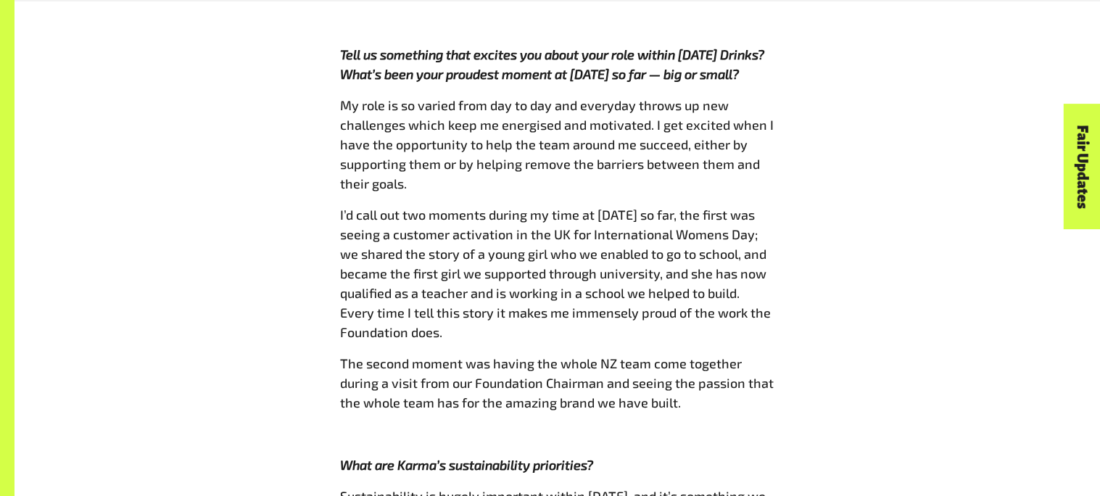
click at [764, 97] on span "My role is so varied from day to day and everyday throws up new challenges whic…" at bounding box center [557, 144] width 434 height 94
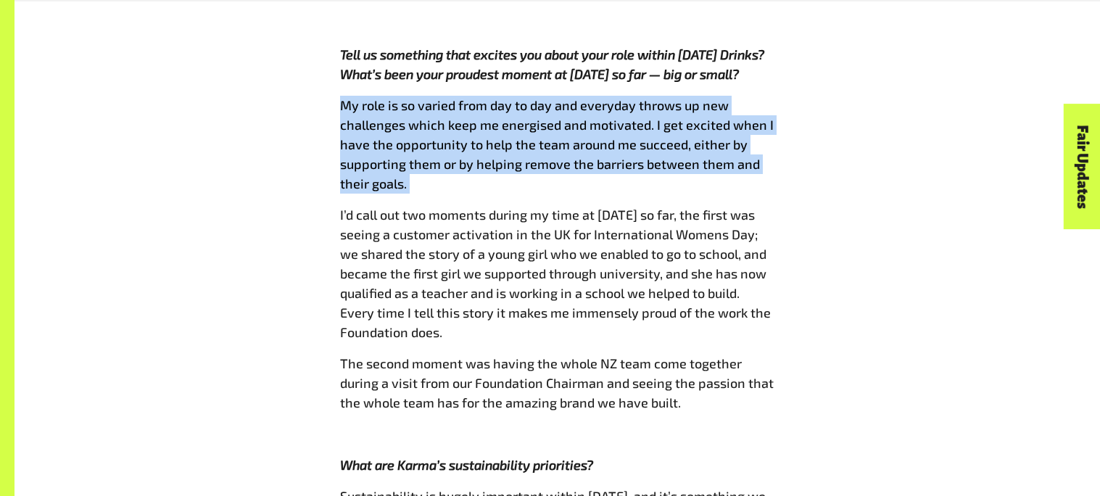
click at [764, 97] on span "My role is so varied from day to day and everyday throws up new challenges whic…" at bounding box center [557, 144] width 434 height 94
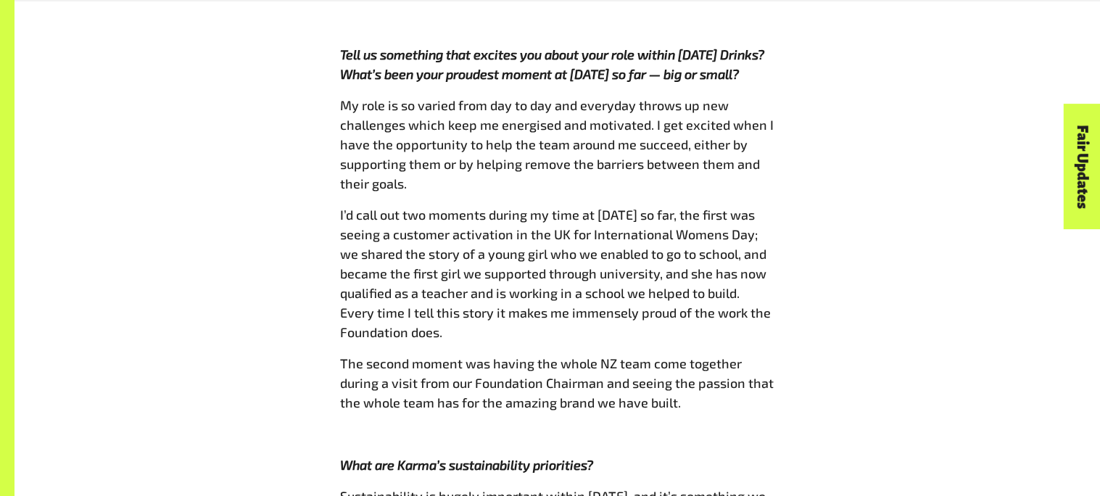
click at [764, 97] on span "My role is so varied from day to day and everyday throws up new challenges whic…" at bounding box center [557, 144] width 434 height 94
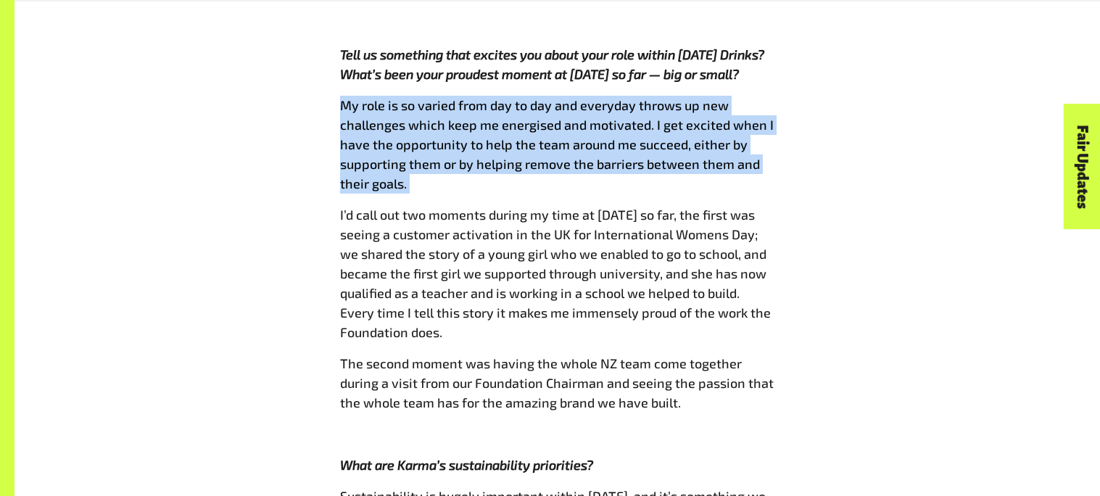
click at [764, 97] on span "My role is so varied from day to day and everyday throws up new challenges whic…" at bounding box center [557, 144] width 434 height 94
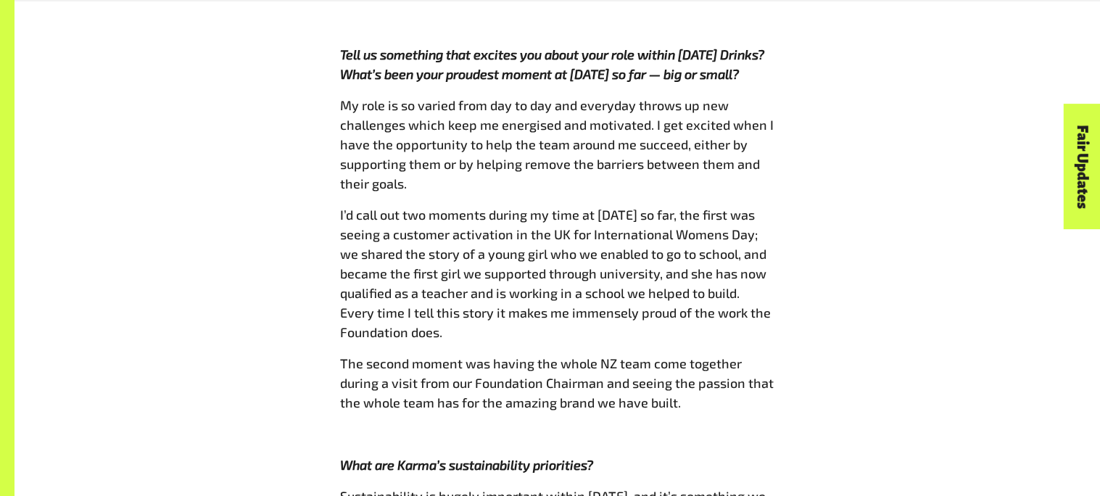
click at [764, 97] on span "My role is so varied from day to day and everyday throws up new challenges whic…" at bounding box center [557, 144] width 434 height 94
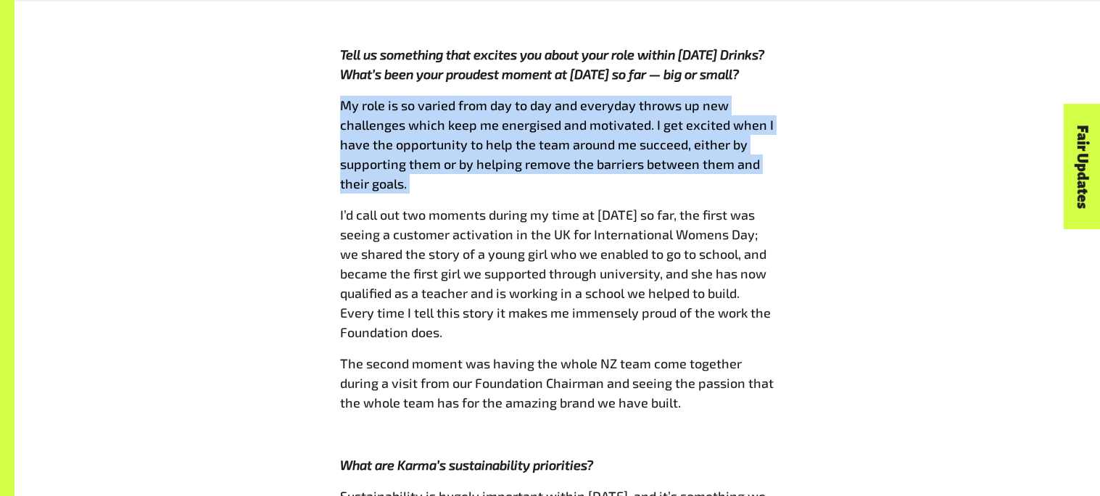
click at [764, 97] on span "My role is so varied from day to day and everyday throws up new challenges whic…" at bounding box center [557, 144] width 434 height 94
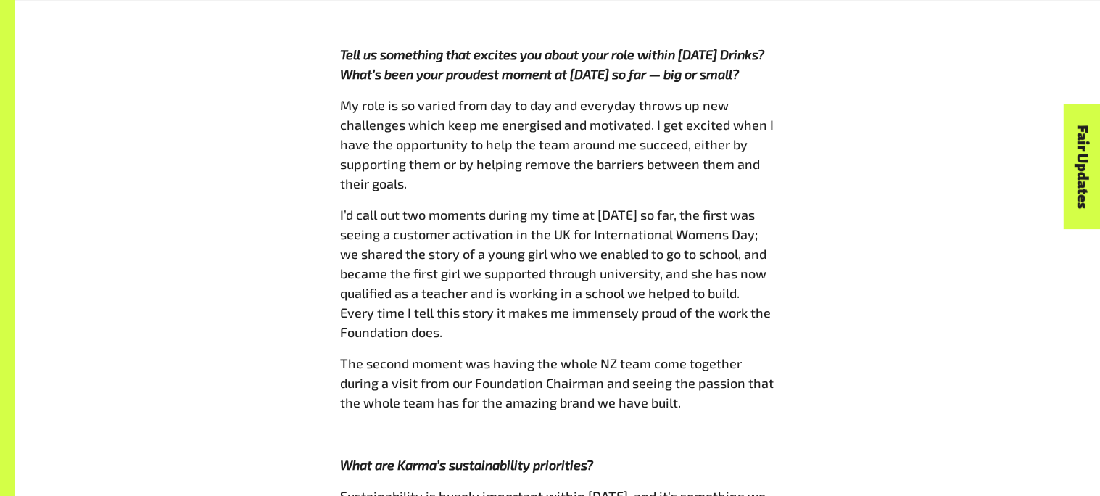
click at [764, 97] on span "My role is so varied from day to day and everyday throws up new challenges whic…" at bounding box center [557, 144] width 434 height 94
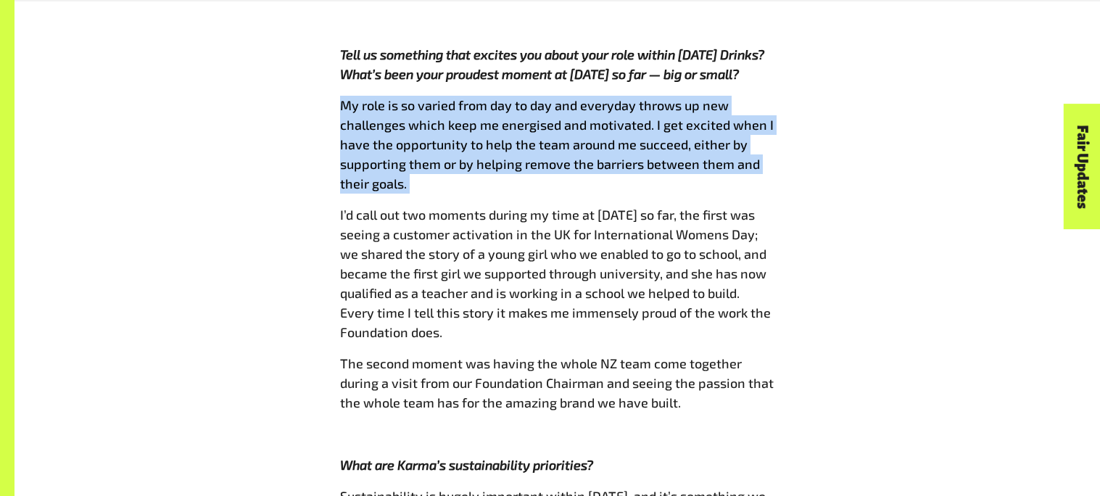
click at [764, 97] on span "My role is so varied from day to day and everyday throws up new challenges whic…" at bounding box center [557, 144] width 434 height 94
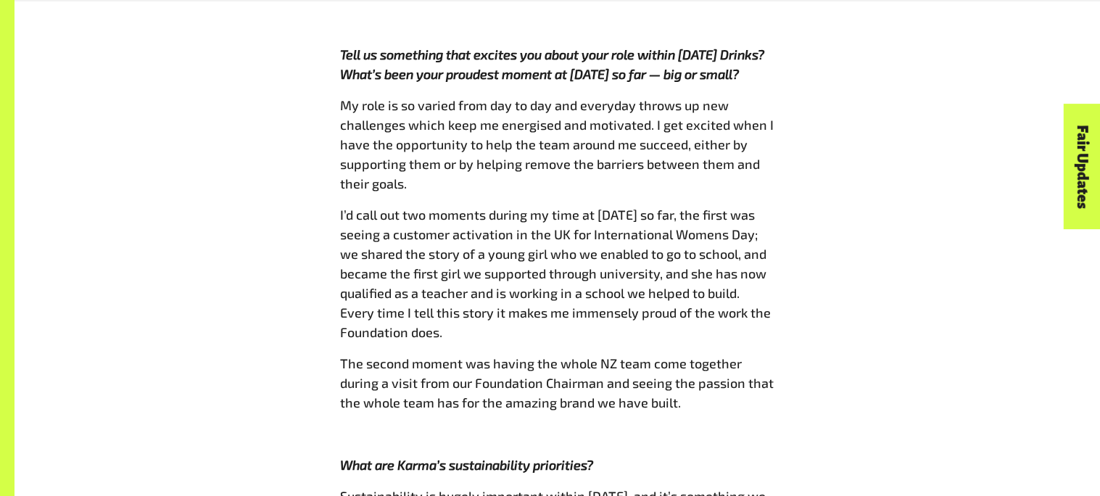
click at [764, 97] on span "My role is so varied from day to day and everyday throws up new challenges whic…" at bounding box center [557, 144] width 434 height 94
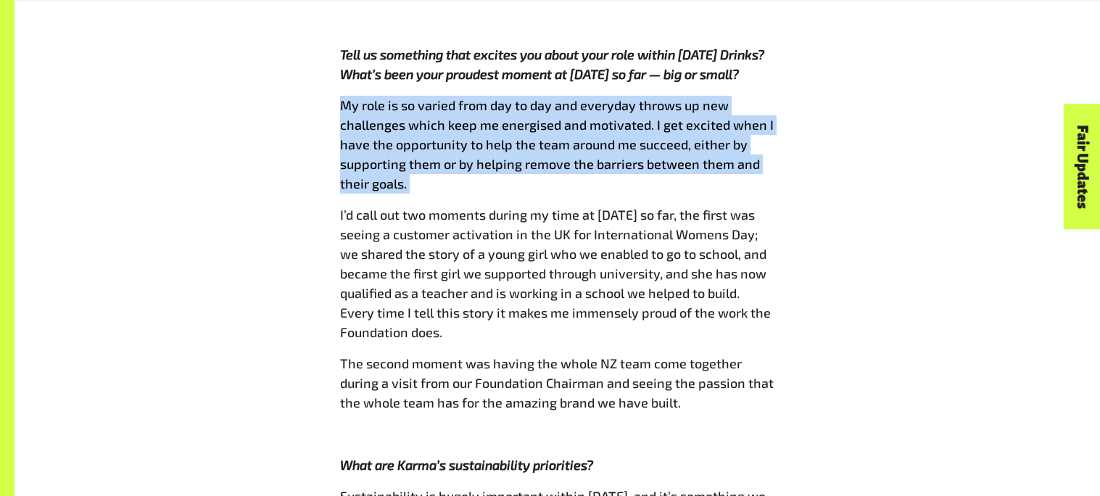
click at [764, 97] on span "My role is so varied from day to day and everyday throws up new challenges whic…" at bounding box center [557, 144] width 434 height 94
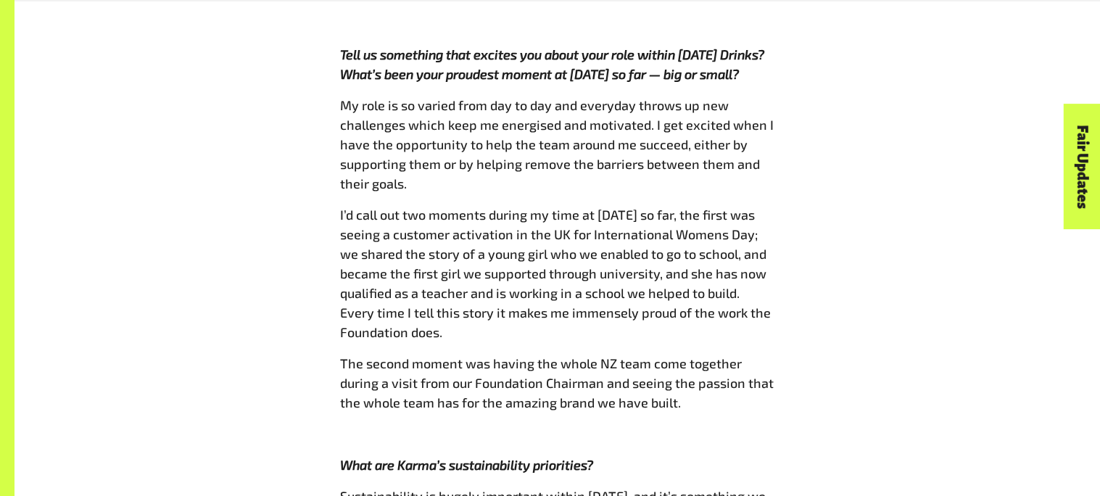
click at [764, 97] on span "My role is so varied from day to day and everyday throws up new challenges whic…" at bounding box center [557, 144] width 434 height 94
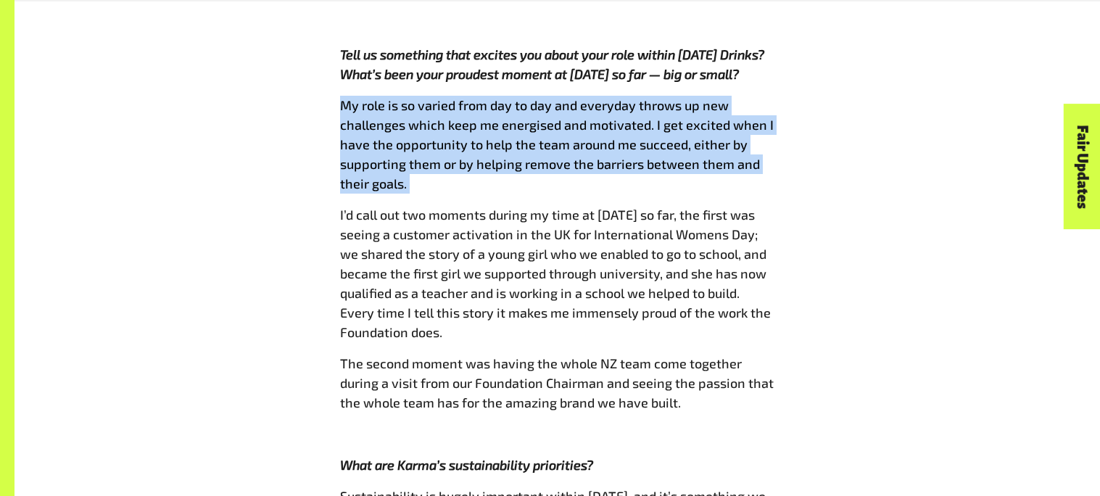
click at [764, 97] on span "My role is so varied from day to day and everyday throws up new challenges whic…" at bounding box center [557, 144] width 434 height 94
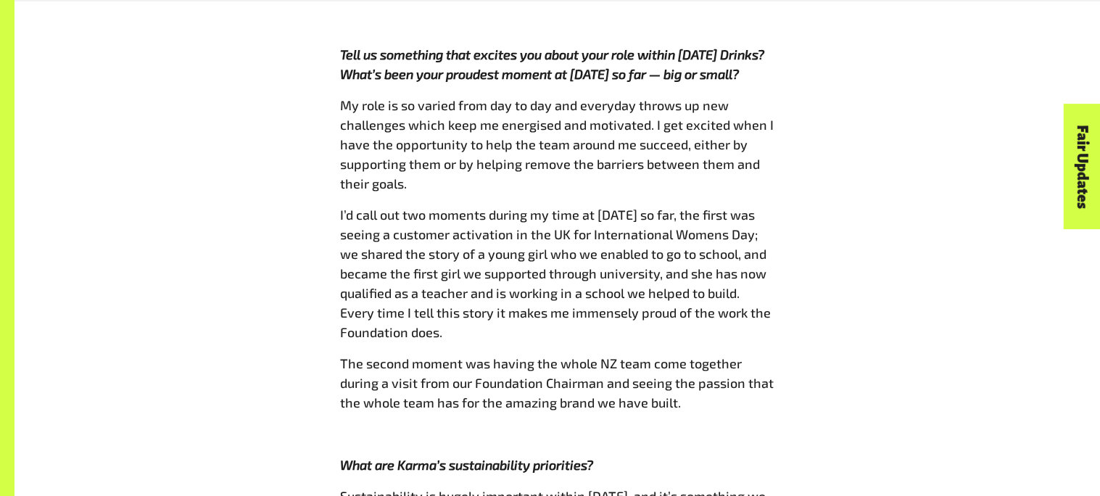
click at [764, 97] on span "My role is so varied from day to day and everyday throws up new challenges whic…" at bounding box center [557, 144] width 434 height 94
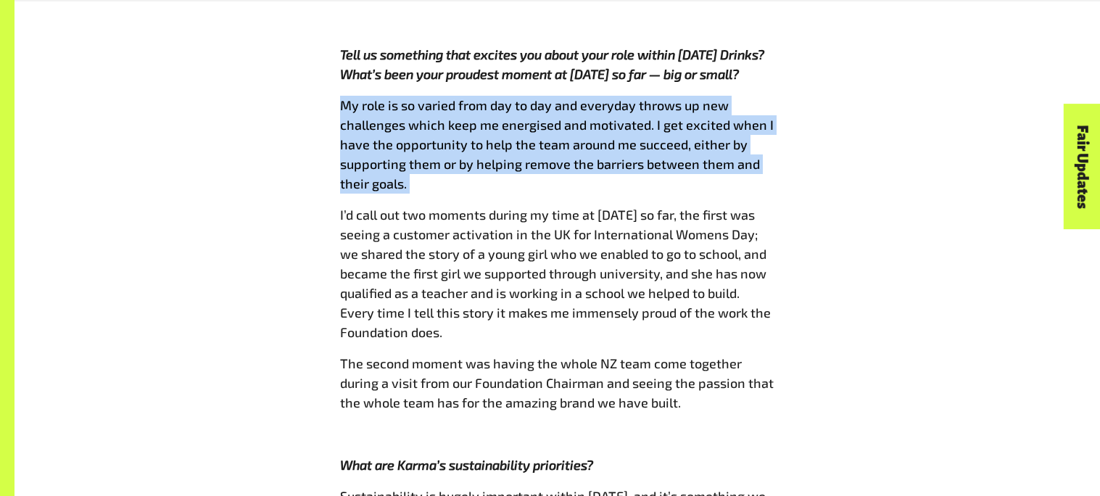
click at [764, 97] on span "My role is so varied from day to day and everyday throws up new challenges whic…" at bounding box center [557, 144] width 434 height 94
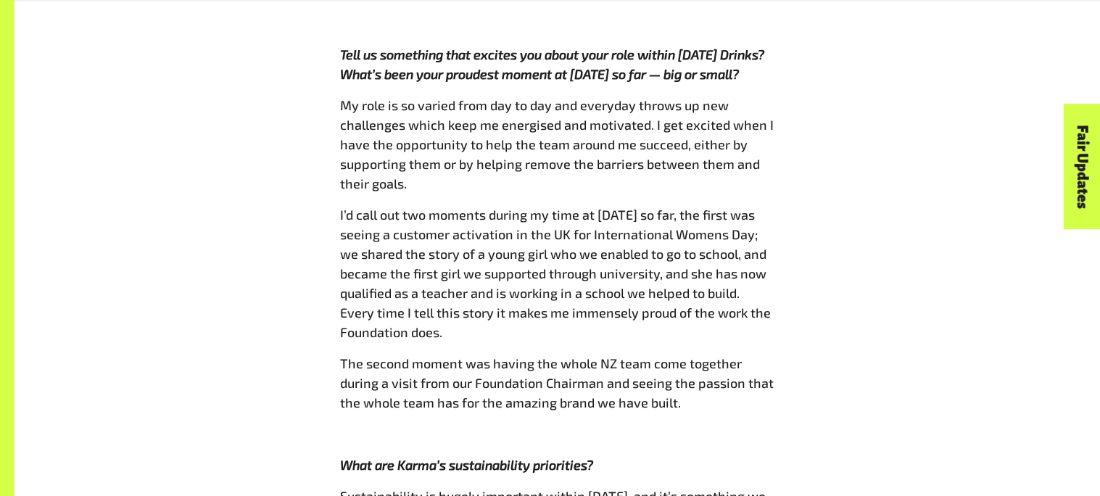
click at [764, 97] on span "My role is so varied from day to day and everyday throws up new challenges whic…" at bounding box center [557, 144] width 434 height 94
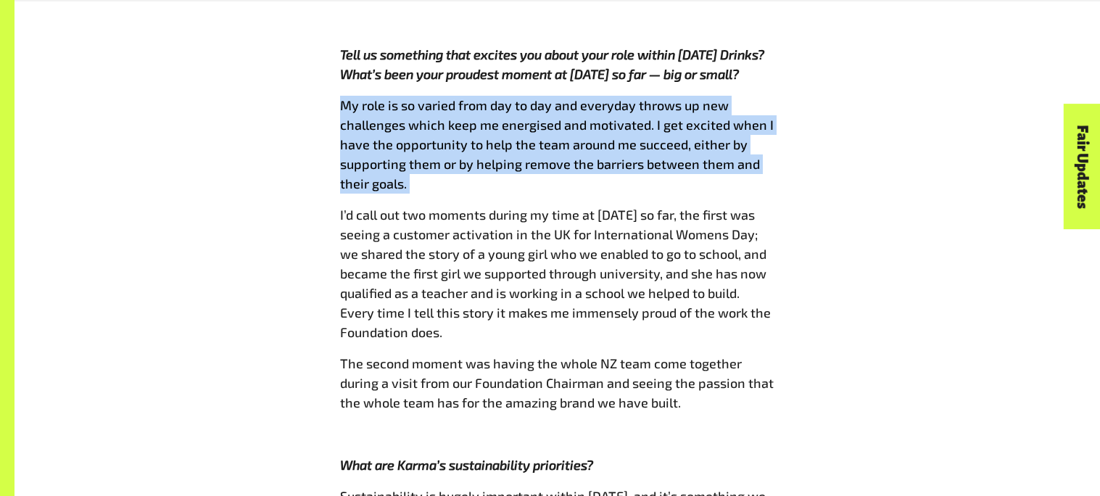
click at [764, 97] on span "My role is so varied from day to day and everyday throws up new challenges whic…" at bounding box center [557, 144] width 434 height 94
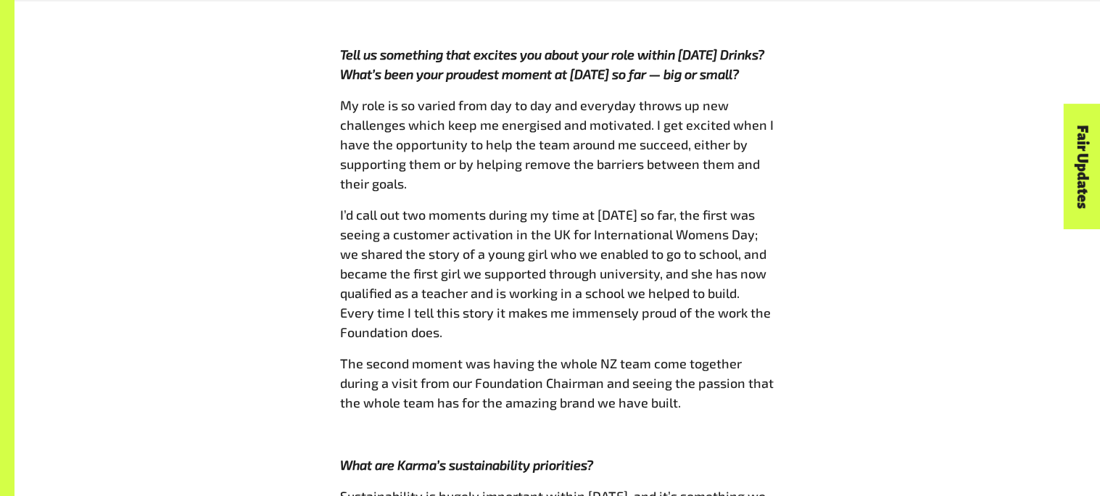
click at [764, 97] on span "My role is so varied from day to day and everyday throws up new challenges whic…" at bounding box center [557, 144] width 434 height 94
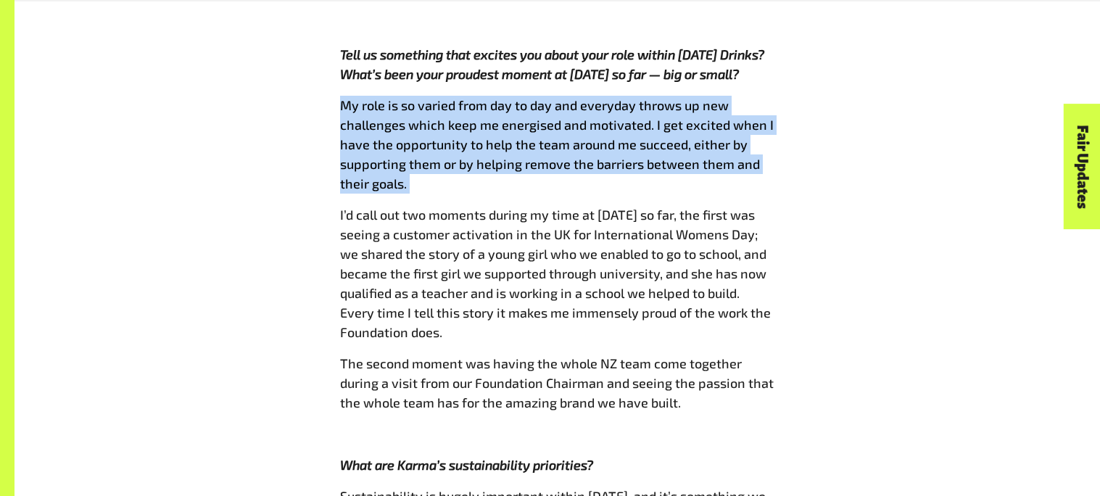
click at [764, 97] on span "My role is so varied from day to day and everyday throws up new challenges whic…" at bounding box center [557, 144] width 434 height 94
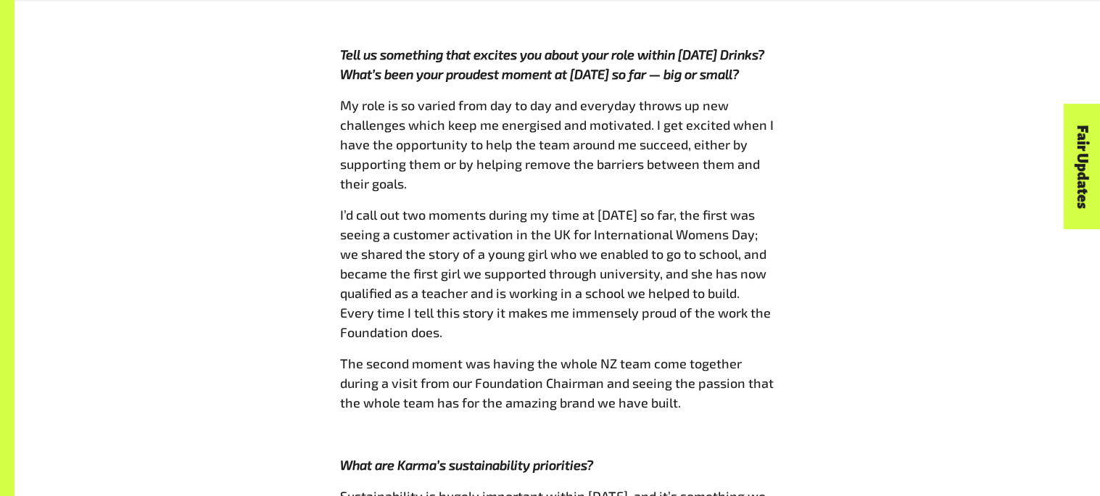
click at [764, 97] on span "My role is so varied from day to day and everyday throws up new challenges whic…" at bounding box center [557, 144] width 434 height 94
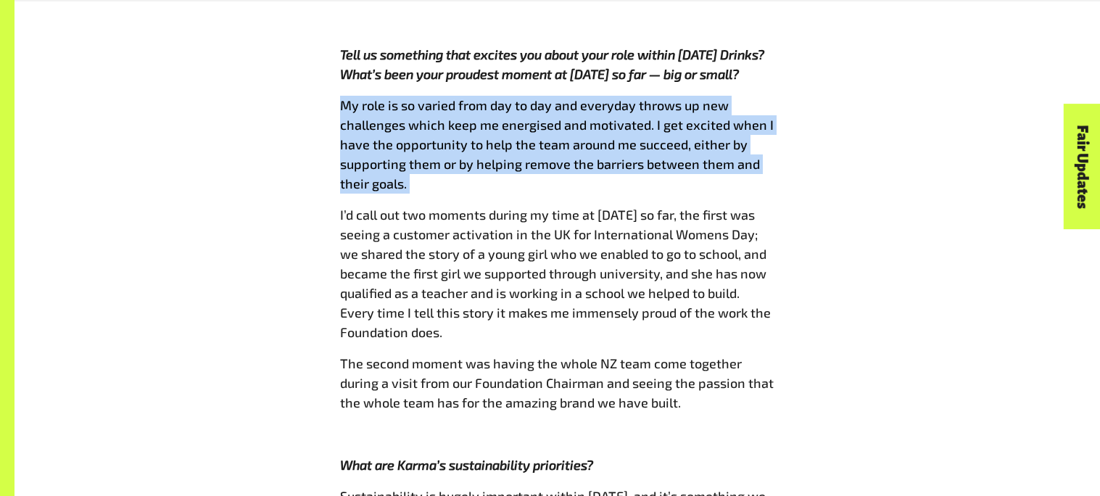
click at [764, 97] on span "My role is so varied from day to day and everyday throws up new challenges whic…" at bounding box center [557, 144] width 434 height 94
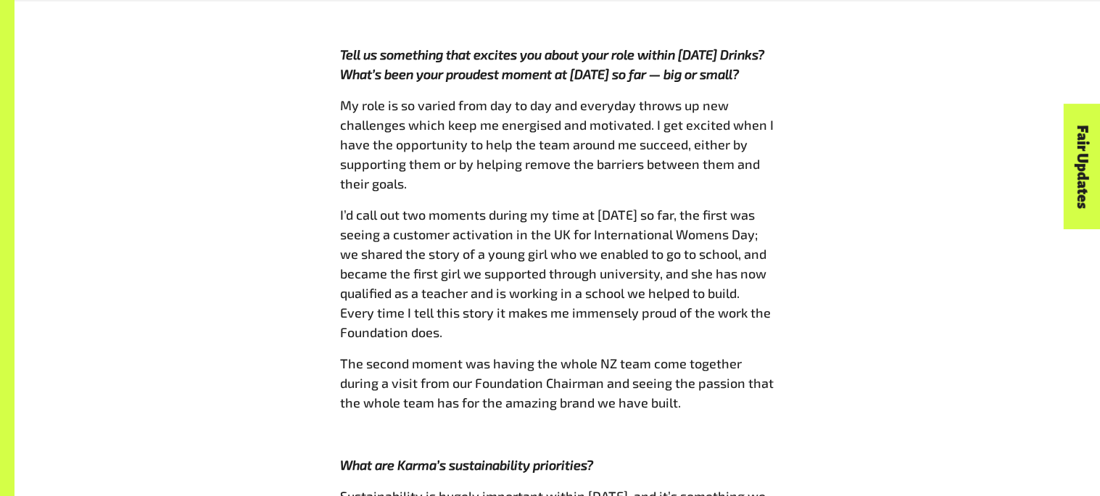
click at [764, 97] on span "My role is so varied from day to day and everyday throws up new challenges whic…" at bounding box center [557, 144] width 434 height 94
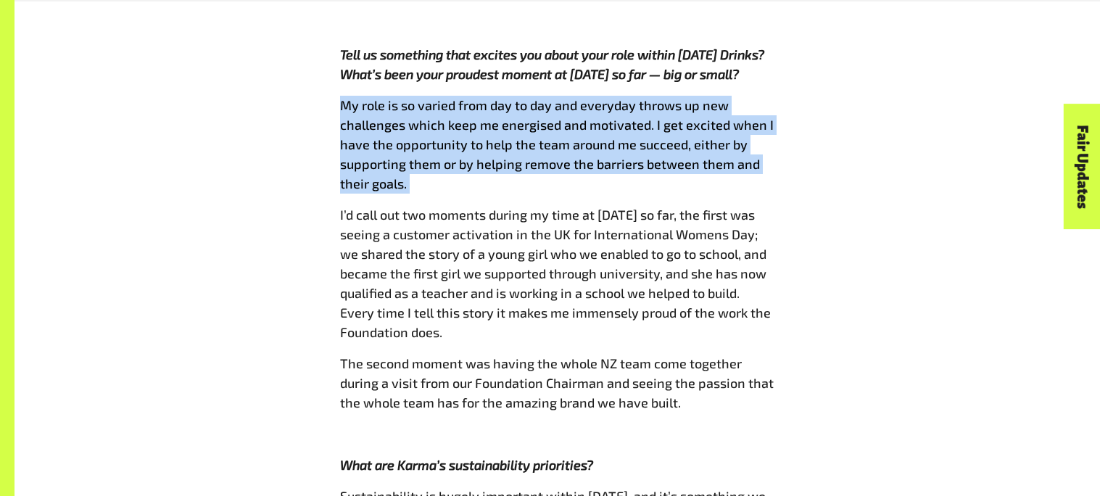
click at [764, 97] on span "My role is so varied from day to day and everyday throws up new challenges whic…" at bounding box center [557, 144] width 434 height 94
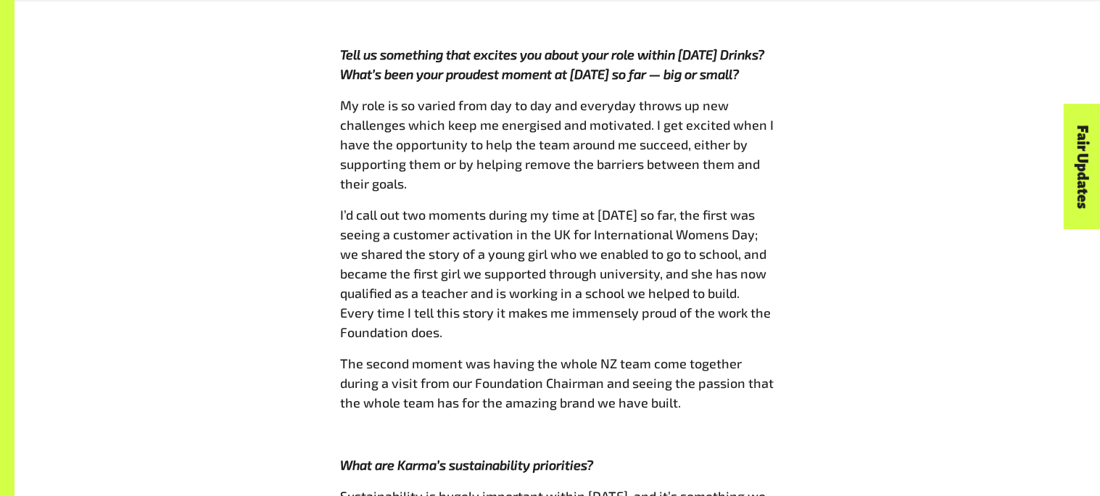
click at [764, 97] on span "My role is so varied from day to day and everyday throws up new challenges whic…" at bounding box center [557, 144] width 434 height 94
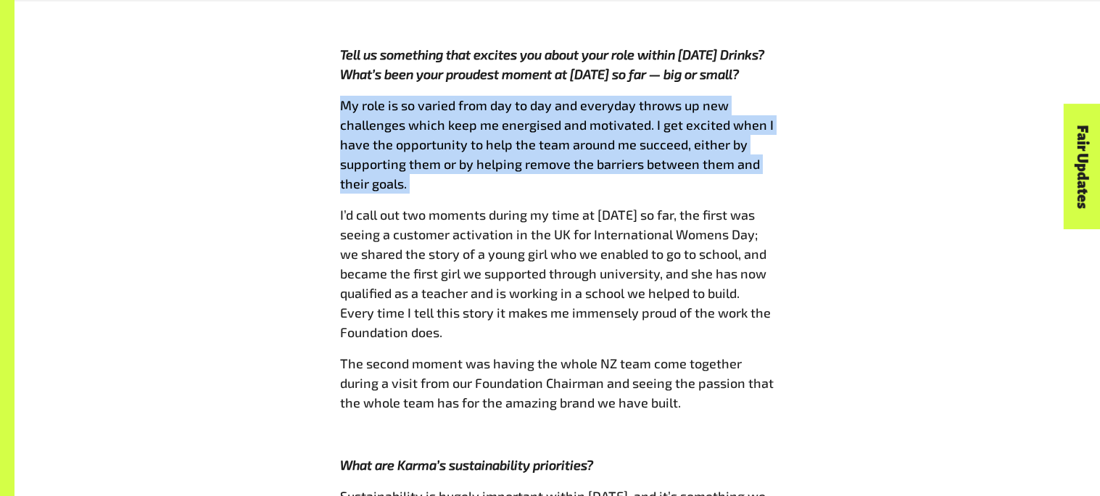
click at [764, 97] on span "My role is so varied from day to day and everyday throws up new challenges whic…" at bounding box center [557, 144] width 434 height 94
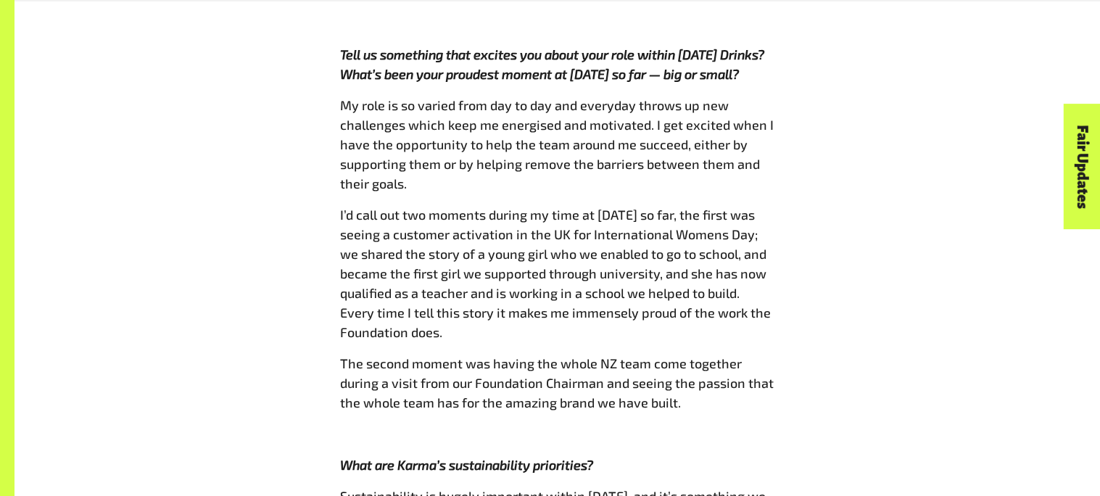
click at [764, 97] on span "My role is so varied from day to day and everyday throws up new challenges whic…" at bounding box center [557, 144] width 434 height 94
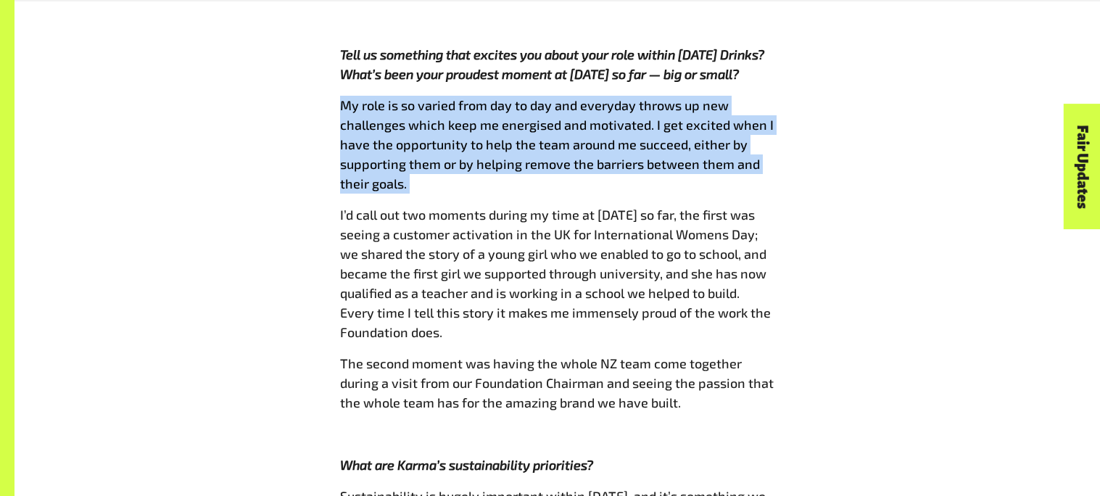
click at [764, 97] on span "My role is so varied from day to day and everyday throws up new challenges whic…" at bounding box center [557, 144] width 434 height 94
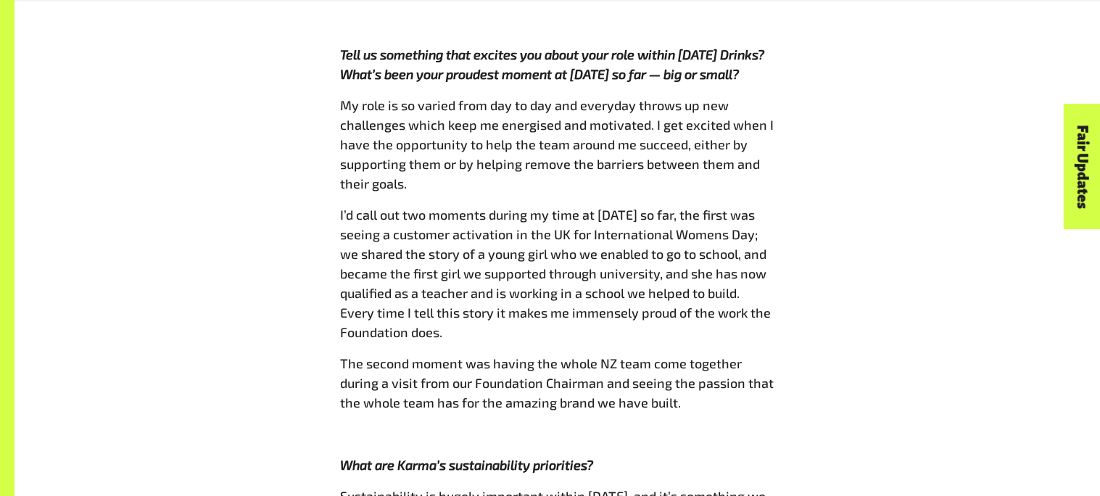
click at [764, 97] on span "My role is so varied from day to day and everyday throws up new challenges whic…" at bounding box center [557, 144] width 434 height 94
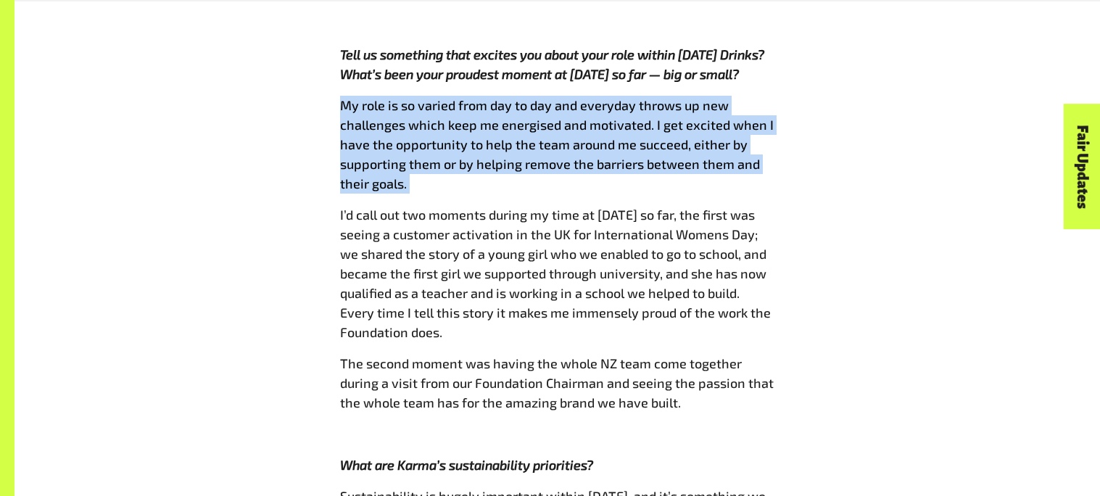
click at [764, 97] on span "My role is so varied from day to day and everyday throws up new challenges whic…" at bounding box center [557, 144] width 434 height 94
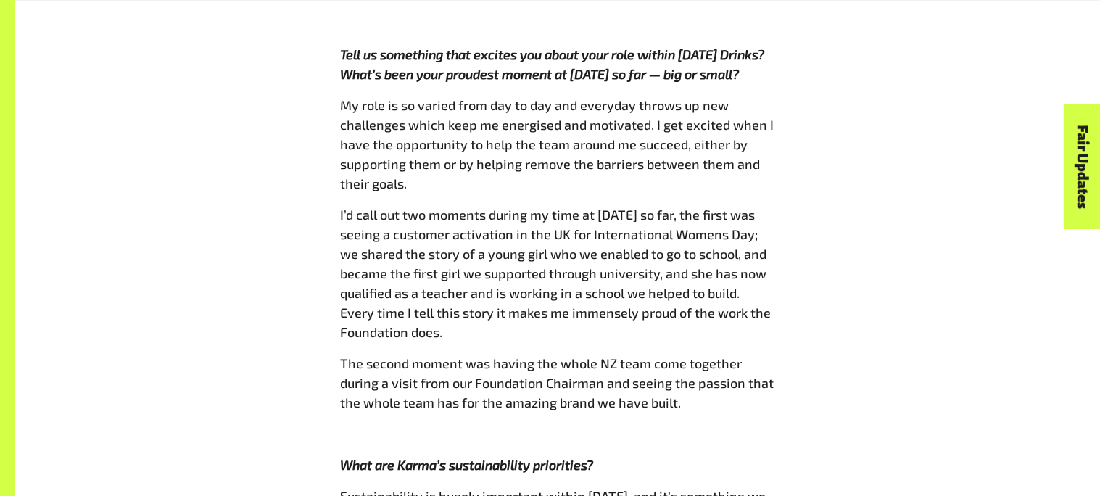
click at [764, 97] on span "My role is so varied from day to day and everyday throws up new challenges whic…" at bounding box center [557, 144] width 434 height 94
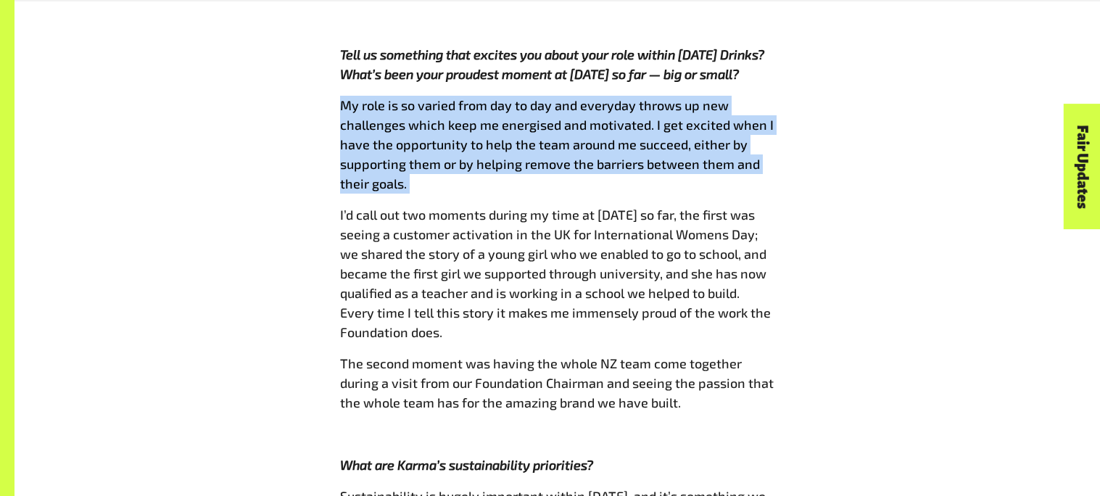
click at [764, 97] on span "My role is so varied from day to day and everyday throws up new challenges whic…" at bounding box center [557, 144] width 434 height 94
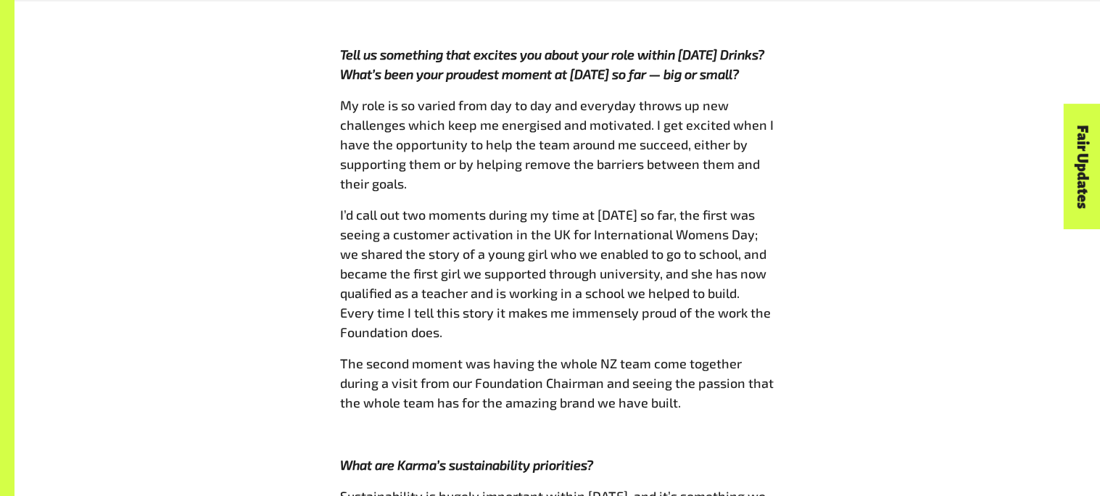
click at [764, 97] on span "My role is so varied from day to day and everyday throws up new challenges whic…" at bounding box center [557, 144] width 434 height 94
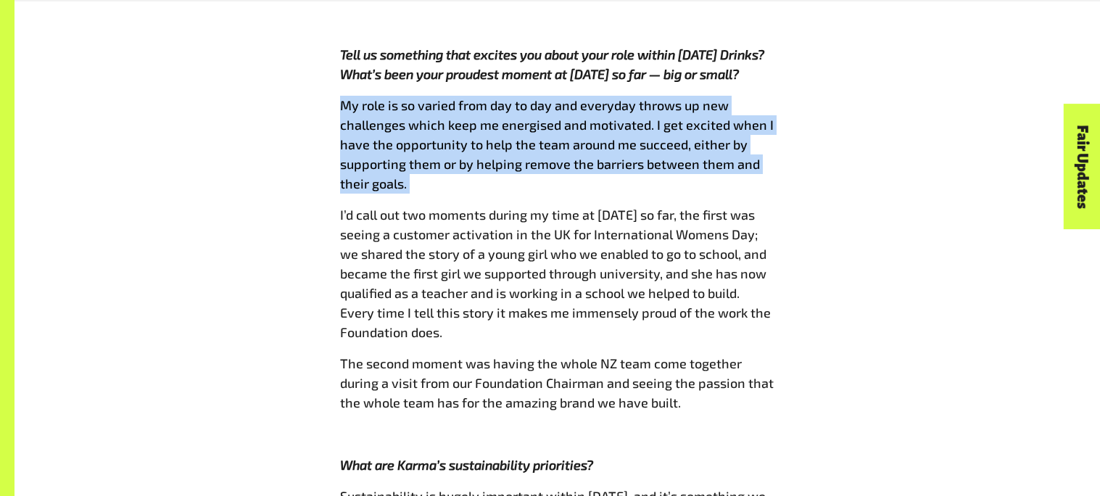
click at [764, 97] on span "My role is so varied from day to day and everyday throws up new challenges whic…" at bounding box center [557, 144] width 434 height 94
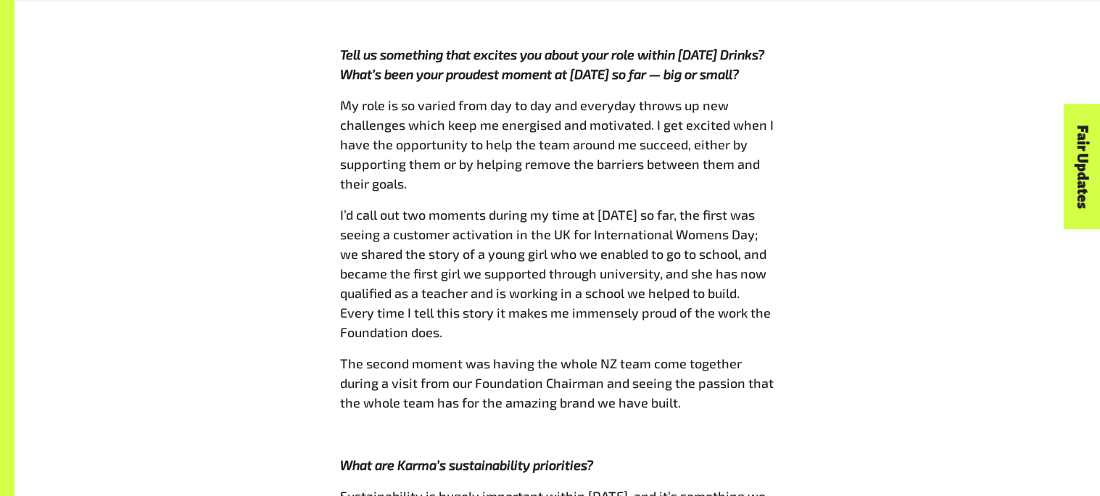
click at [764, 97] on span "My role is so varied from day to day and everyday throws up new challenges whic…" at bounding box center [557, 144] width 434 height 94
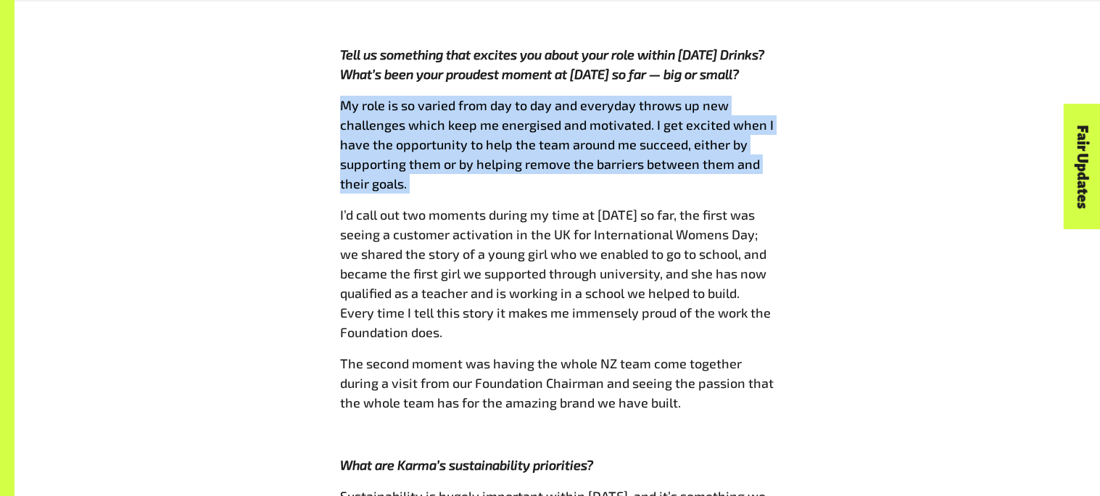
click at [764, 97] on span "My role is so varied from day to day and everyday throws up new challenges whic…" at bounding box center [557, 144] width 434 height 94
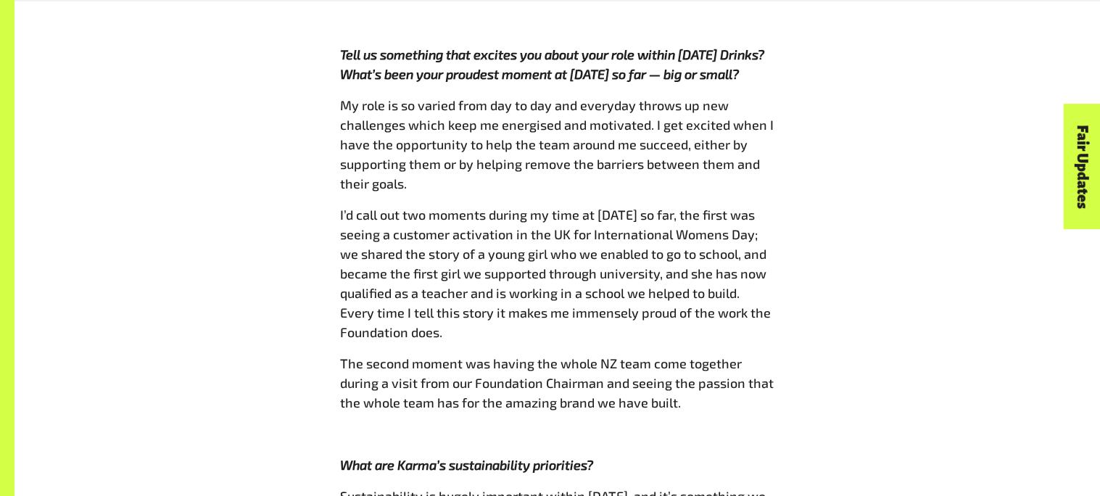
click at [764, 97] on span "My role is so varied from day to day and everyday throws up new challenges whic…" at bounding box center [557, 144] width 434 height 94
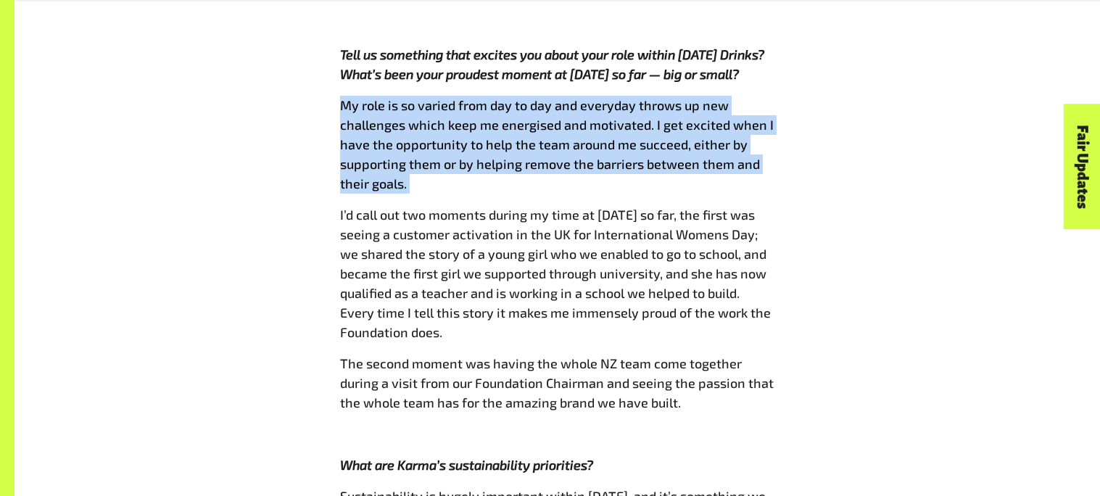
click at [764, 97] on span "My role is so varied from day to day and everyday throws up new challenges whic…" at bounding box center [557, 144] width 434 height 94
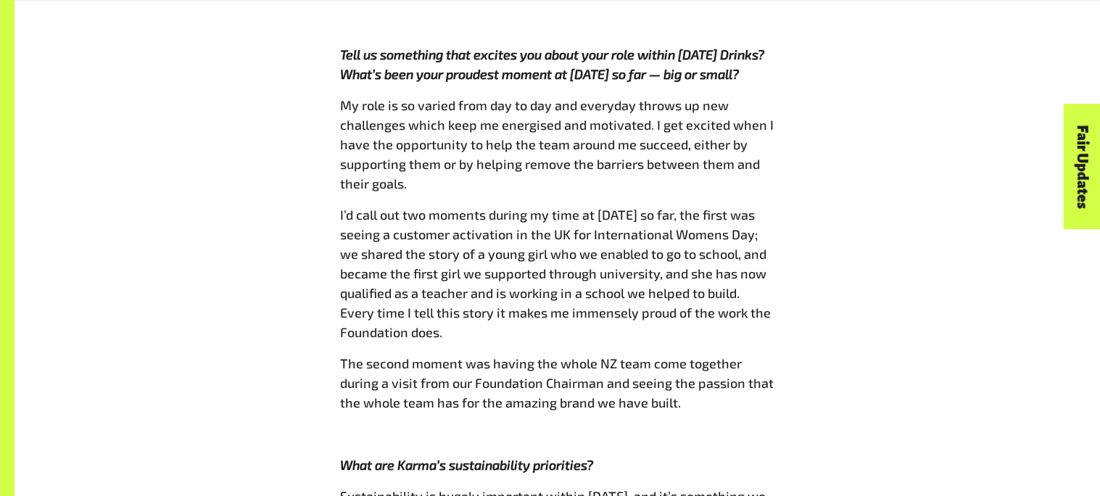
click at [764, 97] on span "My role is so varied from day to day and everyday throws up new challenges whic…" at bounding box center [557, 144] width 434 height 94
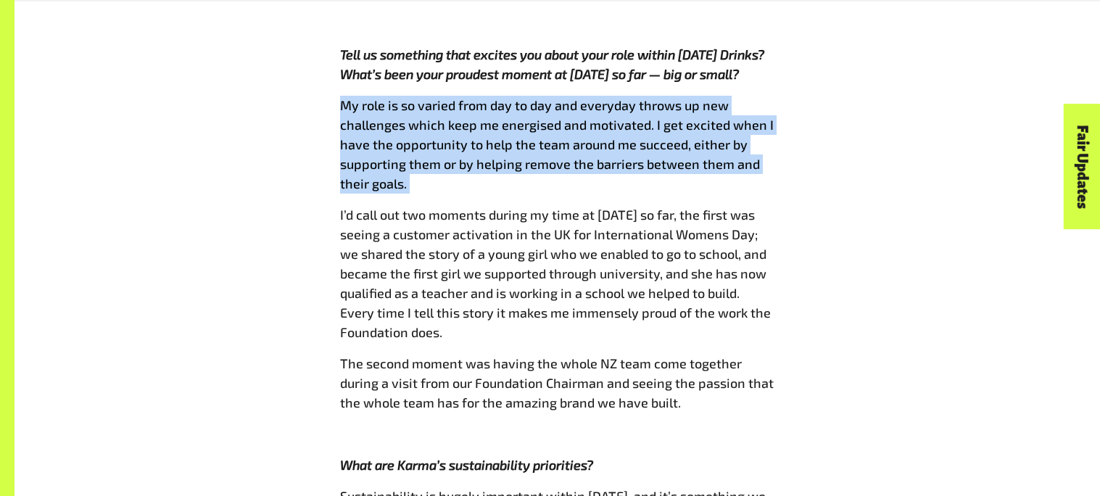
click at [764, 97] on span "My role is so varied from day to day and everyday throws up new challenges whic…" at bounding box center [557, 144] width 434 height 94
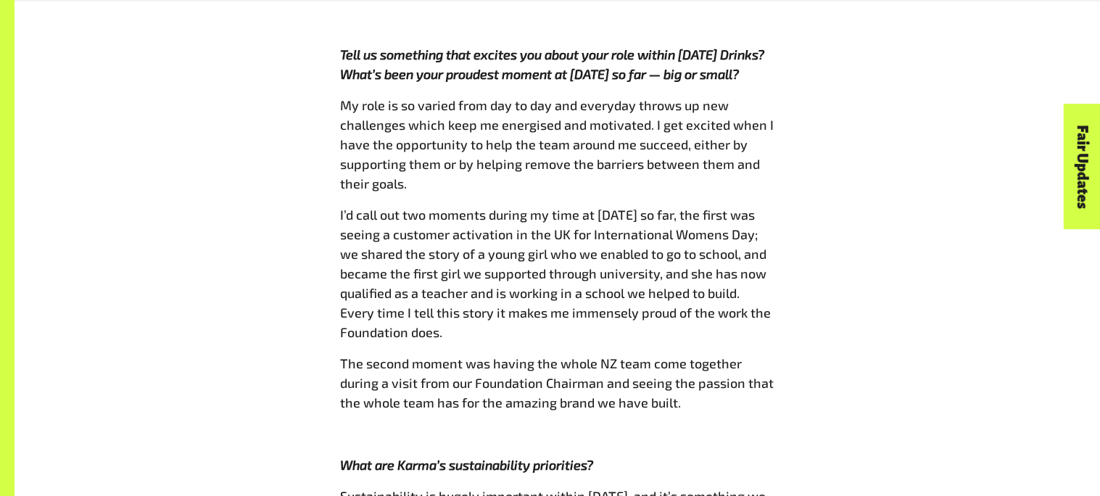
click at [764, 97] on span "My role is so varied from day to day and everyday throws up new challenges whic…" at bounding box center [557, 144] width 434 height 94
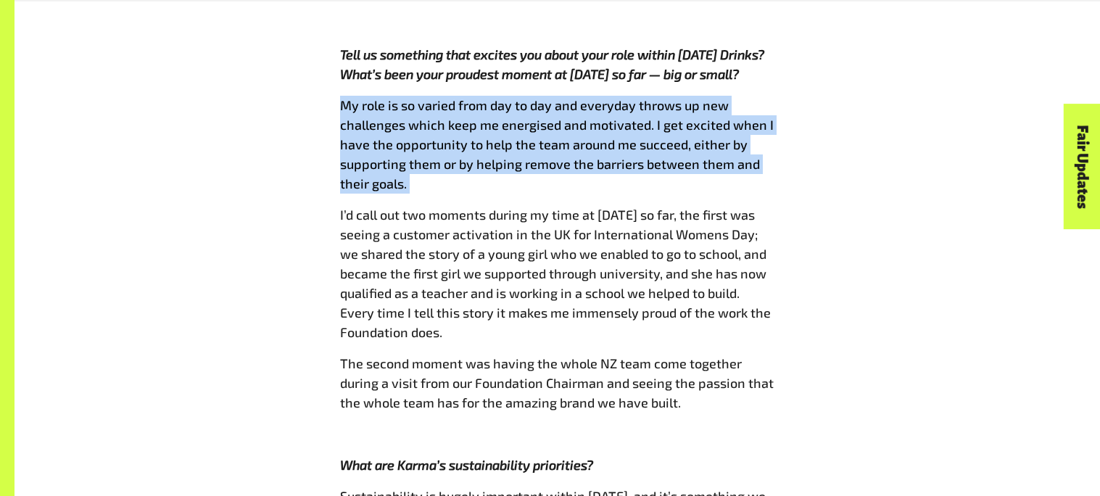
click at [764, 97] on span "My role is so varied from day to day and everyday throws up new challenges whic…" at bounding box center [557, 144] width 434 height 94
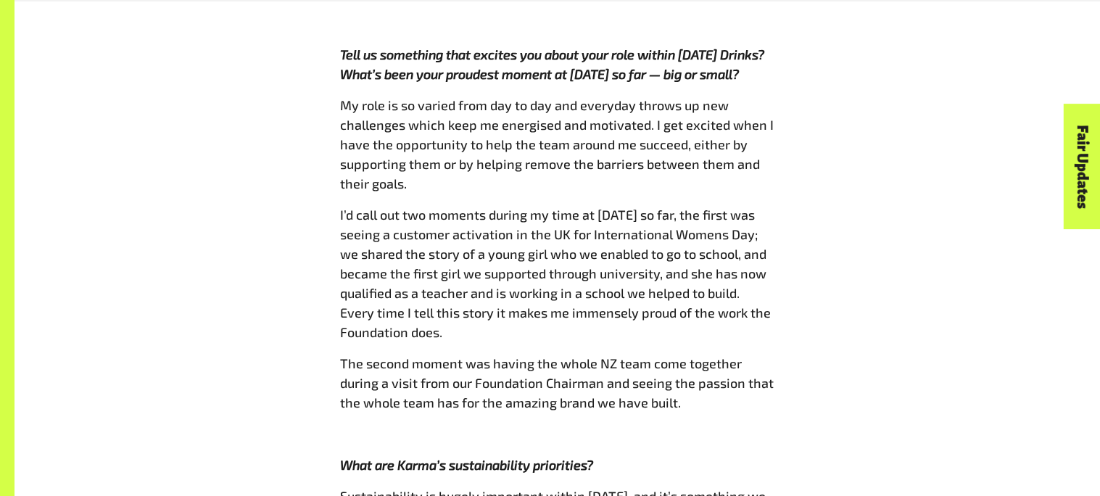
click at [764, 97] on span "My role is so varied from day to day and everyday throws up new challenges whic…" at bounding box center [557, 144] width 434 height 94
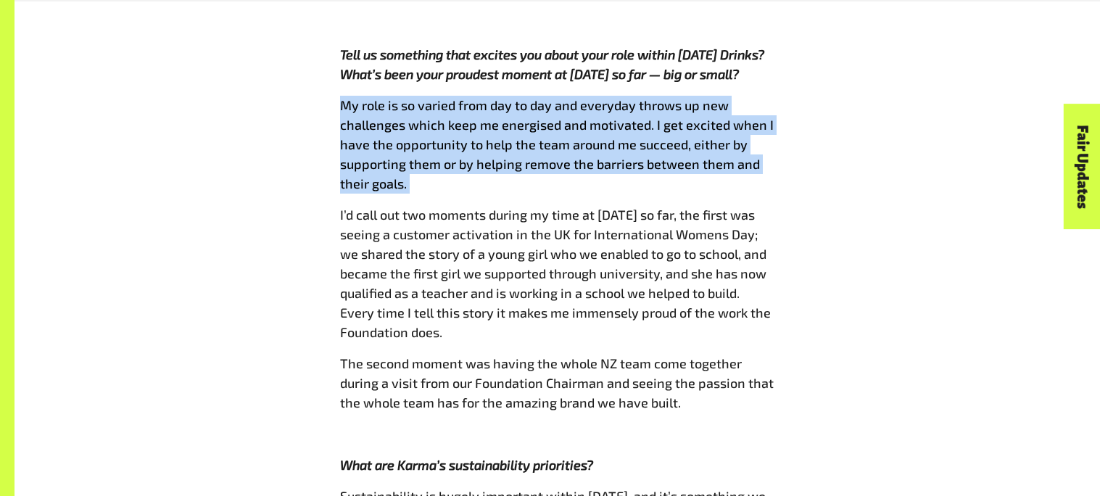
click at [764, 97] on span "My role is so varied from day to day and everyday throws up new challenges whic…" at bounding box center [557, 144] width 434 height 94
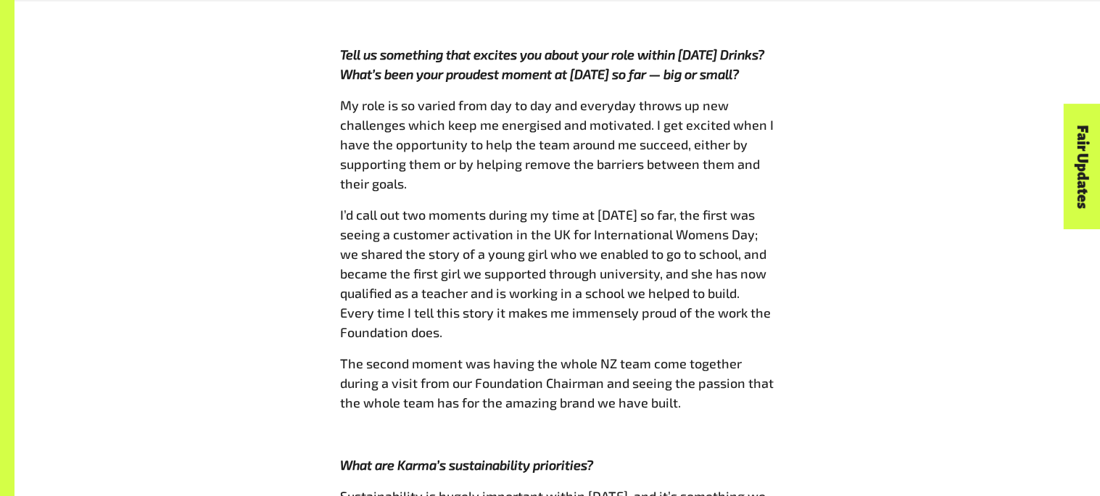
click at [764, 97] on span "My role is so varied from day to day and everyday throws up new challenges whic…" at bounding box center [557, 144] width 434 height 94
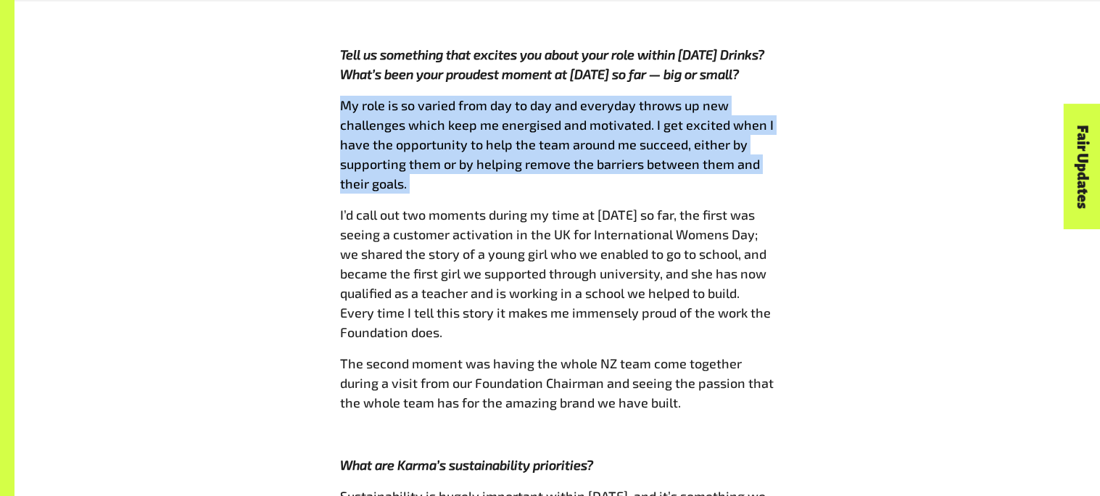
click at [764, 97] on span "My role is so varied from day to day and everyday throws up new challenges whic…" at bounding box center [557, 144] width 434 height 94
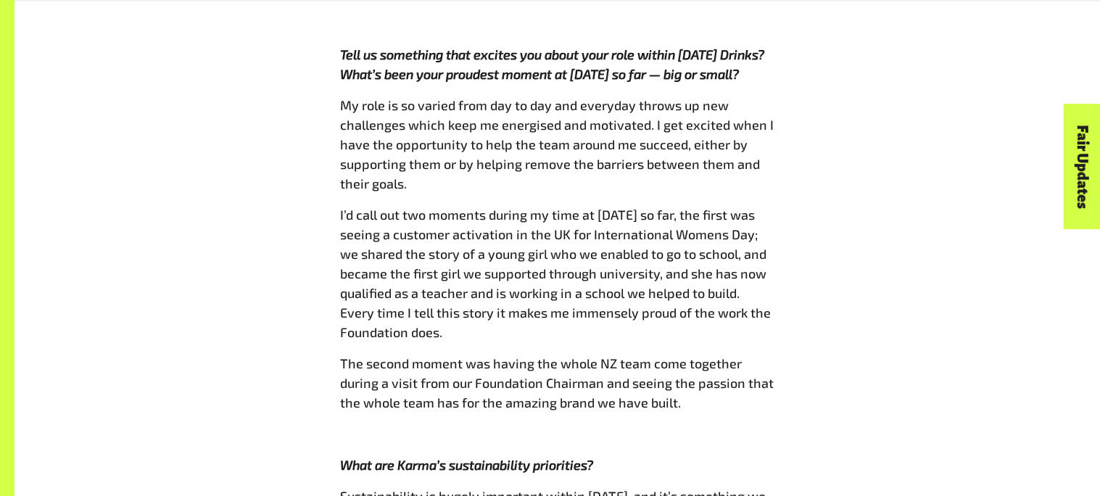
click at [764, 97] on span "My role is so varied from day to day and everyday throws up new challenges whic…" at bounding box center [557, 144] width 434 height 94
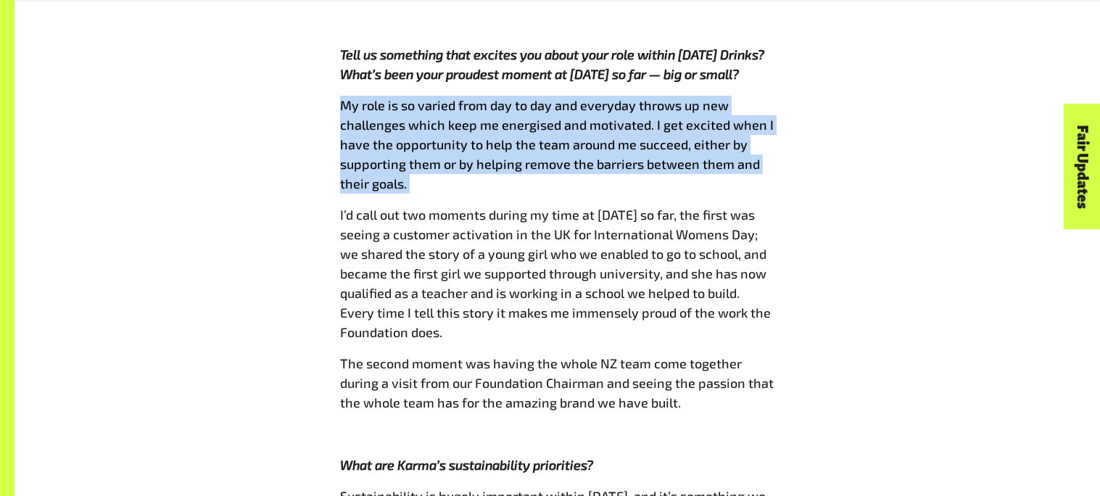
click at [764, 97] on span "My role is so varied from day to day and everyday throws up new challenges whic…" at bounding box center [557, 144] width 434 height 94
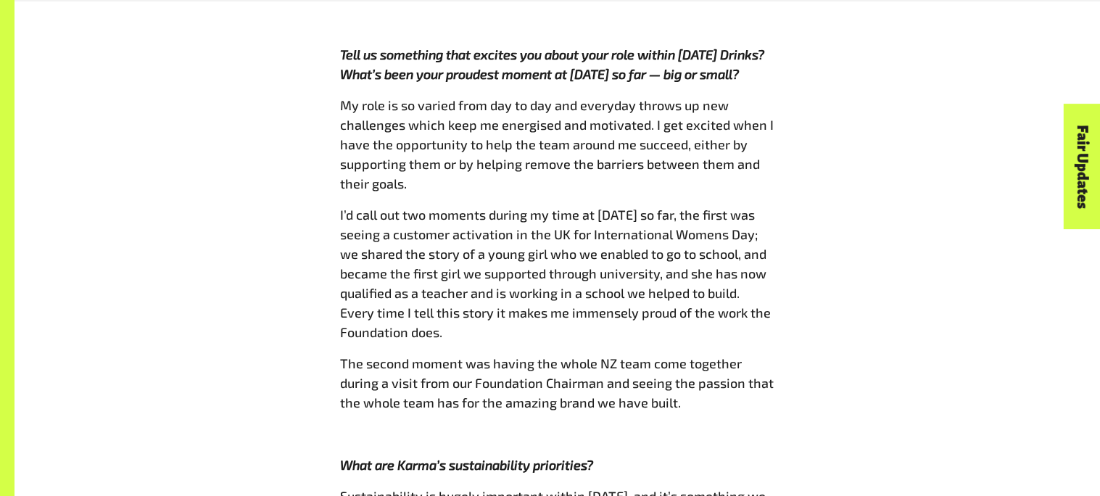
click at [764, 97] on span "My role is so varied from day to day and everyday throws up new challenges whic…" at bounding box center [557, 144] width 434 height 94
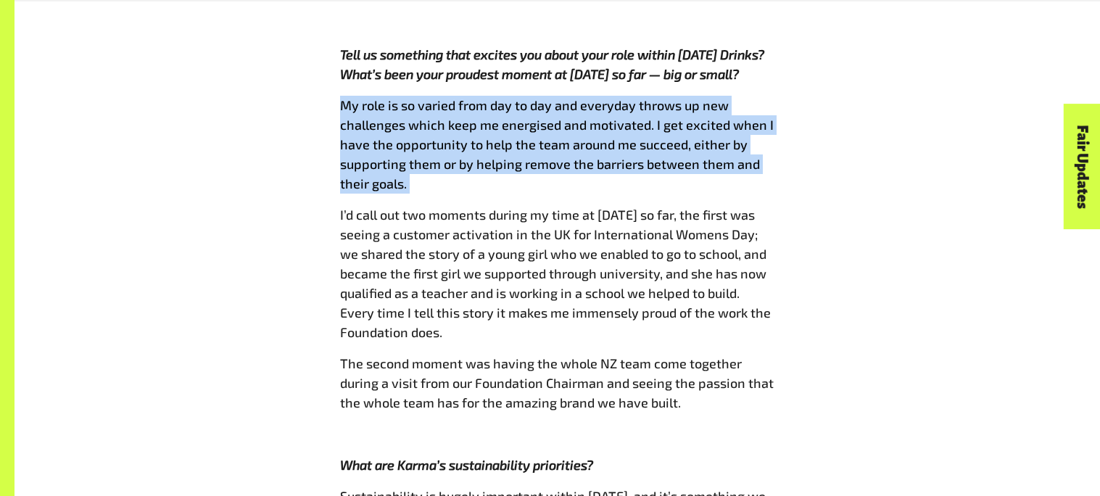
click at [764, 97] on span "My role is so varied from day to day and everyday throws up new challenges whic…" at bounding box center [557, 144] width 434 height 94
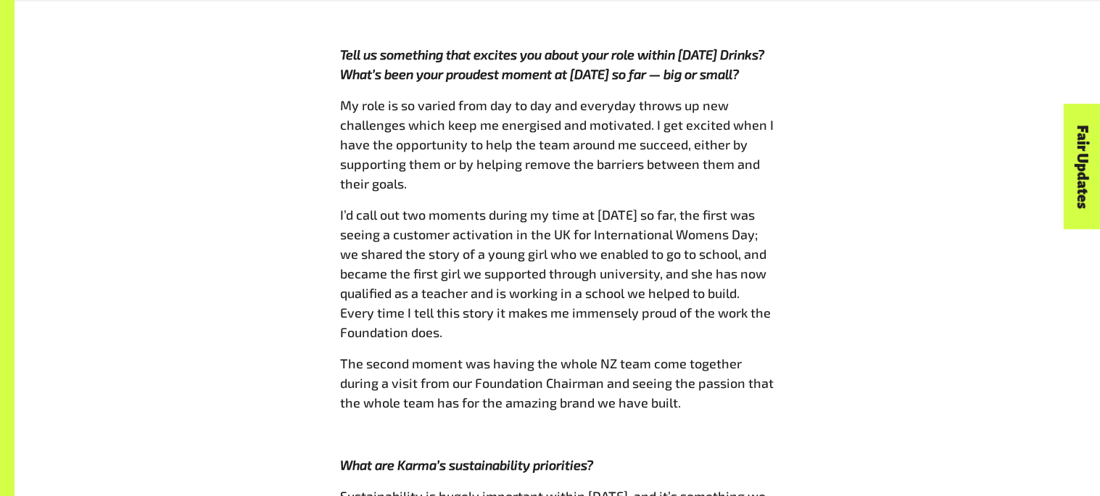
click at [764, 97] on span "My role is so varied from day to day and everyday throws up new challenges whic…" at bounding box center [557, 144] width 434 height 94
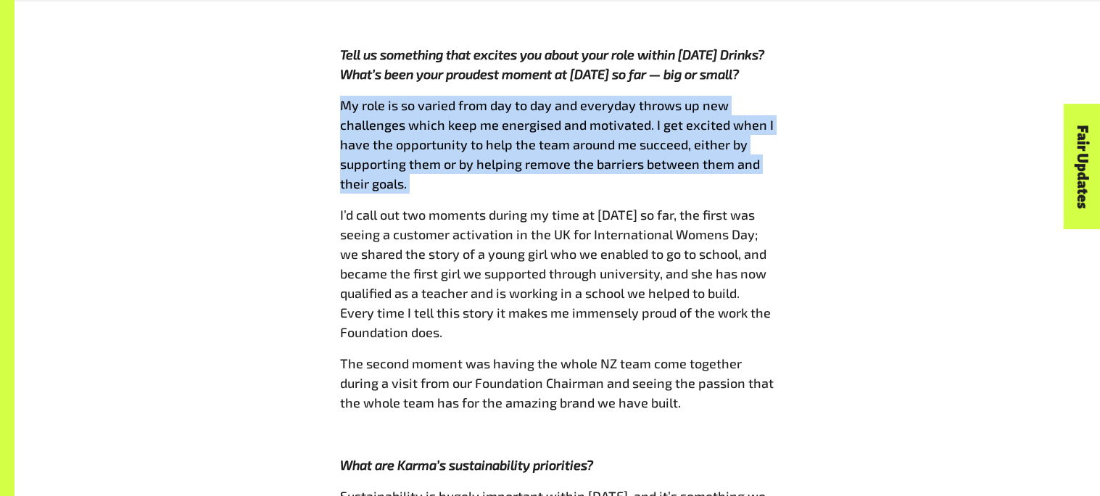
click at [764, 97] on span "My role is so varied from day to day and everyday throws up new challenges whic…" at bounding box center [557, 144] width 434 height 94
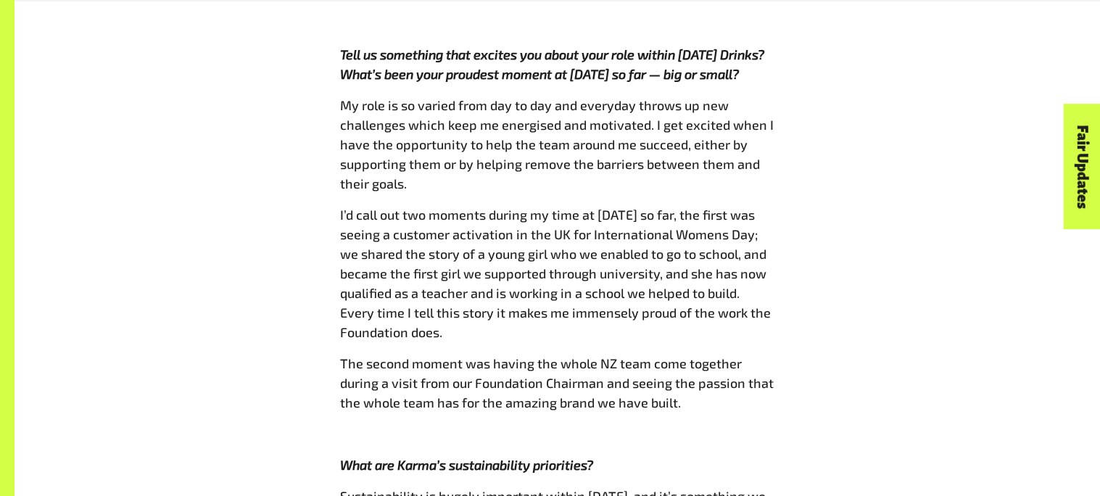
click at [764, 97] on span "My role is so varied from day to day and everyday throws up new challenges whic…" at bounding box center [557, 144] width 434 height 94
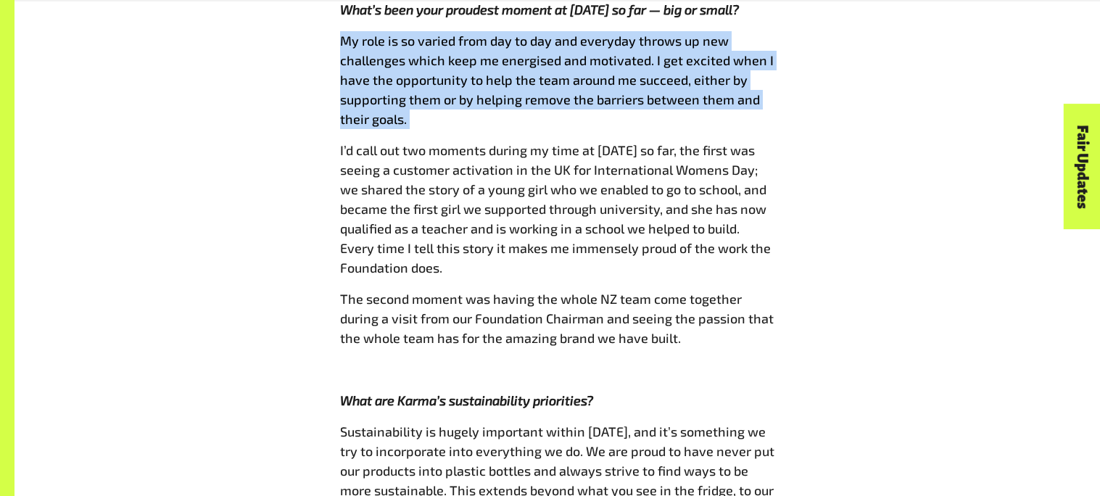
scroll to position [1369, 0]
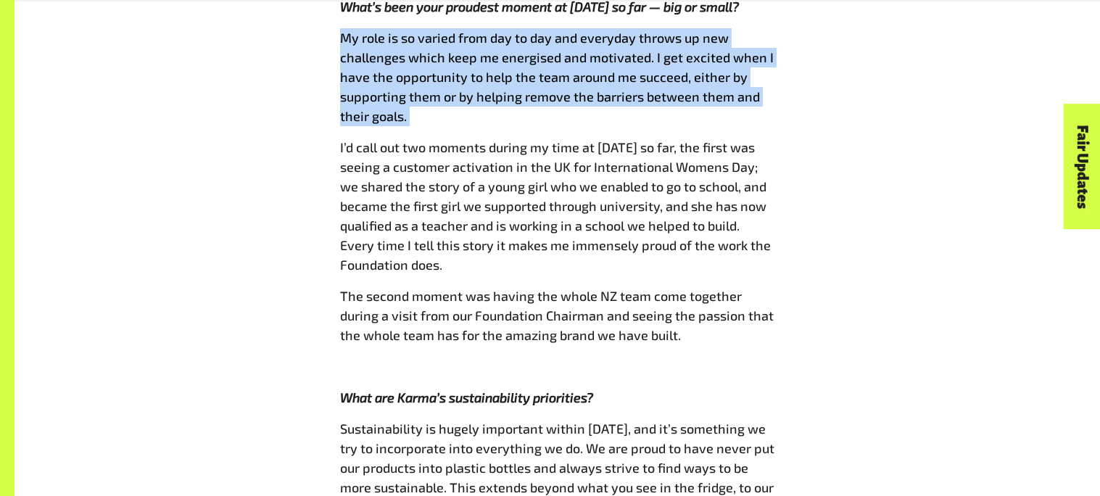
click at [764, 88] on p "My role is so varied from day to day and everyday throws up new challenges whic…" at bounding box center [557, 77] width 435 height 98
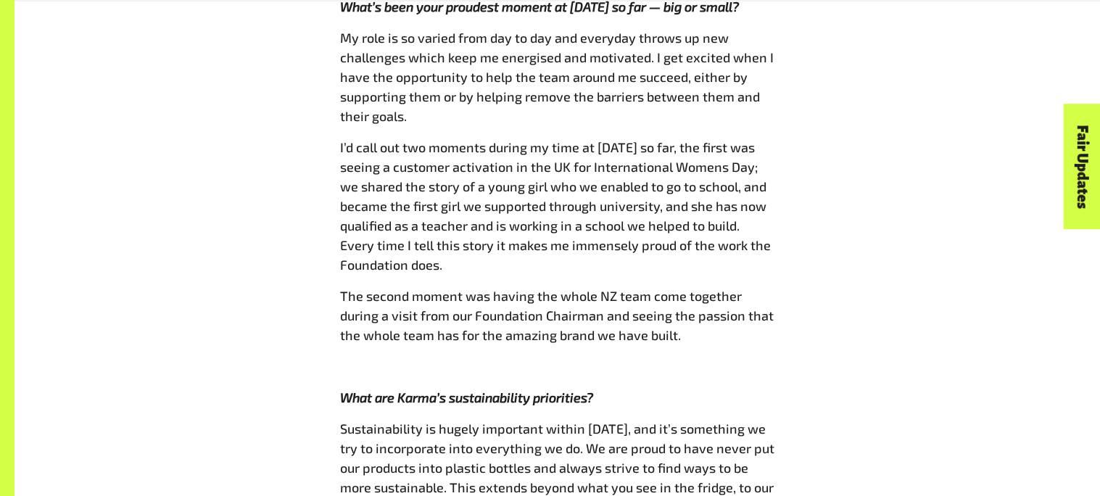
click at [764, 88] on p "My role is so varied from day to day and everyday throws up new challenges whic…" at bounding box center [557, 77] width 435 height 98
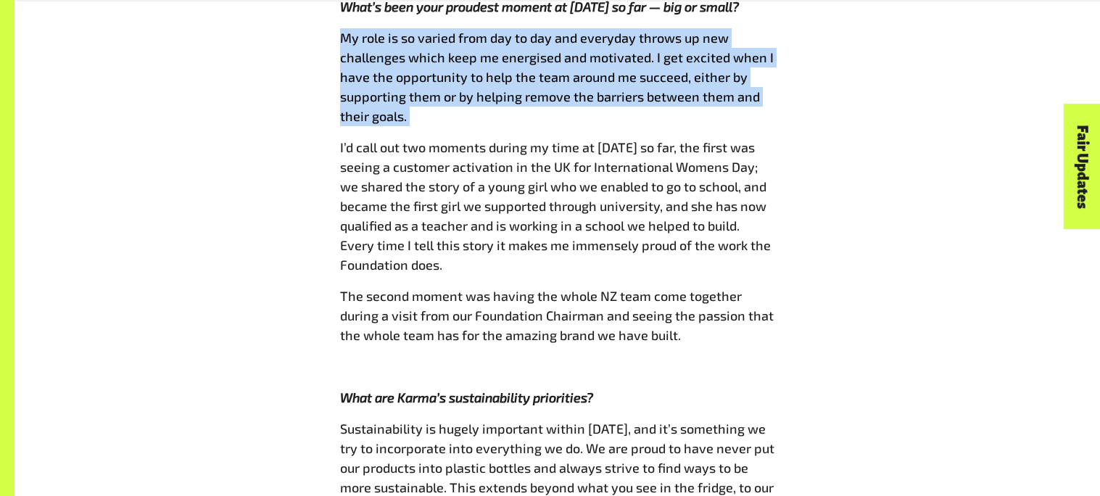
click at [764, 88] on p "My role is so varied from day to day and everyday throws up new challenges whic…" at bounding box center [557, 77] width 435 height 98
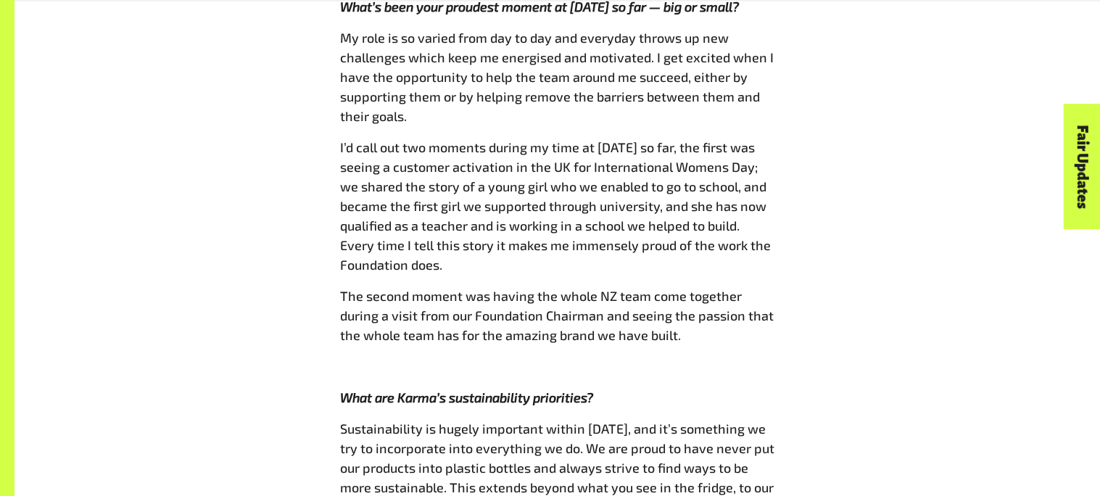
click at [764, 88] on p "My role is so varied from day to day and everyday throws up new challenges whic…" at bounding box center [557, 77] width 435 height 98
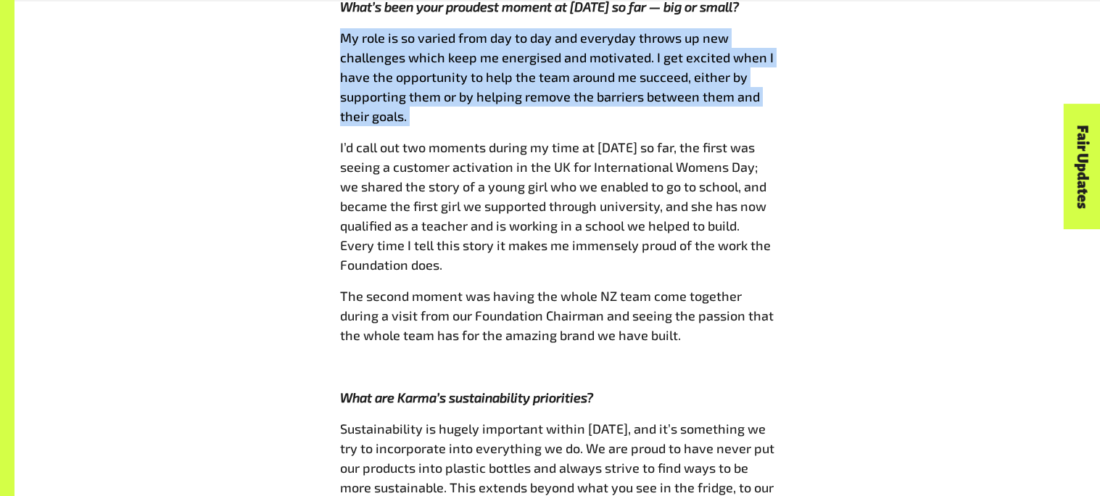
click at [762, 138] on p "I’d call out two moments during my time at [DATE] so far, the first was seeing …" at bounding box center [557, 206] width 435 height 137
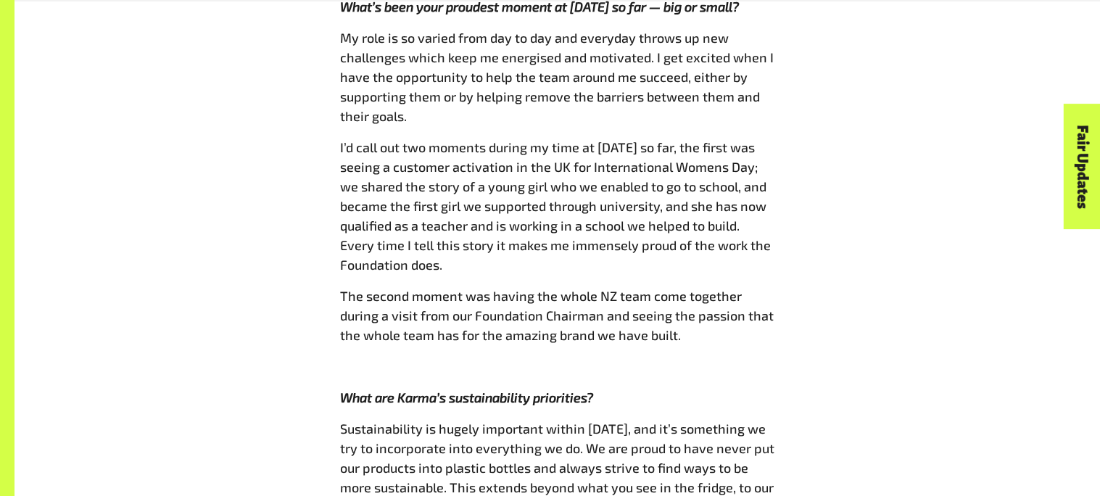
click at [762, 138] on p "I’d call out two moments during my time at [DATE] so far, the first was seeing …" at bounding box center [557, 206] width 435 height 137
click at [765, 138] on p "I’d call out two moments during my time at [DATE] so far, the first was seeing …" at bounding box center [557, 206] width 435 height 137
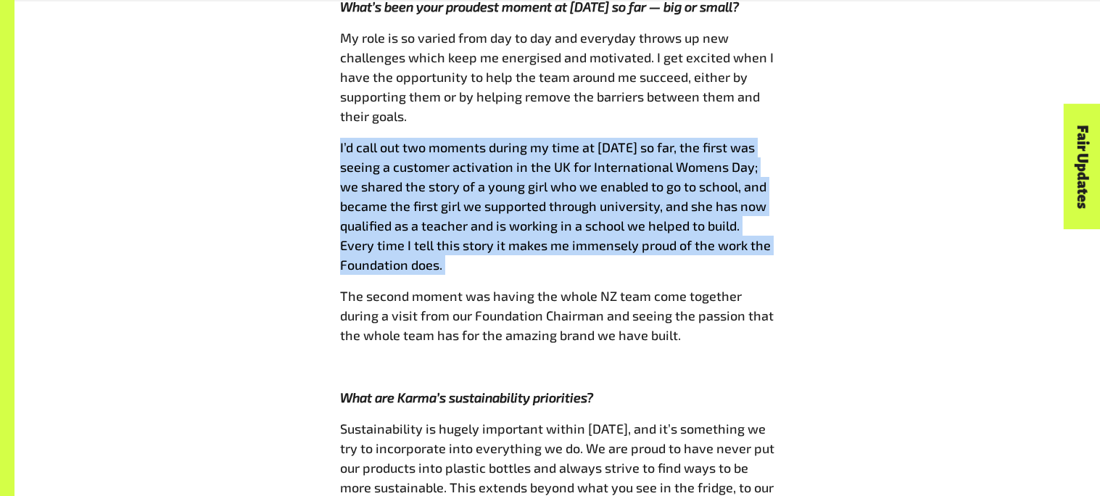
click at [765, 138] on p "I’d call out two moments during my time at [DATE] so far, the first was seeing …" at bounding box center [557, 206] width 435 height 137
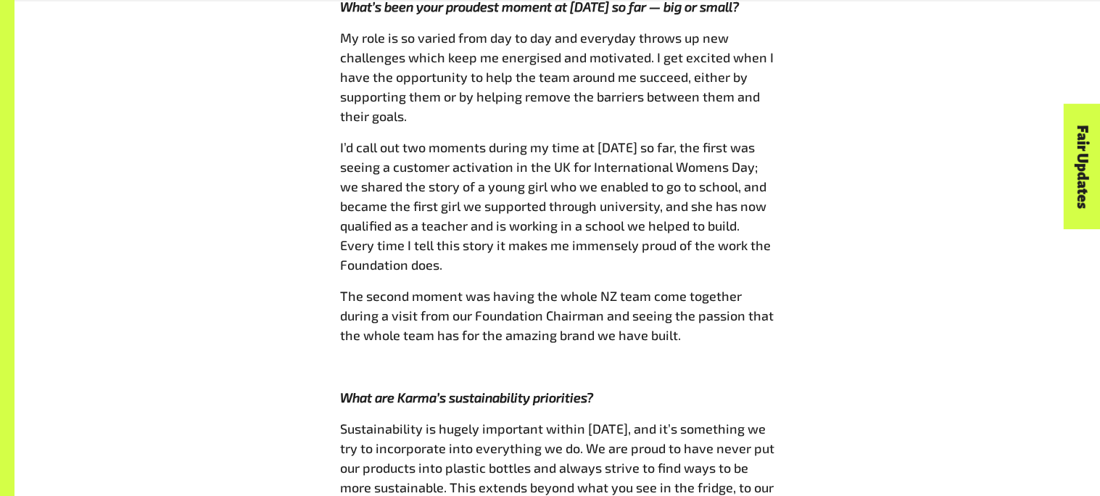
click at [765, 138] on p "I’d call out two moments during my time at [DATE] so far, the first was seeing …" at bounding box center [557, 206] width 435 height 137
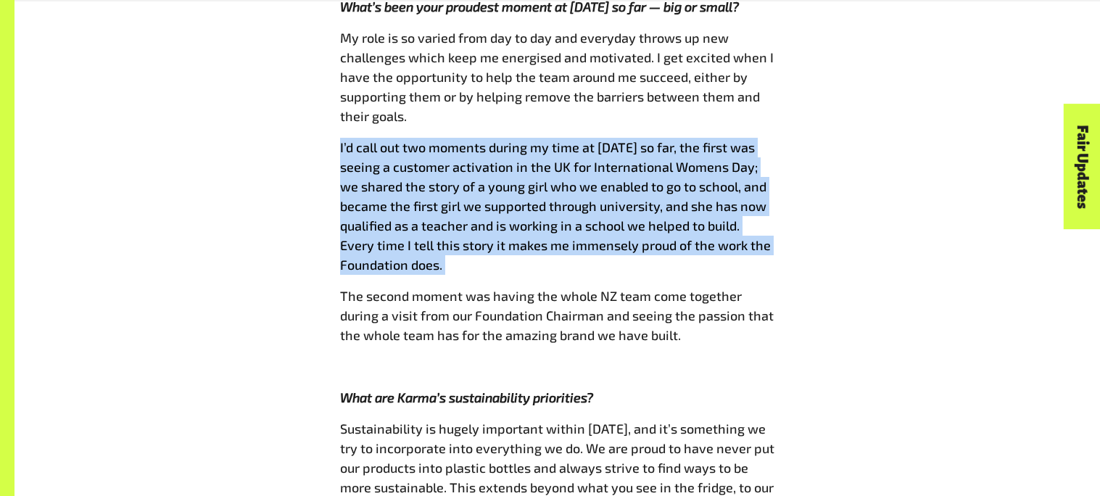
click at [765, 138] on p "I’d call out two moments during my time at [DATE] so far, the first was seeing …" at bounding box center [557, 206] width 435 height 137
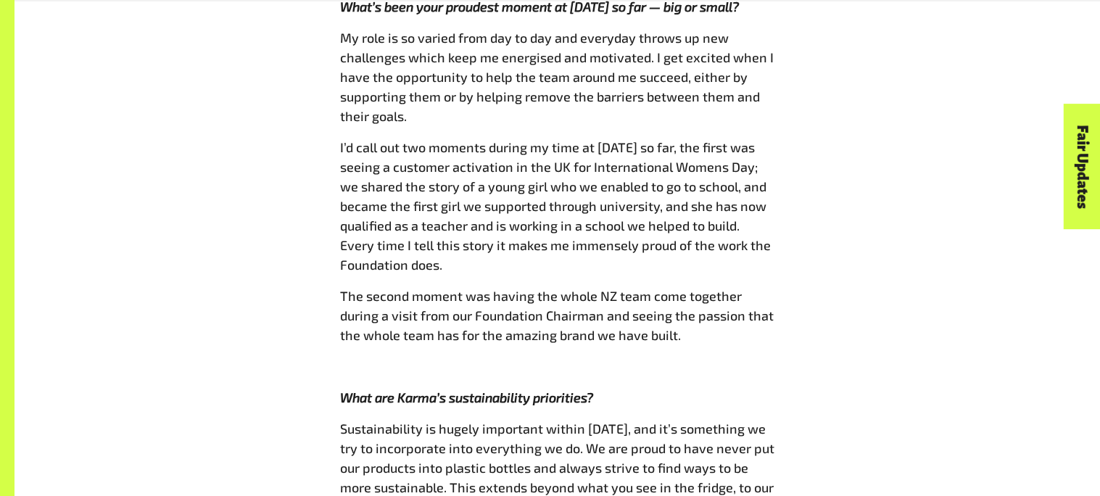
click at [765, 138] on p "I’d call out two moments during my time at [DATE] so far, the first was seeing …" at bounding box center [557, 206] width 435 height 137
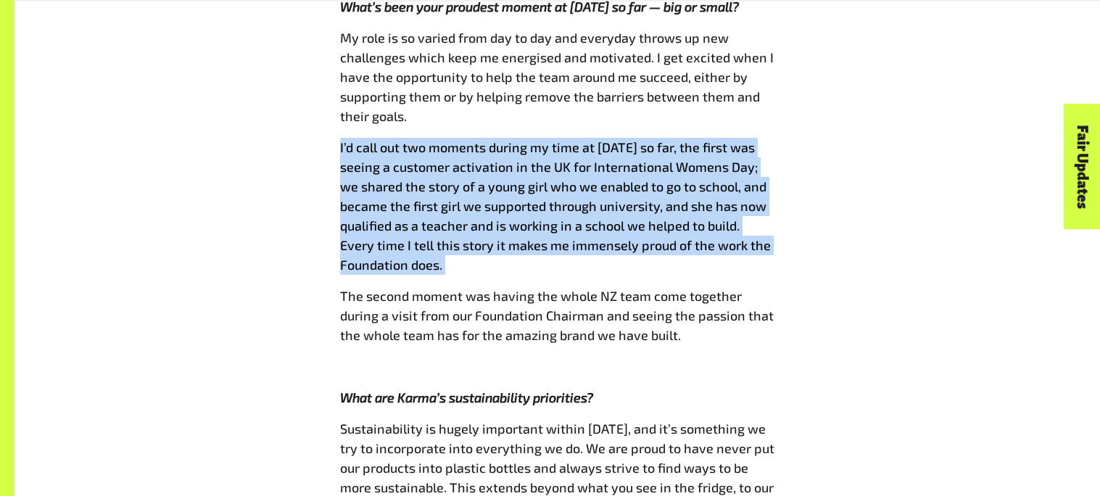
click at [774, 138] on p "I’d call out two moments during my time at [DATE] so far, the first was seeing …" at bounding box center [557, 206] width 435 height 137
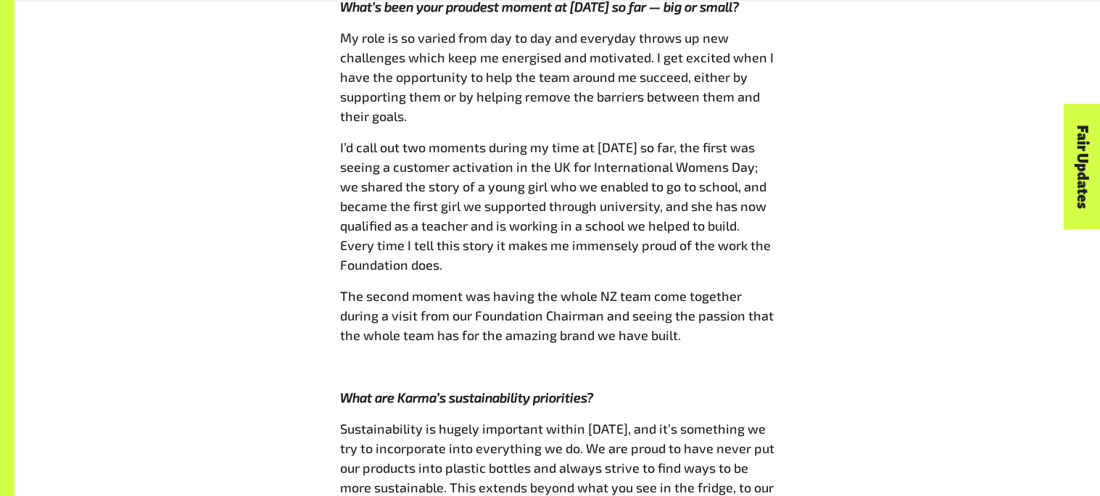
click at [774, 138] on p "I’d call out two moments during my time at [DATE] so far, the first was seeing …" at bounding box center [557, 206] width 435 height 137
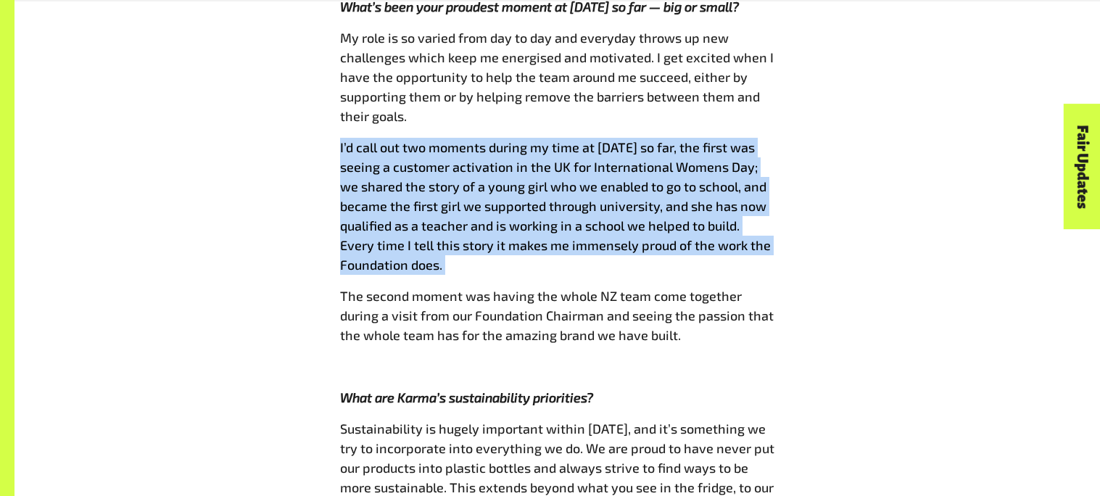
click at [749, 139] on span "I’d call out two moments during my time at [DATE] so far, the first was seeing …" at bounding box center [555, 205] width 431 height 133
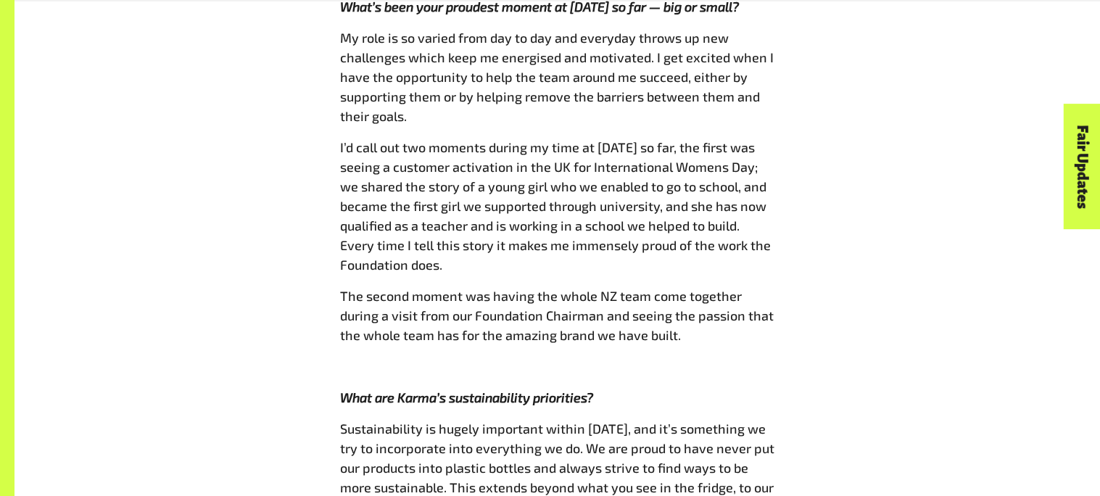
click at [749, 139] on span "I’d call out two moments during my time at [DATE] so far, the first was seeing …" at bounding box center [555, 205] width 431 height 133
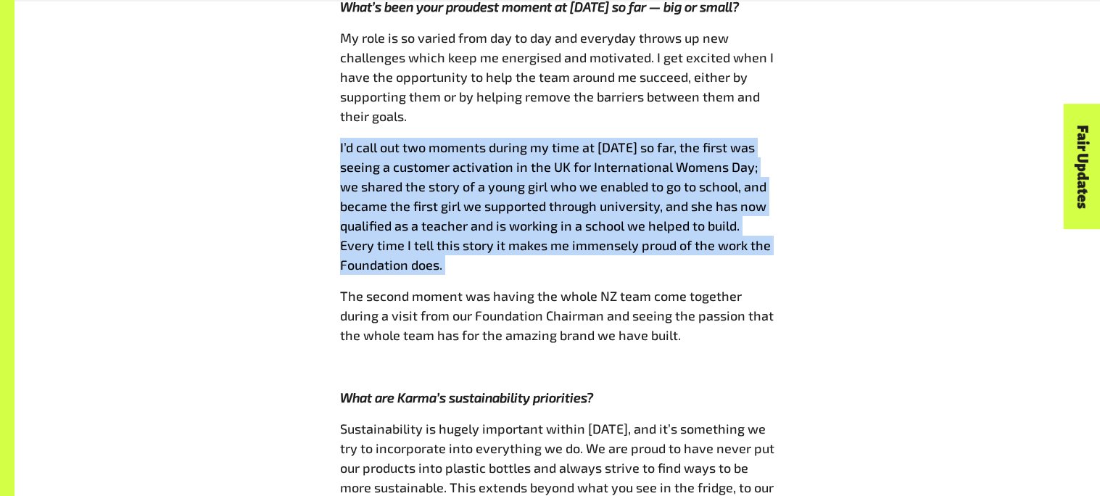
click at [749, 139] on span "I’d call out two moments during my time at [DATE] so far, the first was seeing …" at bounding box center [555, 205] width 431 height 133
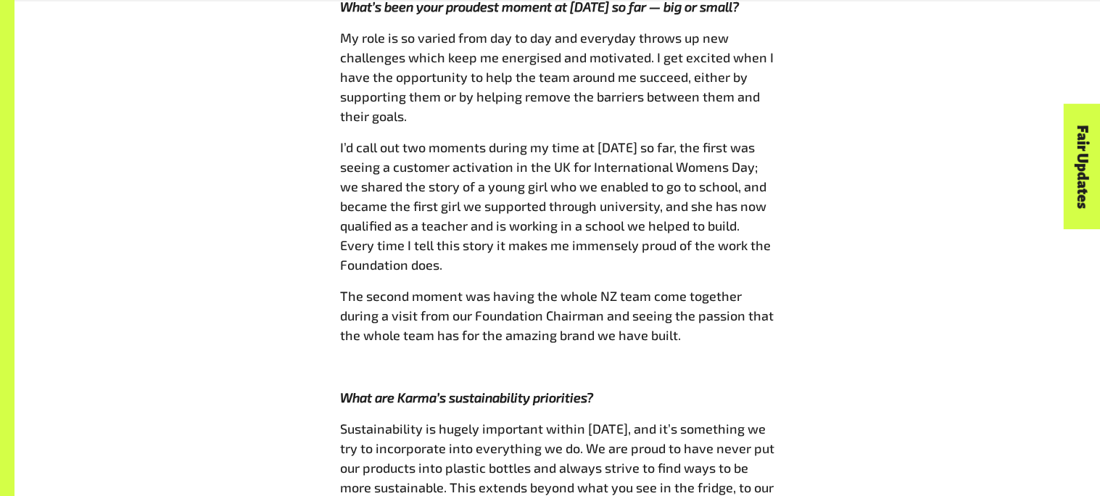
click at [749, 139] on span "I’d call out two moments during my time at [DATE] so far, the first was seeing …" at bounding box center [555, 205] width 431 height 133
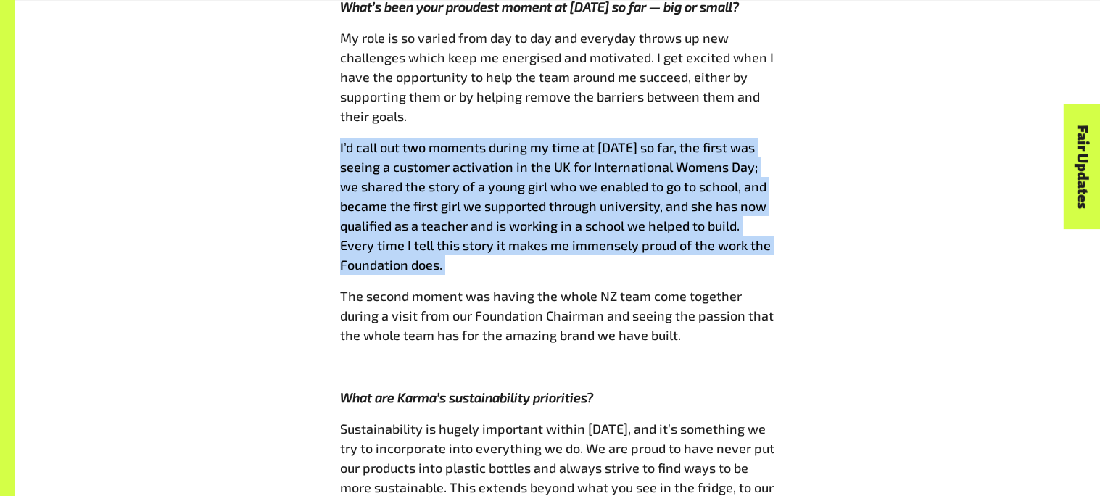
click at [749, 139] on span "I’d call out two moments during my time at [DATE] so far, the first was seeing …" at bounding box center [555, 205] width 431 height 133
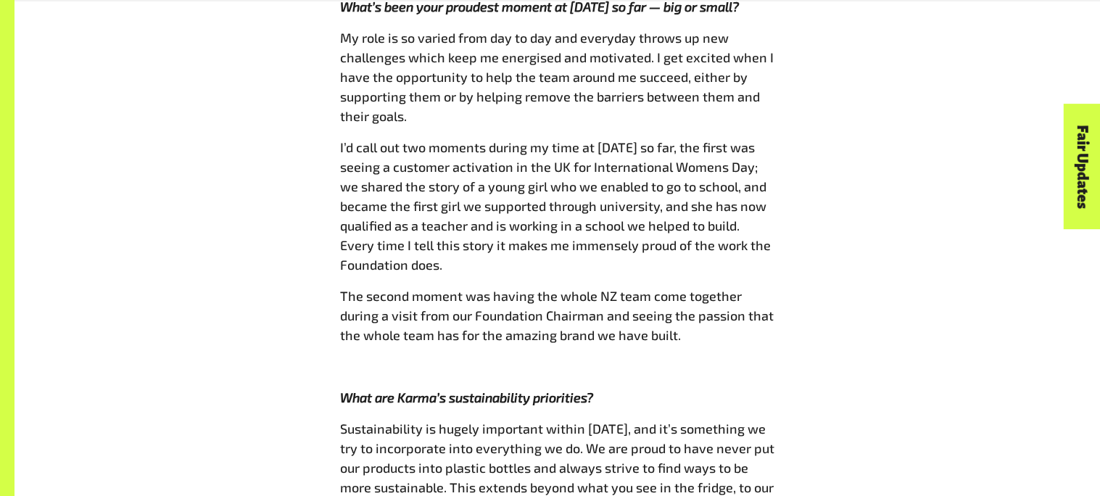
click at [749, 139] on span "I’d call out two moments during my time at [DATE] so far, the first was seeing …" at bounding box center [555, 205] width 431 height 133
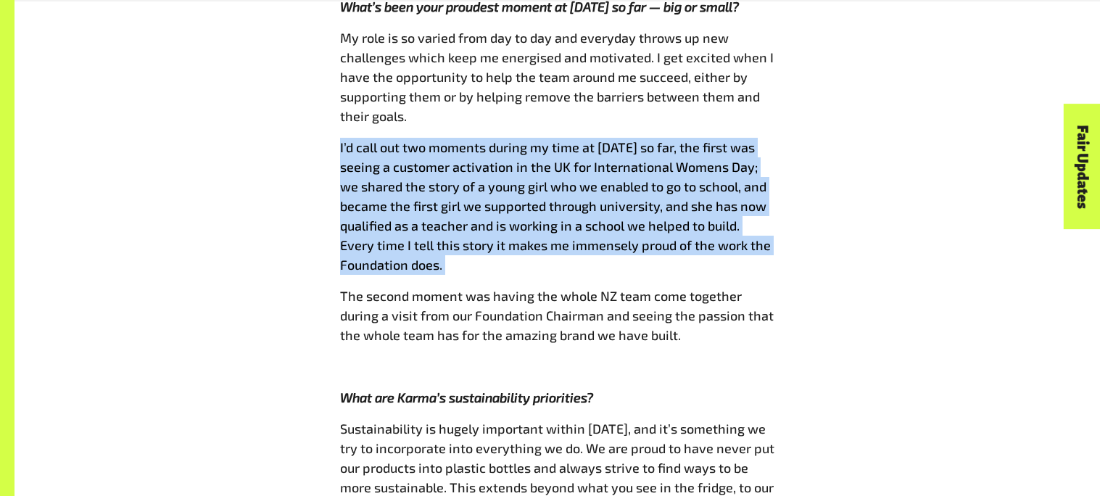
click at [749, 139] on span "I’d call out two moments during my time at [DATE] so far, the first was seeing …" at bounding box center [555, 205] width 431 height 133
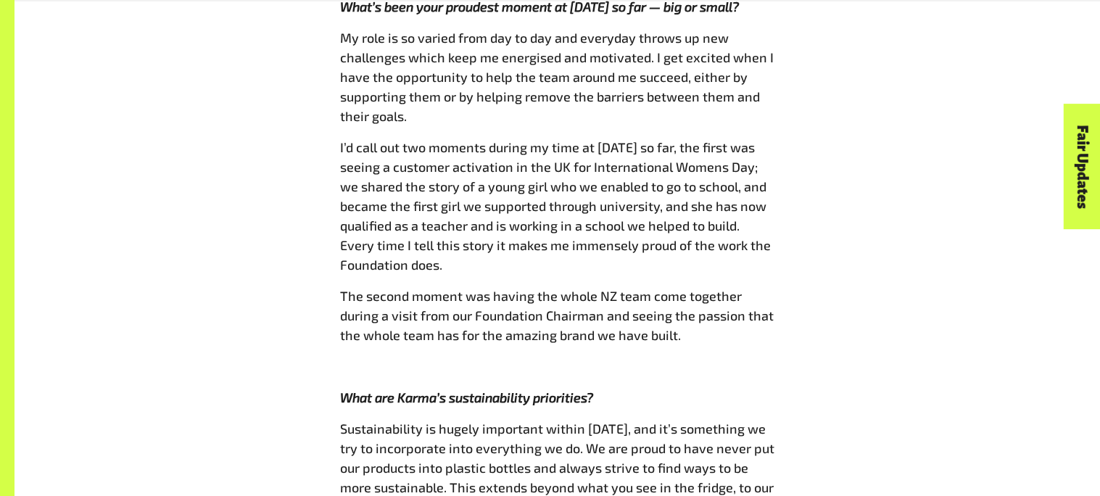
click at [749, 139] on span "I’d call out two moments during my time at [DATE] so far, the first was seeing …" at bounding box center [555, 205] width 431 height 133
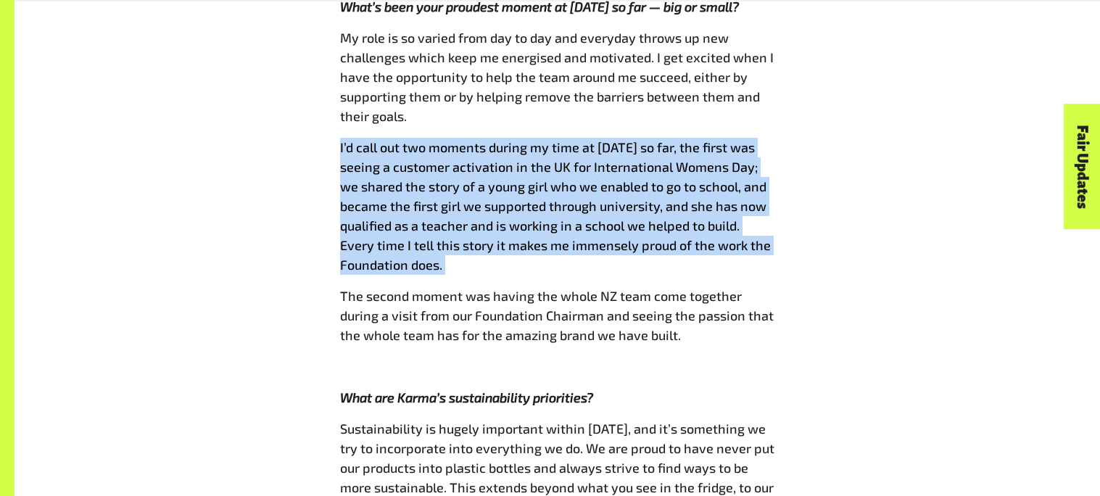
click at [749, 139] on span "I’d call out two moments during my time at [DATE] so far, the first was seeing …" at bounding box center [555, 205] width 431 height 133
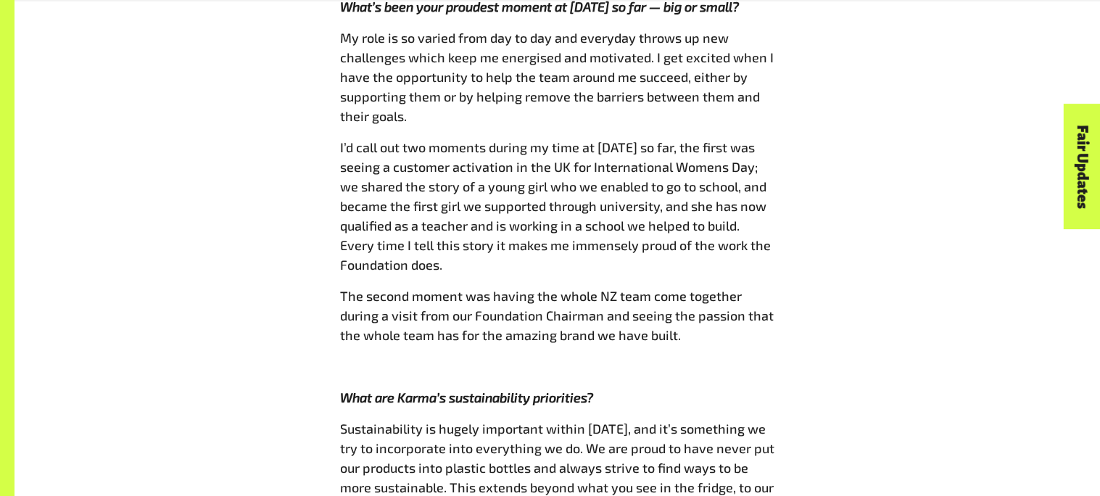
click at [749, 139] on span "I’d call out two moments during my time at [DATE] so far, the first was seeing …" at bounding box center [555, 205] width 431 height 133
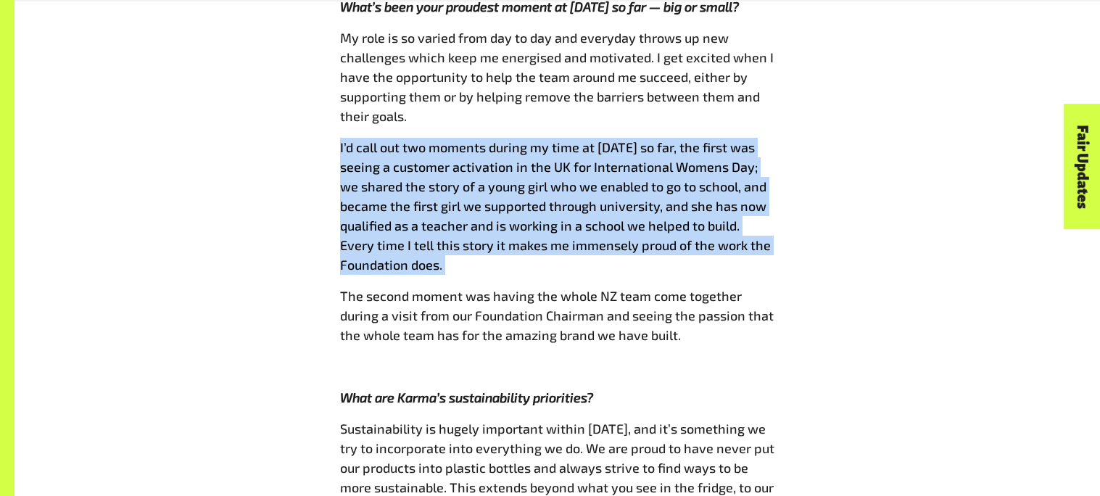
click at [749, 139] on span "I’d call out two moments during my time at [DATE] so far, the first was seeing …" at bounding box center [555, 205] width 431 height 133
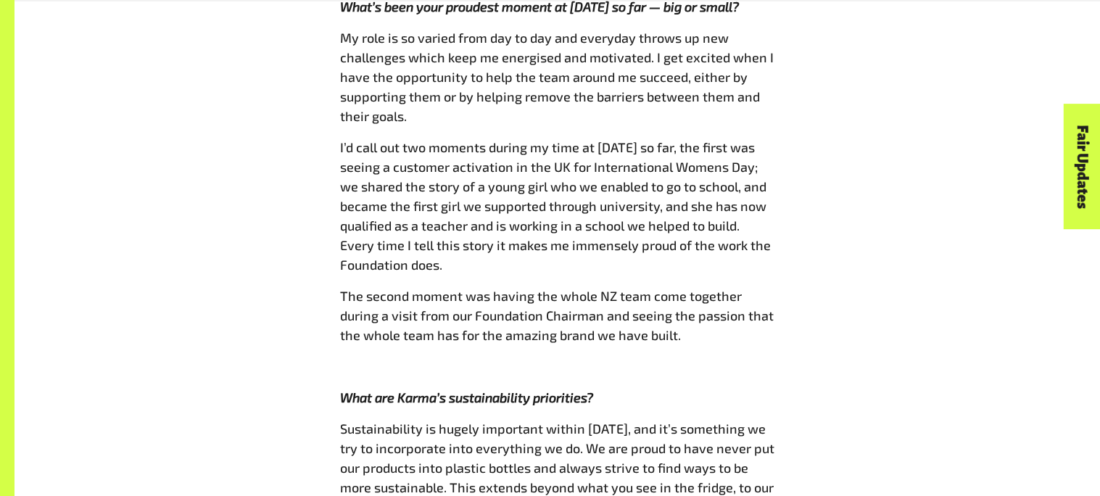
click at [749, 139] on span "I’d call out two moments during my time at [DATE] so far, the first was seeing …" at bounding box center [555, 205] width 431 height 133
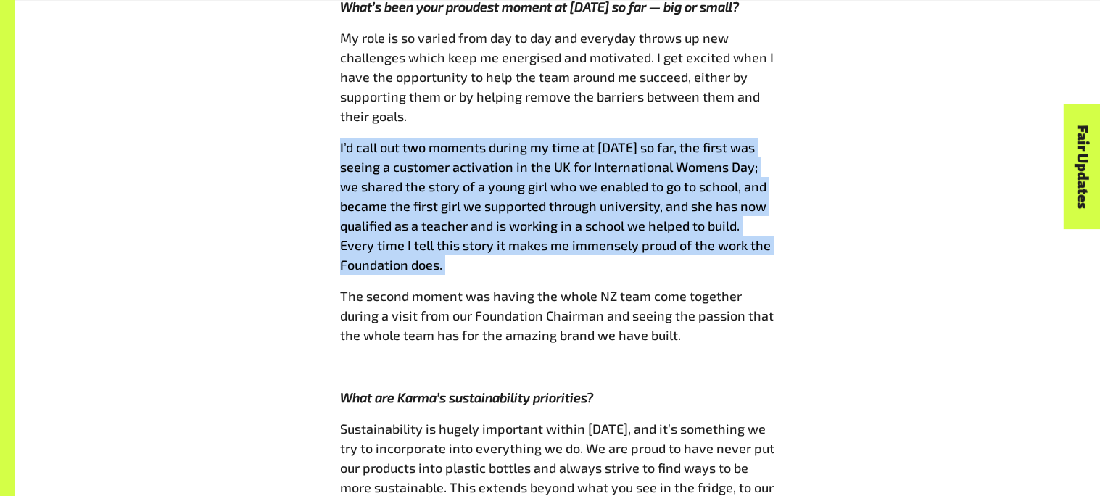
click at [749, 139] on span "I’d call out two moments during my time at [DATE] so far, the first was seeing …" at bounding box center [555, 205] width 431 height 133
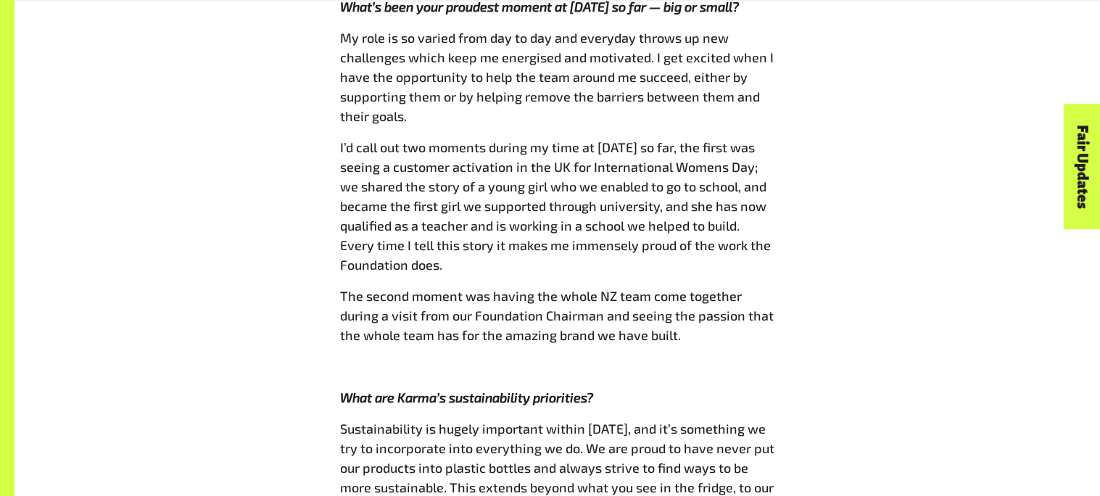
click at [749, 139] on span "I’d call out two moments during my time at [DATE] so far, the first was seeing …" at bounding box center [555, 205] width 431 height 133
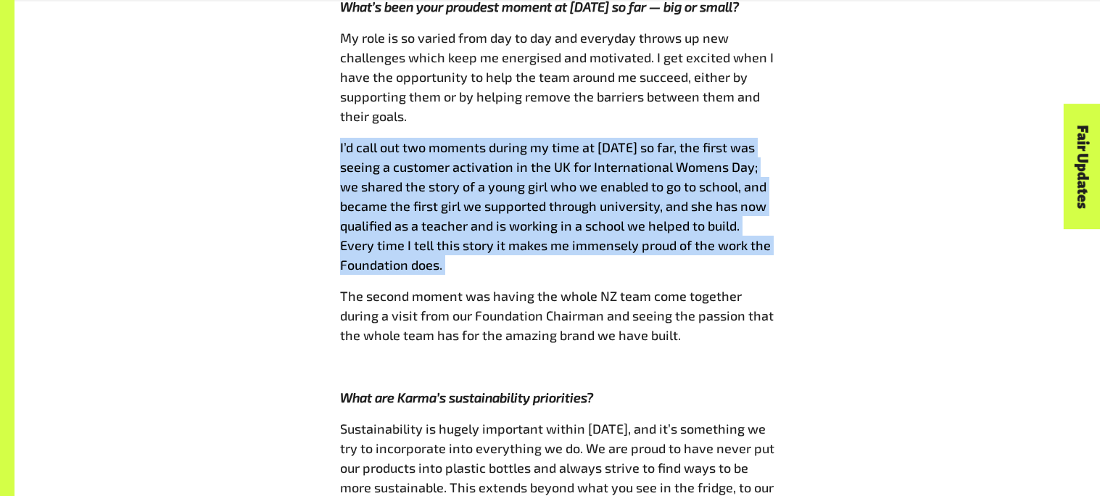
click at [749, 139] on span "I’d call out two moments during my time at [DATE] so far, the first was seeing …" at bounding box center [555, 205] width 431 height 133
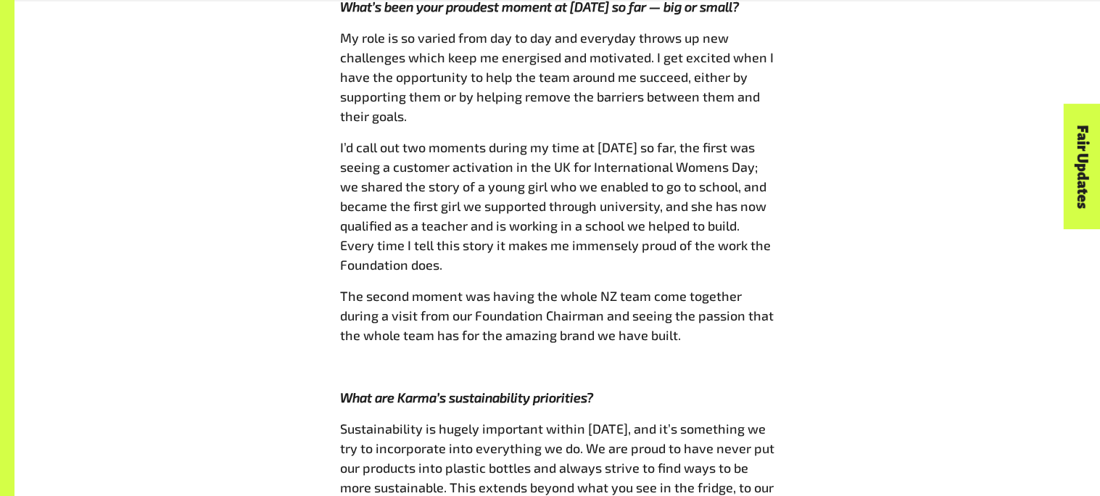
click at [749, 139] on span "I’d call out two moments during my time at [DATE] so far, the first was seeing …" at bounding box center [555, 205] width 431 height 133
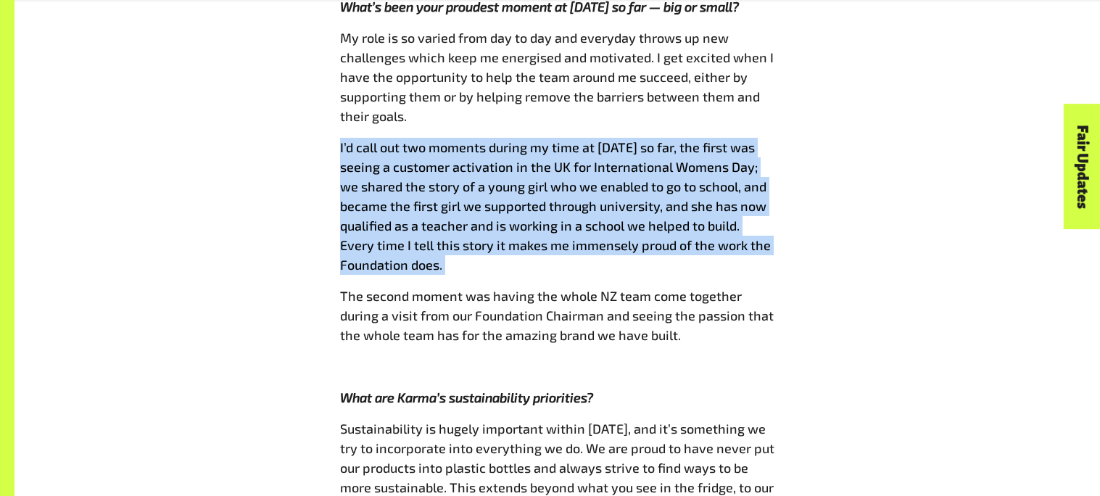
click at [749, 139] on span "I’d call out two moments during my time at [DATE] so far, the first was seeing …" at bounding box center [555, 205] width 431 height 133
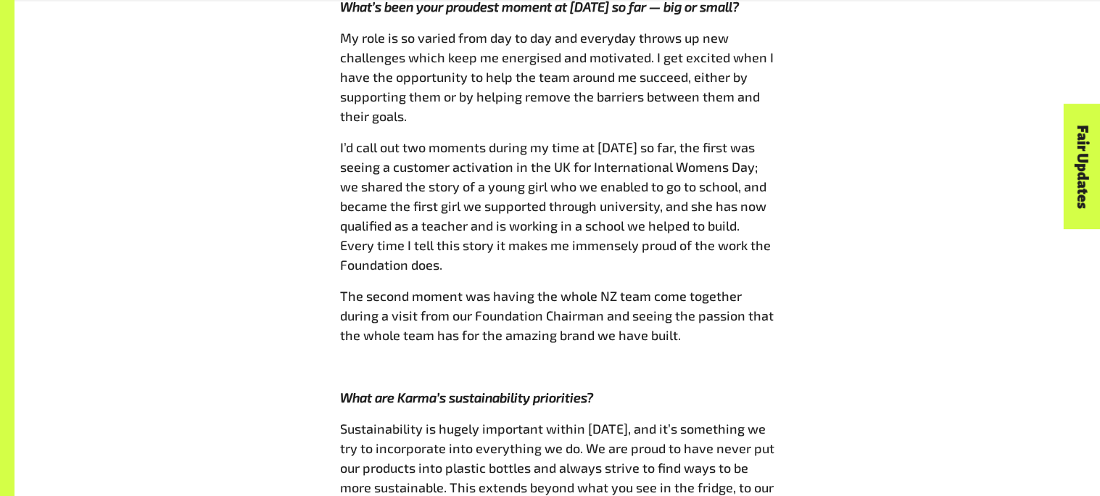
click at [749, 139] on span "I’d call out two moments during my time at [DATE] so far, the first was seeing …" at bounding box center [555, 205] width 431 height 133
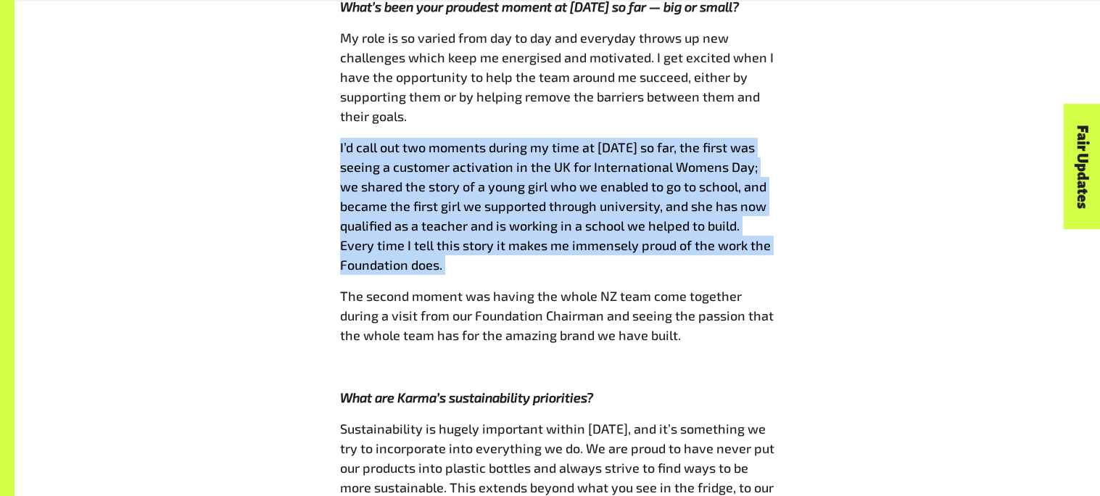
click at [749, 139] on span "I’d call out two moments during my time at [DATE] so far, the first was seeing …" at bounding box center [555, 205] width 431 height 133
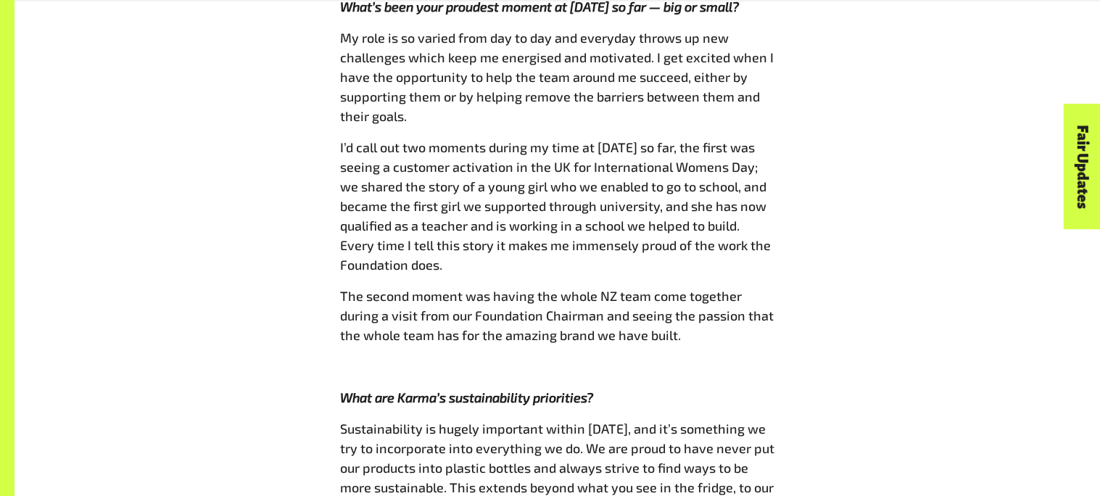
click at [749, 139] on span "I’d call out two moments during my time at [DATE] so far, the first was seeing …" at bounding box center [555, 205] width 431 height 133
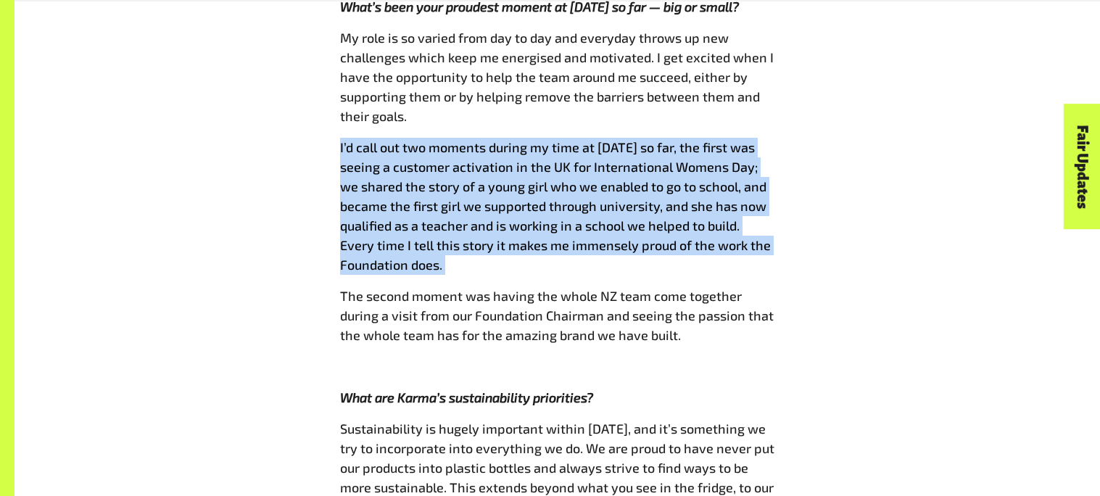
click at [749, 139] on span "I’d call out two moments during my time at [DATE] so far, the first was seeing …" at bounding box center [555, 205] width 431 height 133
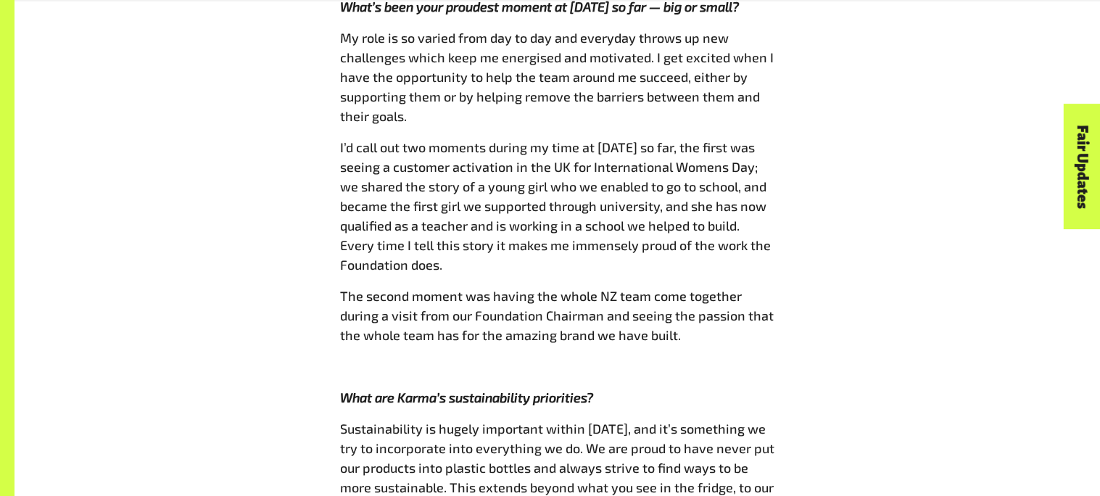
click at [749, 139] on span "I’d call out two moments during my time at [DATE] so far, the first was seeing …" at bounding box center [555, 205] width 431 height 133
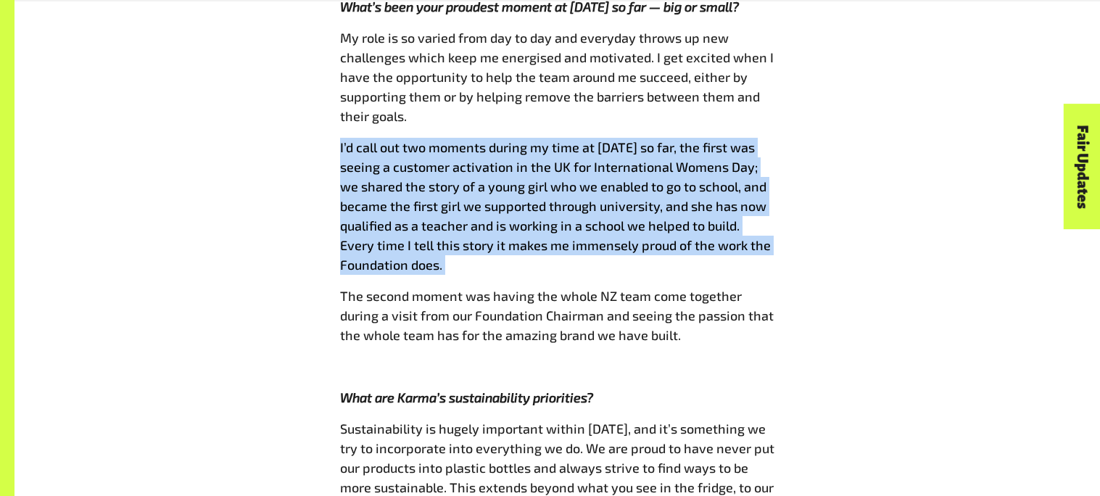
click at [749, 139] on span "I’d call out two moments during my time at [DATE] so far, the first was seeing …" at bounding box center [555, 205] width 431 height 133
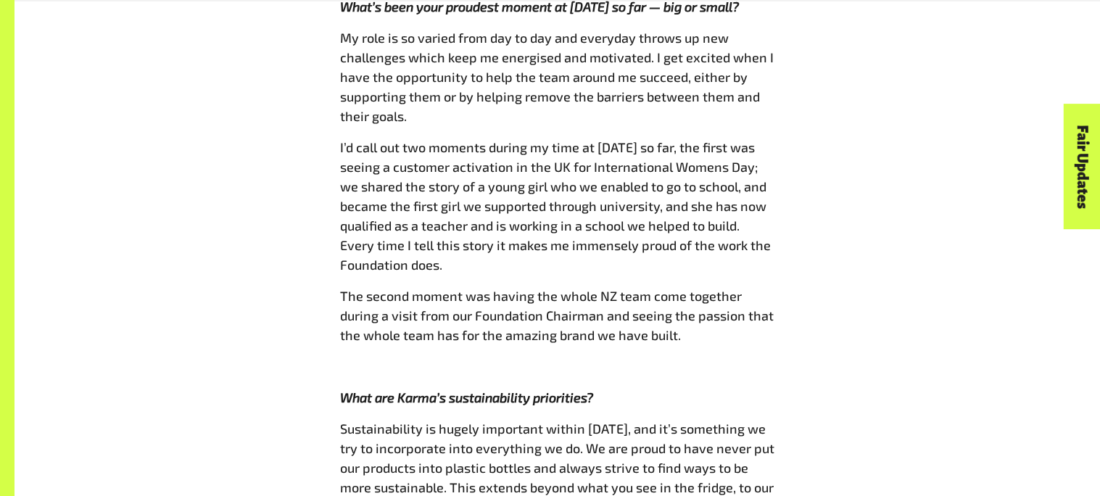
click at [749, 139] on span "I’d call out two moments during my time at [DATE] so far, the first was seeing …" at bounding box center [555, 205] width 431 height 133
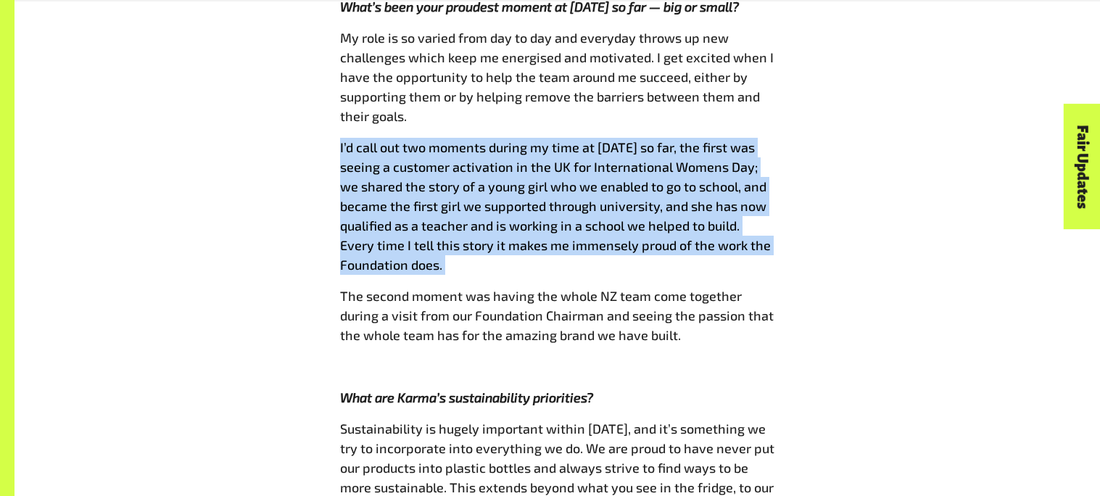
click at [749, 139] on span "I’d call out two moments during my time at [DATE] so far, the first was seeing …" at bounding box center [555, 205] width 431 height 133
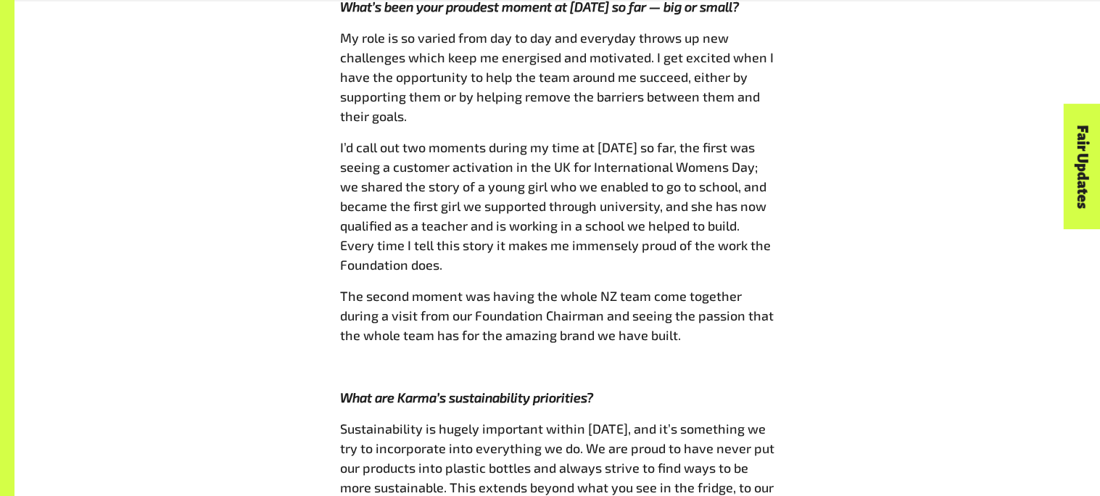
click at [749, 139] on span "I’d call out two moments during my time at [DATE] so far, the first was seeing …" at bounding box center [555, 205] width 431 height 133
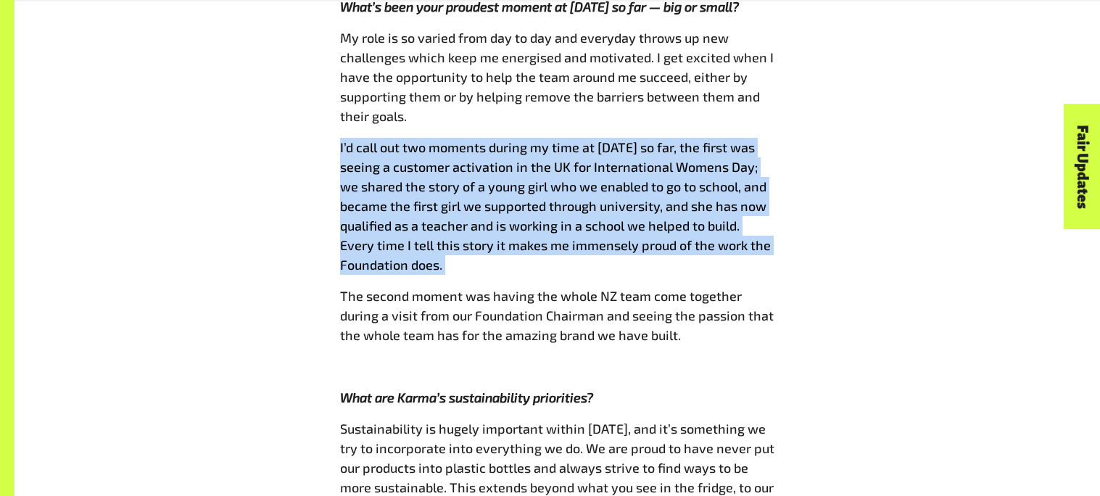
click at [749, 139] on span "I’d call out two moments during my time at [DATE] so far, the first was seeing …" at bounding box center [555, 205] width 431 height 133
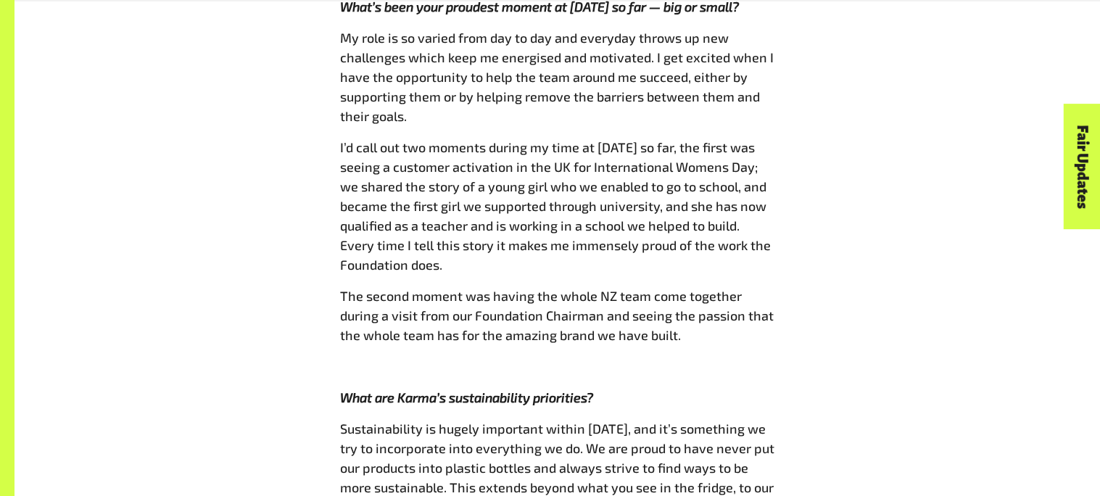
click at [749, 139] on span "I’d call out two moments during my time at [DATE] so far, the first was seeing …" at bounding box center [555, 205] width 431 height 133
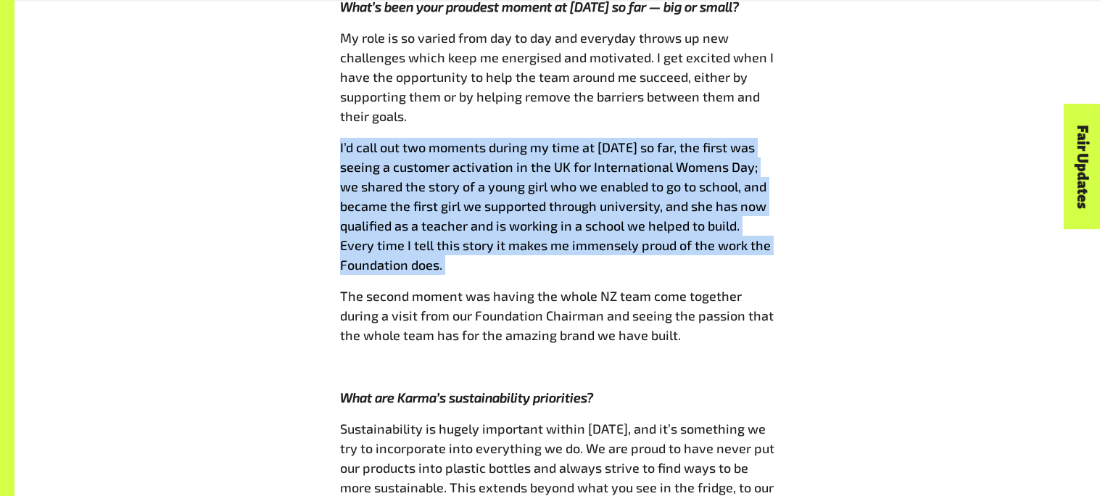
click at [749, 139] on span "I’d call out two moments during my time at [DATE] so far, the first was seeing …" at bounding box center [555, 205] width 431 height 133
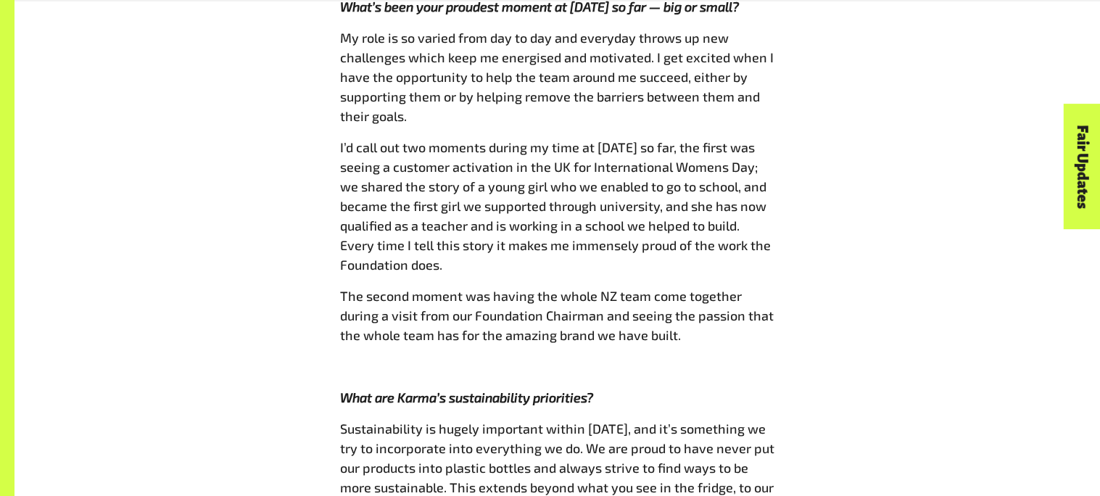
click at [749, 139] on span "I’d call out two moments during my time at [DATE] so far, the first was seeing …" at bounding box center [555, 205] width 431 height 133
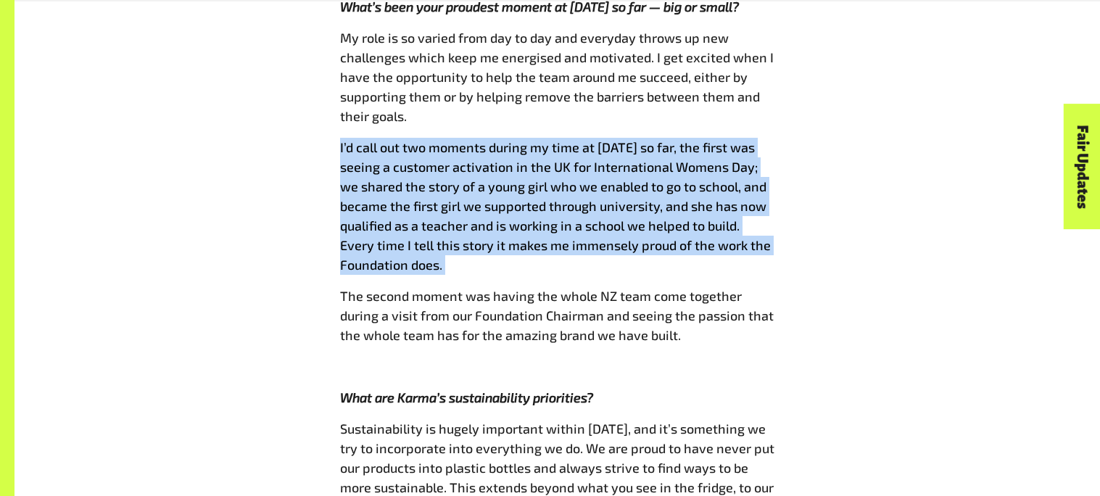
click at [749, 139] on span "I’d call out two moments during my time at [DATE] so far, the first was seeing …" at bounding box center [555, 205] width 431 height 133
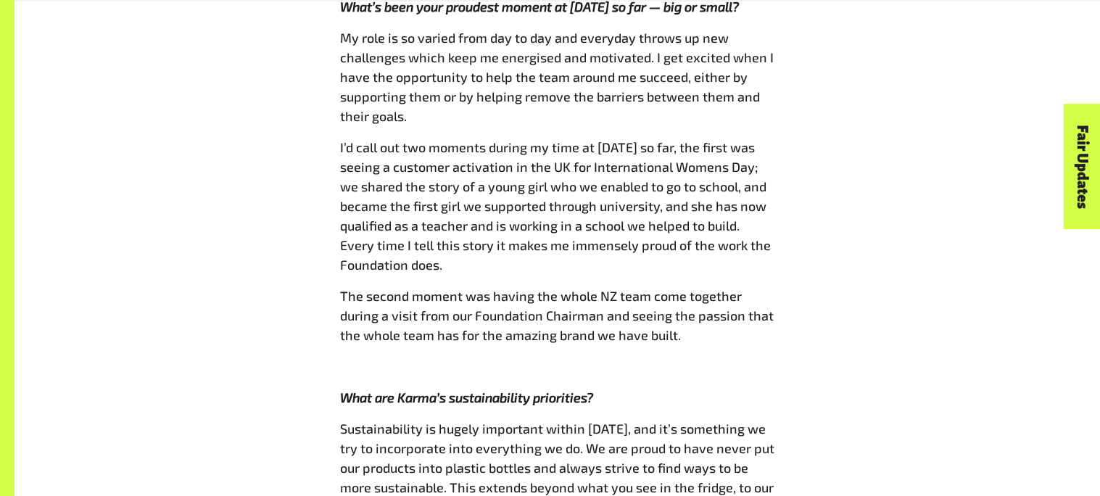
click at [749, 139] on span "I’d call out two moments during my time at [DATE] so far, the first was seeing …" at bounding box center [555, 205] width 431 height 133
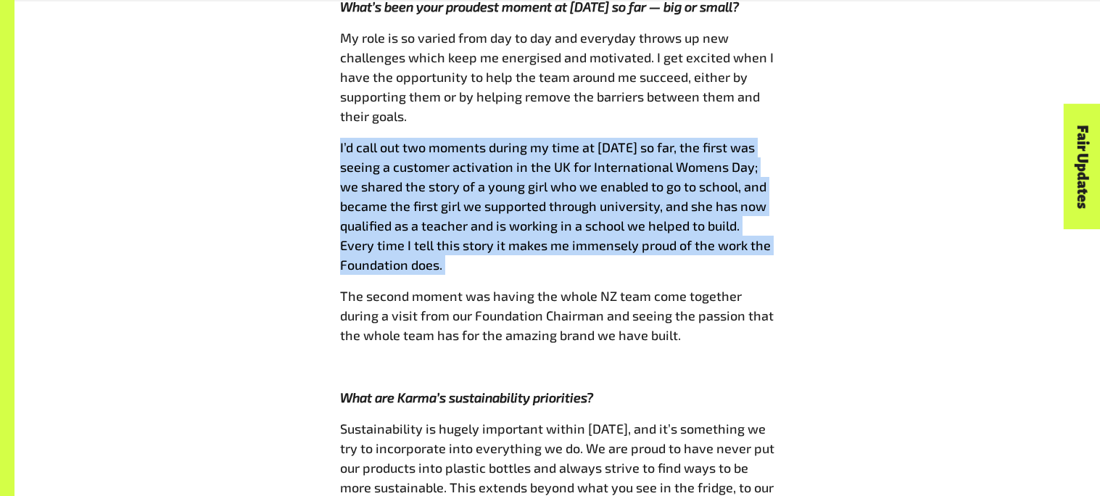
click at [749, 139] on span "I’d call out two moments during my time at [DATE] so far, the first was seeing …" at bounding box center [555, 205] width 431 height 133
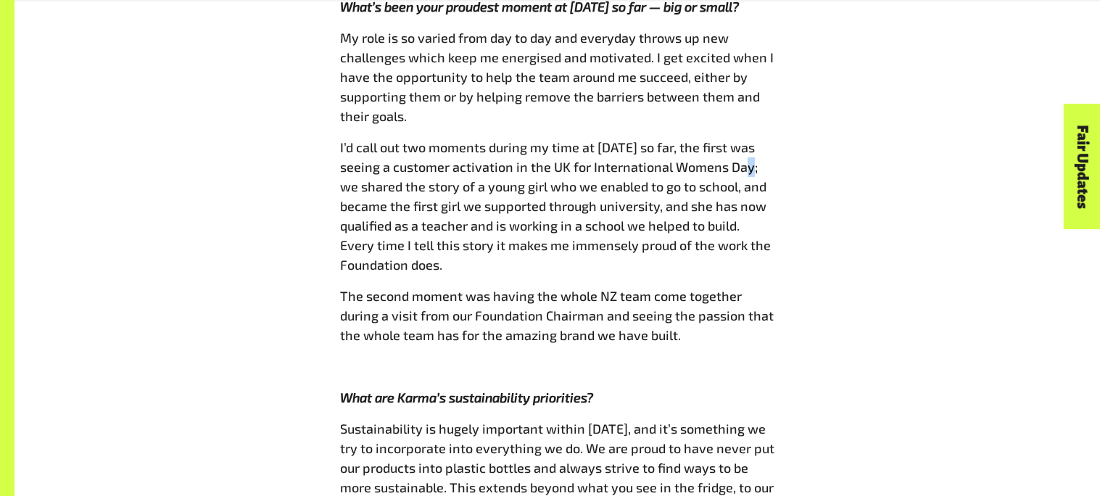
click at [749, 139] on span "I’d call out two moments during my time at [DATE] so far, the first was seeing …" at bounding box center [555, 205] width 431 height 133
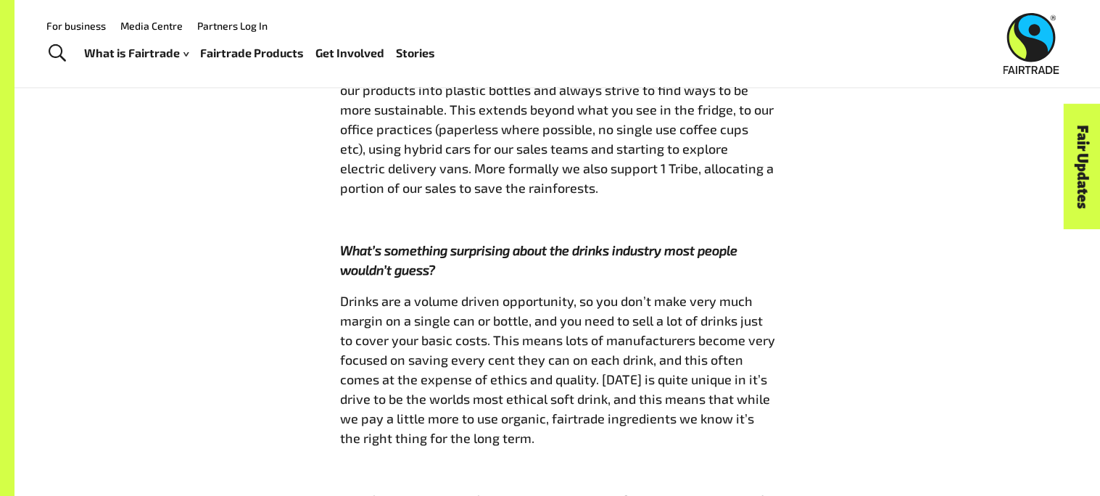
scroll to position [1745, 0]
click at [755, 242] on p "What’s something surprising about the drinks industry most people wouldn’t gues…" at bounding box center [557, 261] width 435 height 39
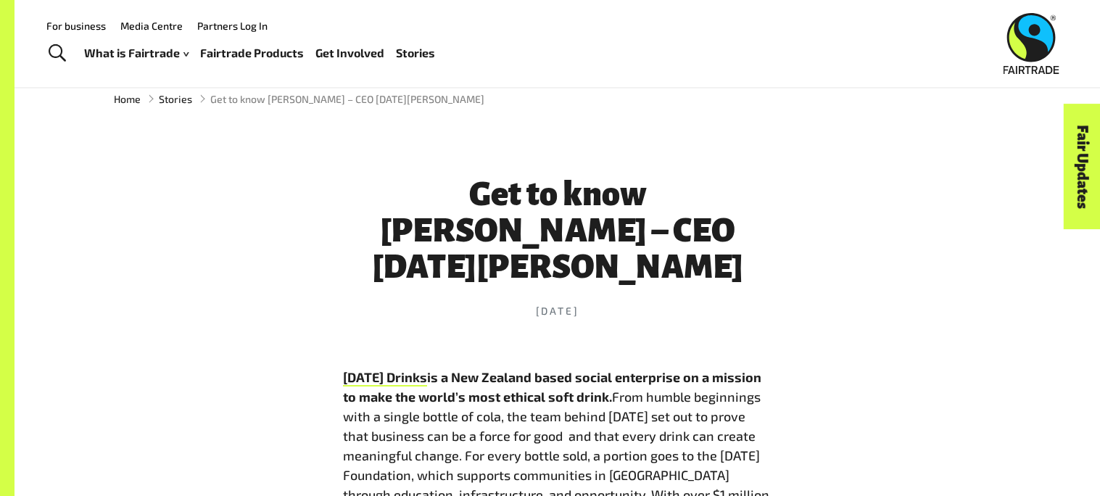
scroll to position [19, 0]
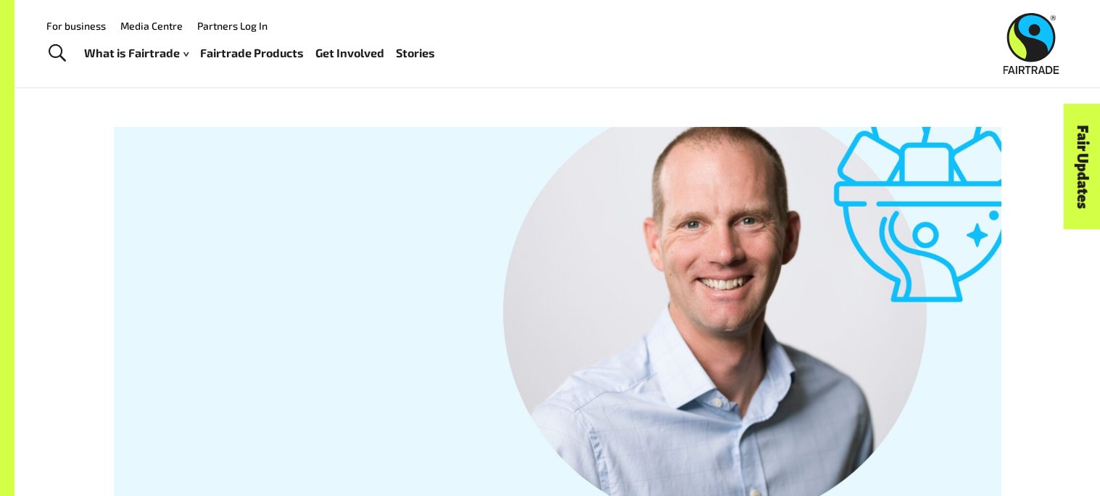
click at [441, 65] on div "What is Fairtrade How Fairtrade works Where Fairtrade works Fast facts Who we a…" at bounding box center [265, 53] width 363 height 36
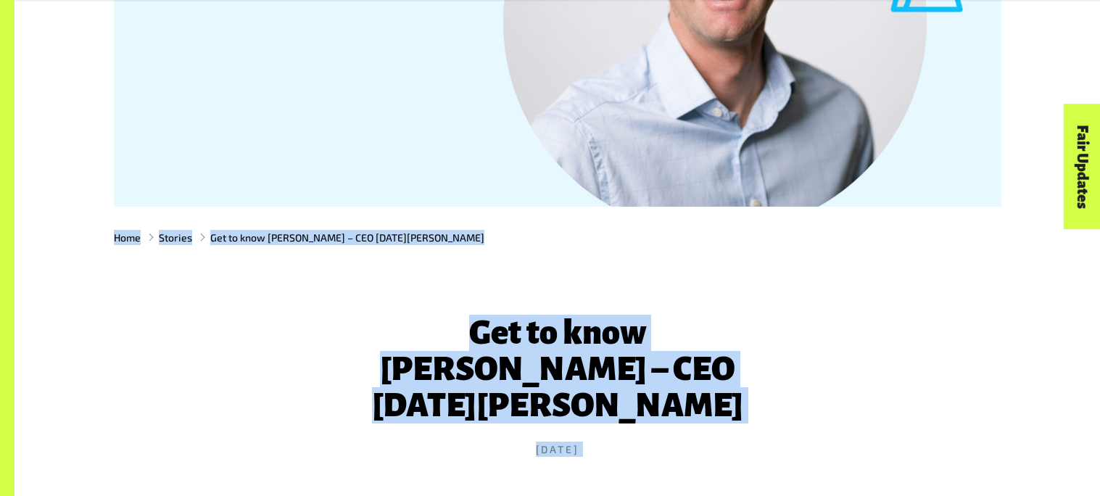
scroll to position [380, 0]
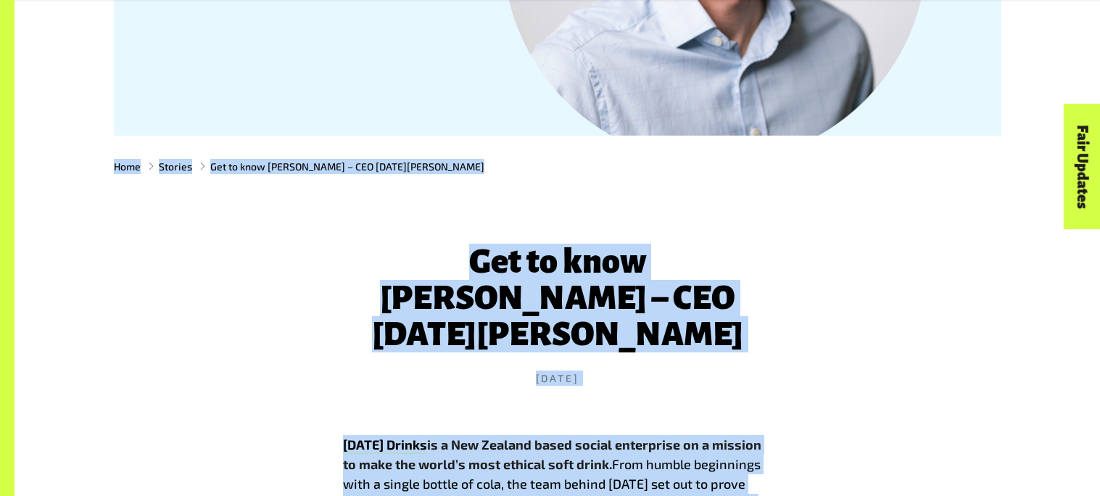
click at [487, 143] on div "Home Stories Get to know [PERSON_NAME] – CEO [DATE][PERSON_NAME]" at bounding box center [558, 167] width 1086 height 62
